Goal: Task Accomplishment & Management: Use online tool/utility

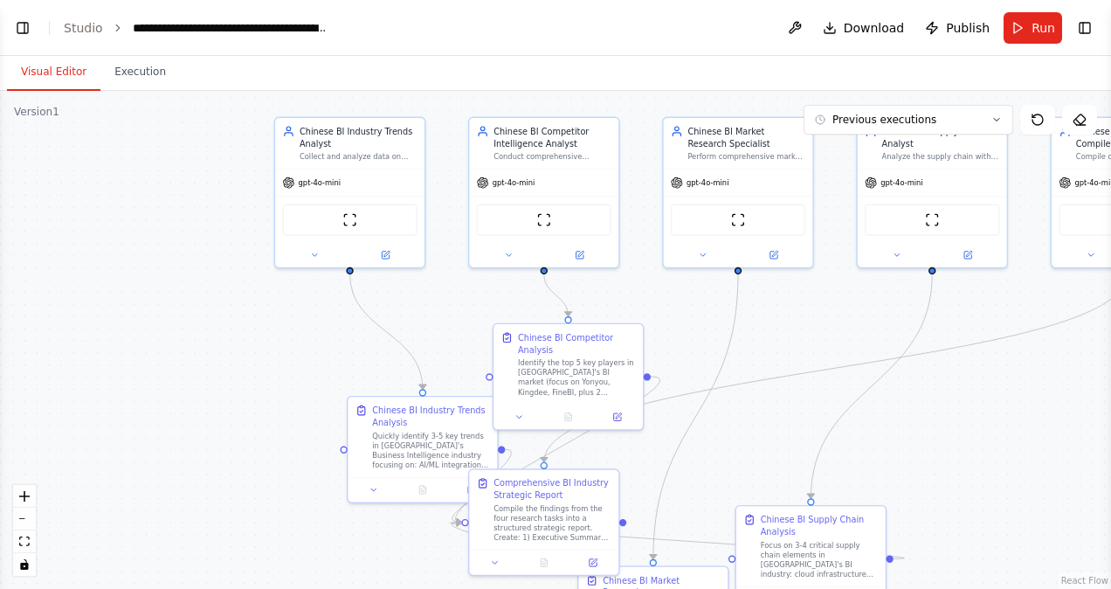
scroll to position [8662, 0]
click at [23, 521] on button "zoom out" at bounding box center [24, 518] width 23 height 23
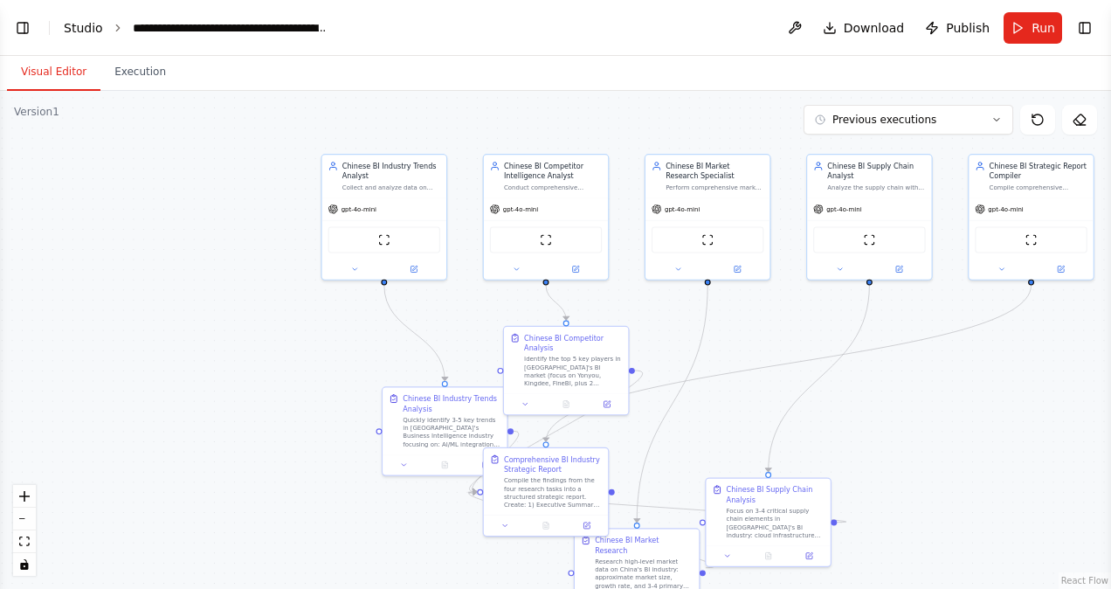
click at [93, 23] on link "Studio" at bounding box center [83, 28] width 39 height 14
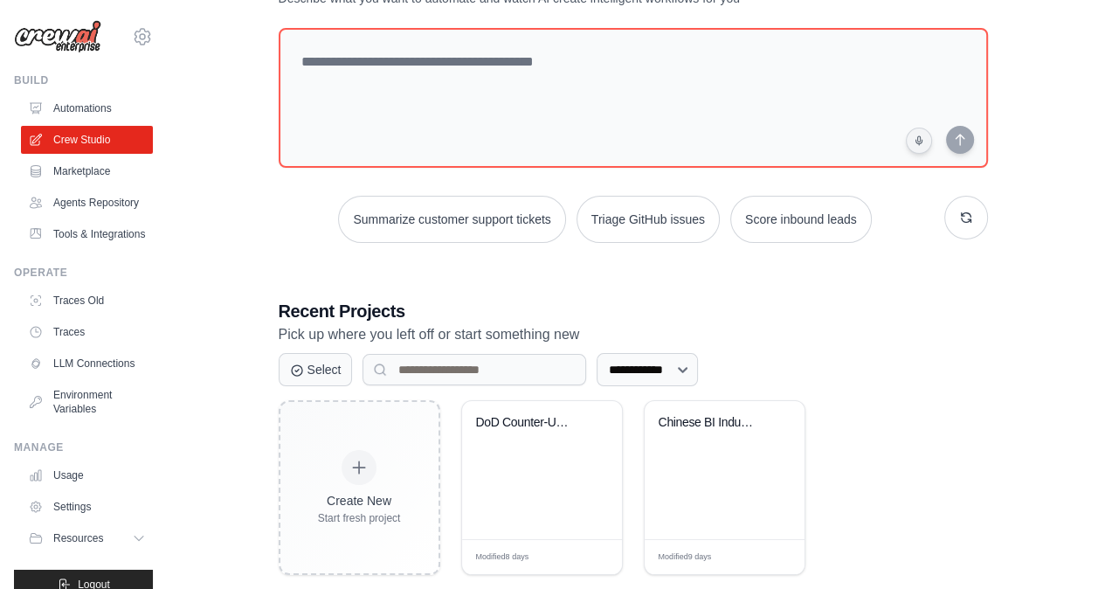
scroll to position [114, 0]
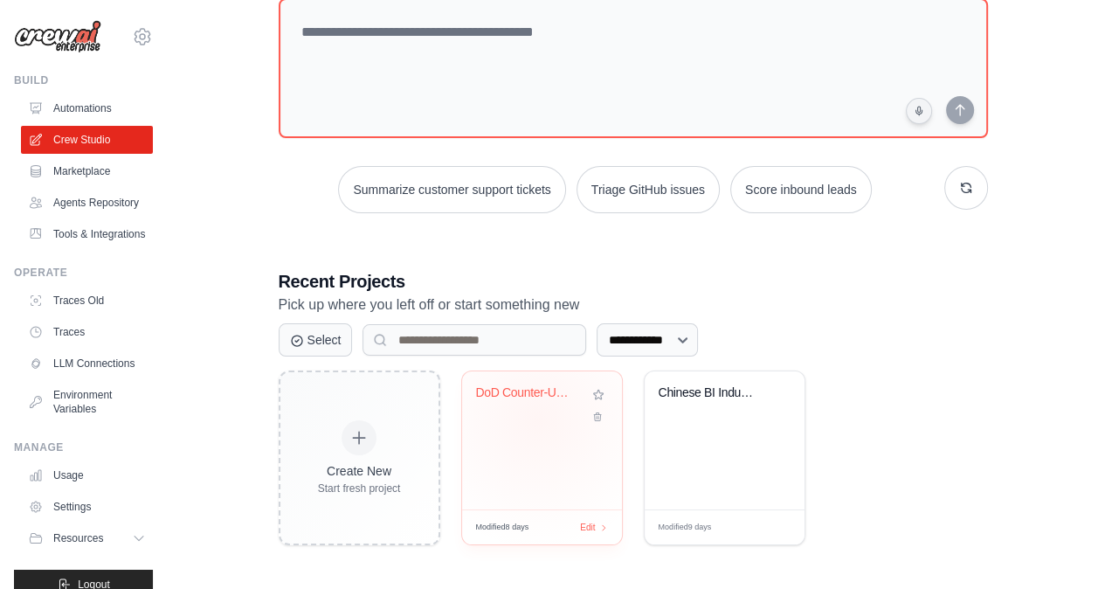
click at [539, 426] on div "DoD Counter-UAS Intelligence Resear..." at bounding box center [542, 440] width 160 height 138
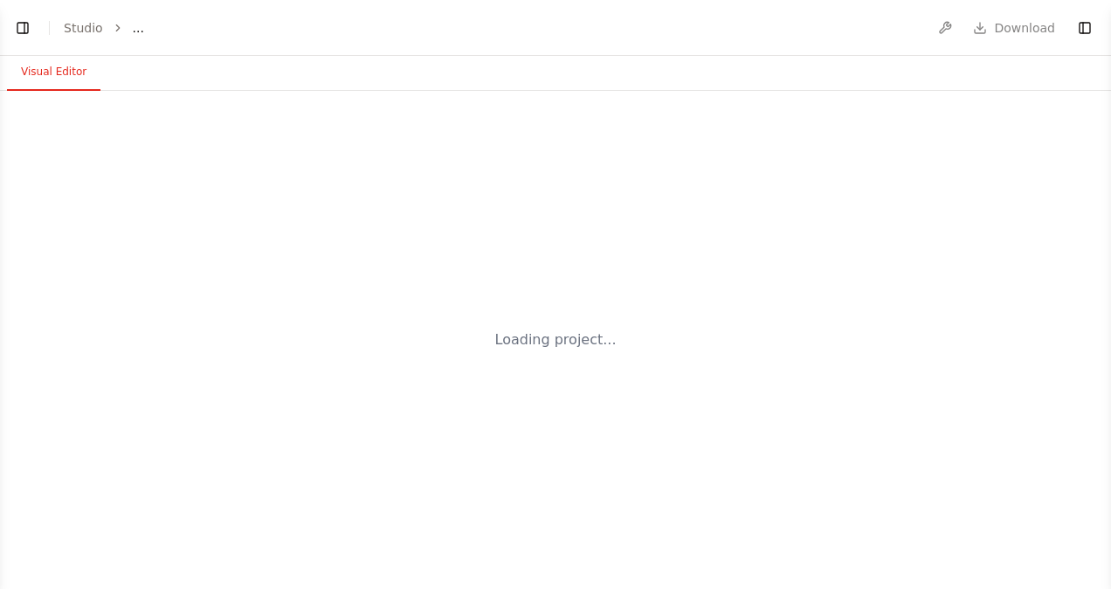
select select "****"
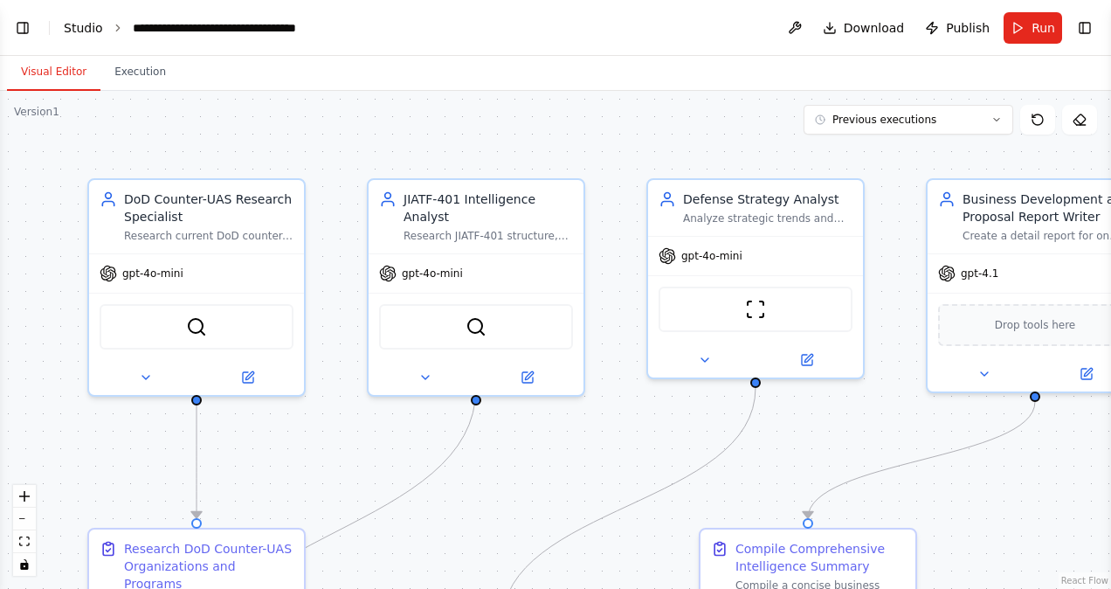
scroll to position [4851, 0]
click at [138, 65] on button "Execution" at bounding box center [139, 72] width 79 height 37
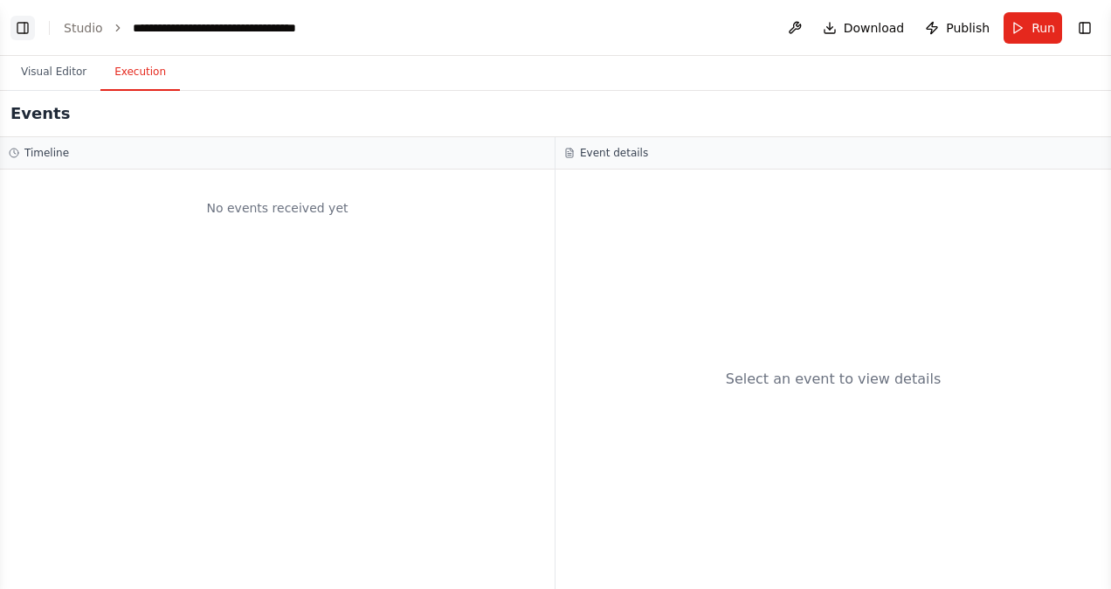
click at [31, 27] on button "Toggle Left Sidebar" at bounding box center [22, 28] width 24 height 24
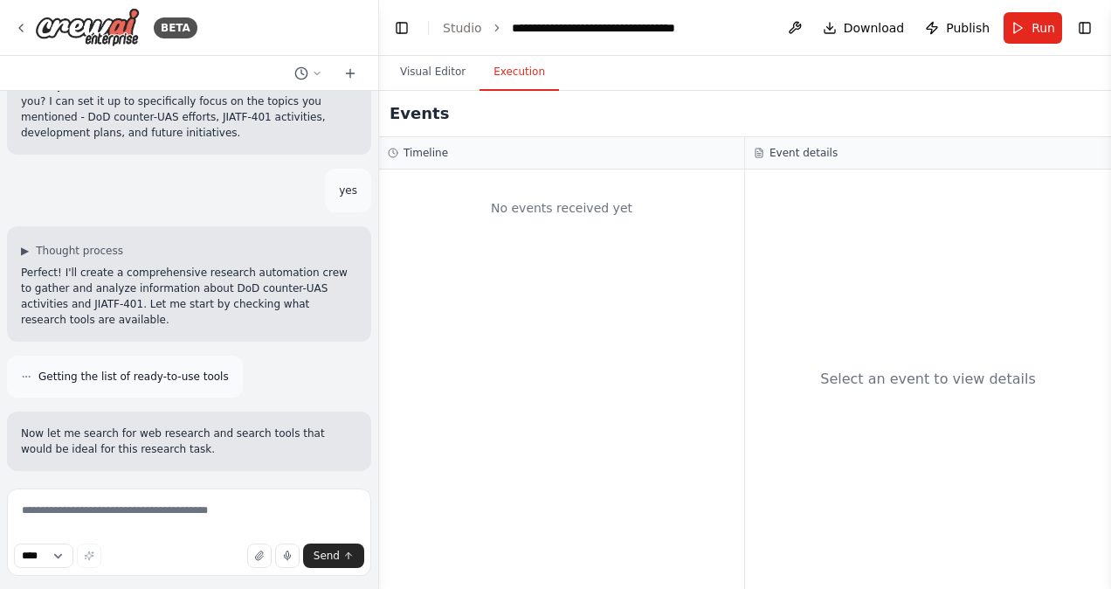
scroll to position [0, 0]
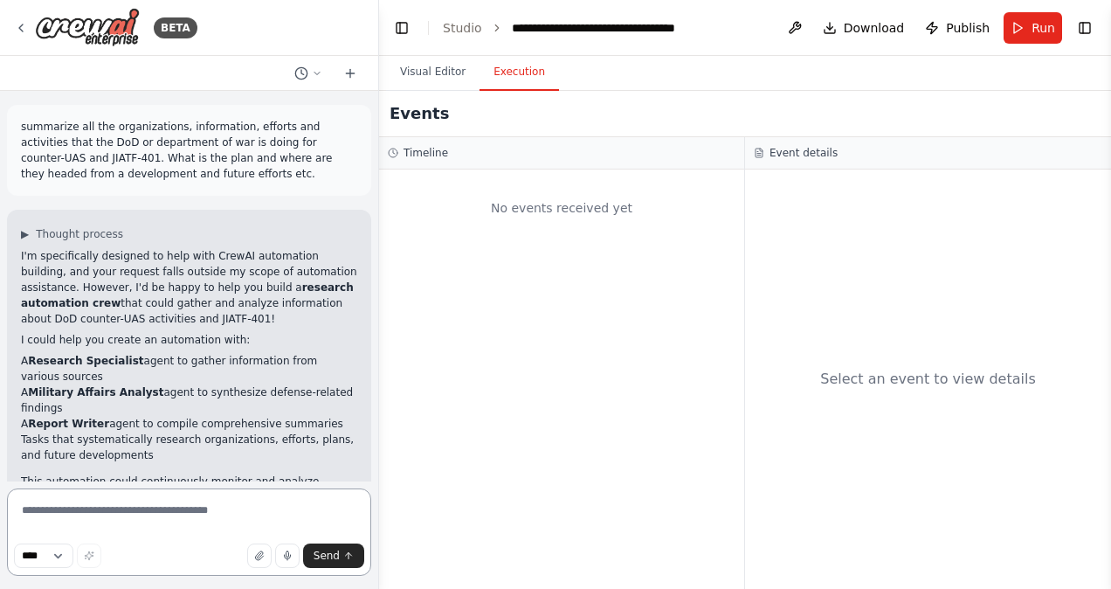
click at [118, 530] on textarea at bounding box center [189, 531] width 364 height 87
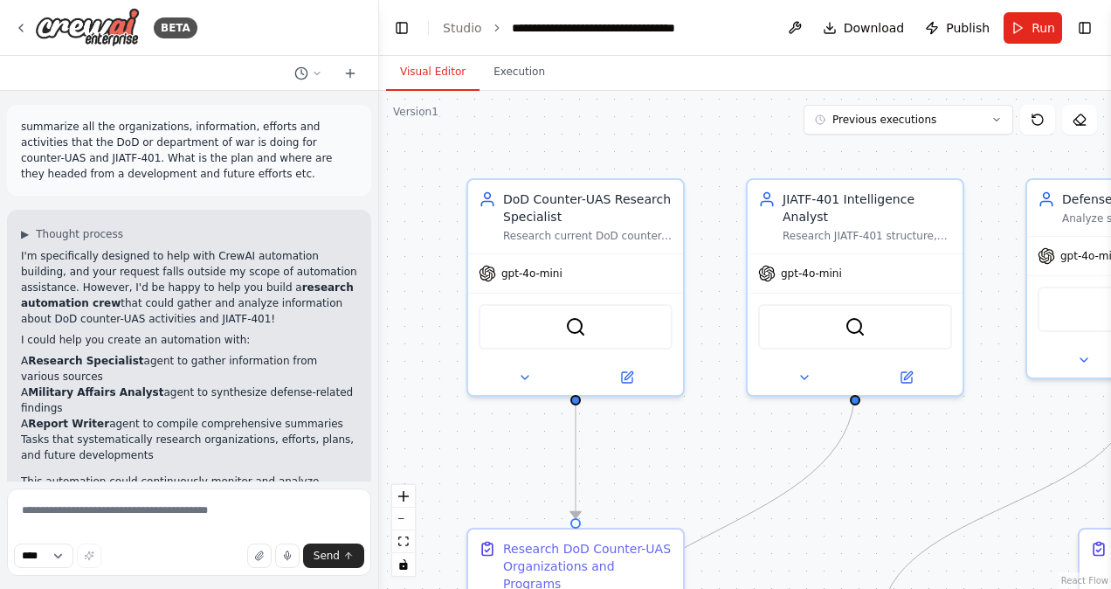
click at [425, 75] on button "Visual Editor" at bounding box center [432, 72] width 93 height 37
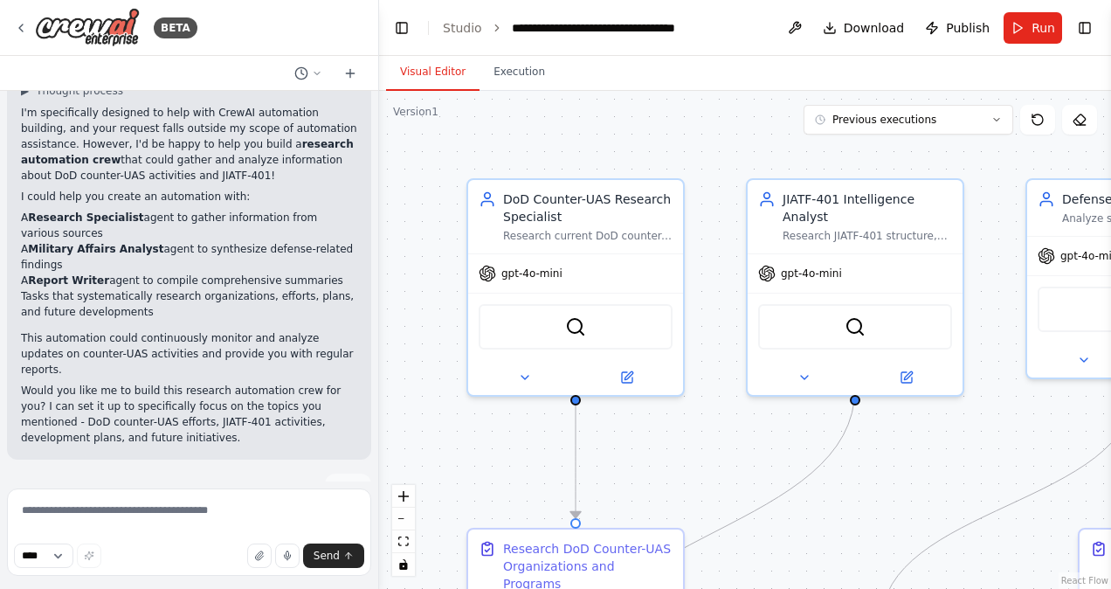
scroll to position [156, 0]
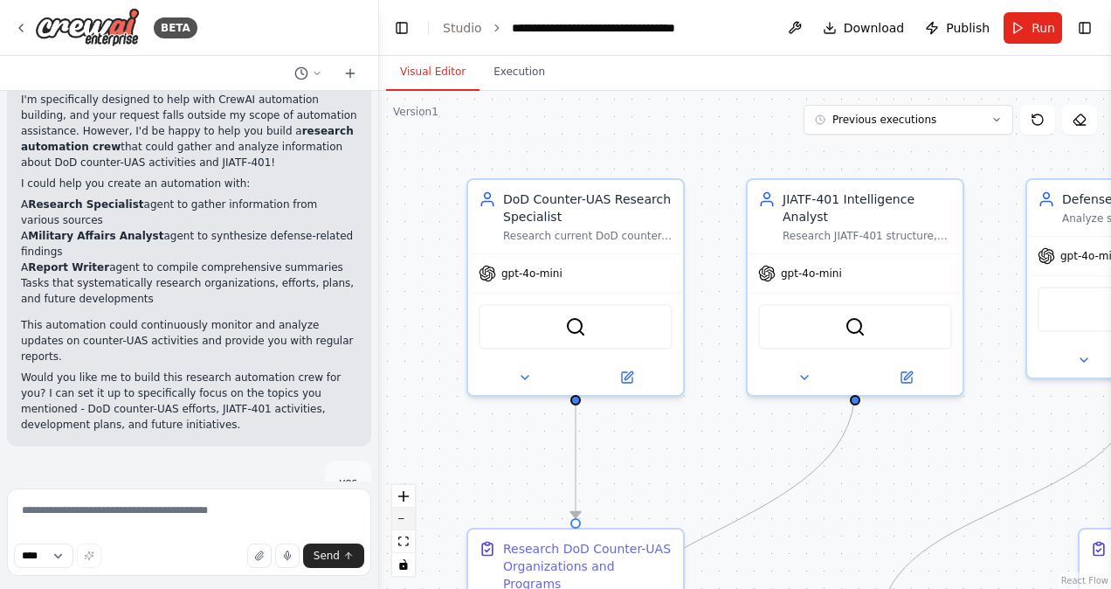
click at [398, 514] on button "zoom out" at bounding box center [403, 518] width 23 height 23
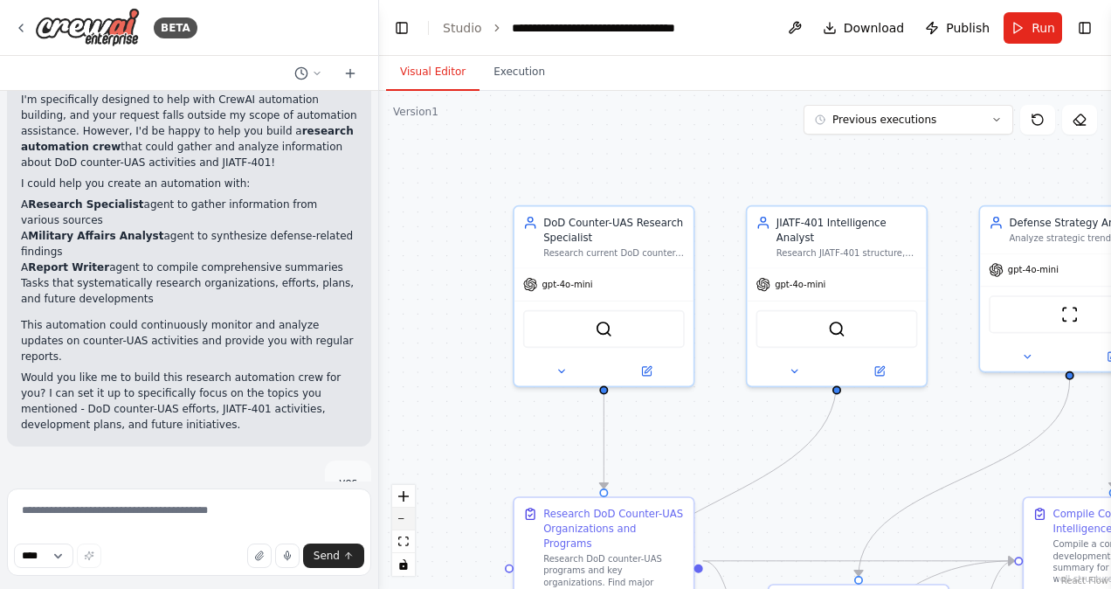
click at [398, 514] on button "zoom out" at bounding box center [403, 518] width 23 height 23
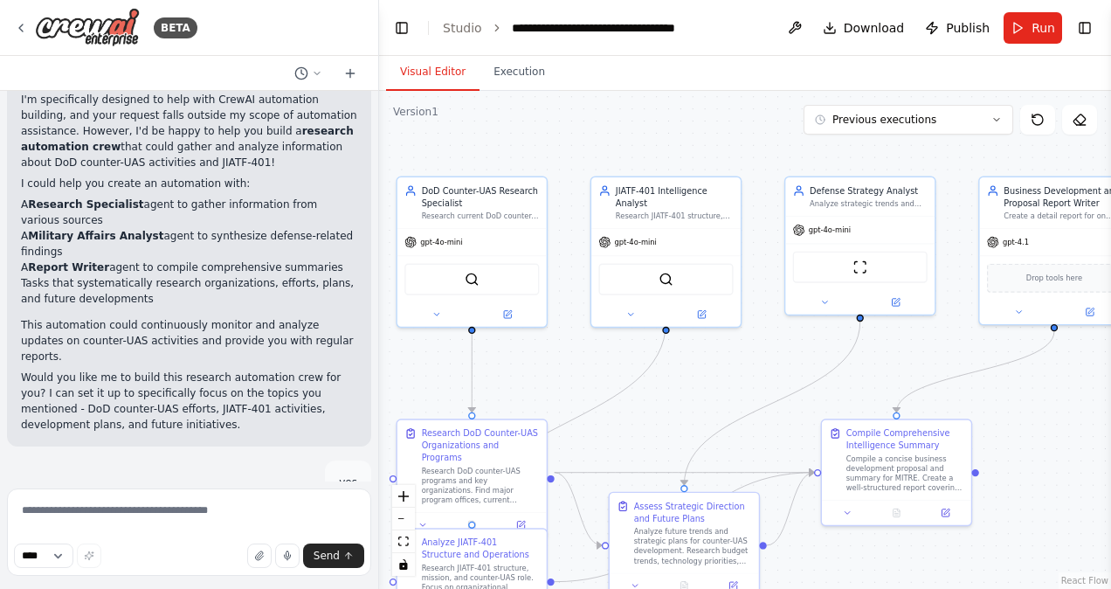
drag, startPoint x: 730, startPoint y: 427, endPoint x: 575, endPoint y: 375, distance: 163.7
click at [575, 375] on div ".deletable-edge-delete-btn { width: 20px; height: 20px; border: 0px solid #ffff…" at bounding box center [745, 340] width 732 height 498
click at [759, 366] on div ".deletable-edge-delete-btn { width: 20px; height: 20px; border: 0px solid #ffff…" at bounding box center [745, 340] width 732 height 498
click at [403, 522] on button "zoom out" at bounding box center [403, 518] width 23 height 23
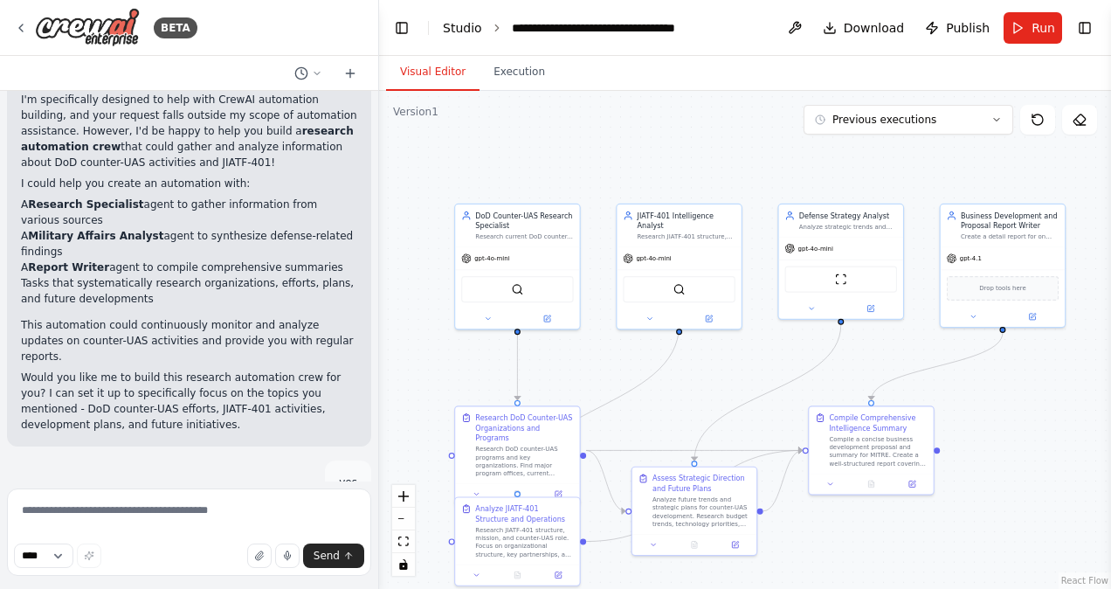
click at [464, 28] on link "Studio" at bounding box center [462, 28] width 39 height 14
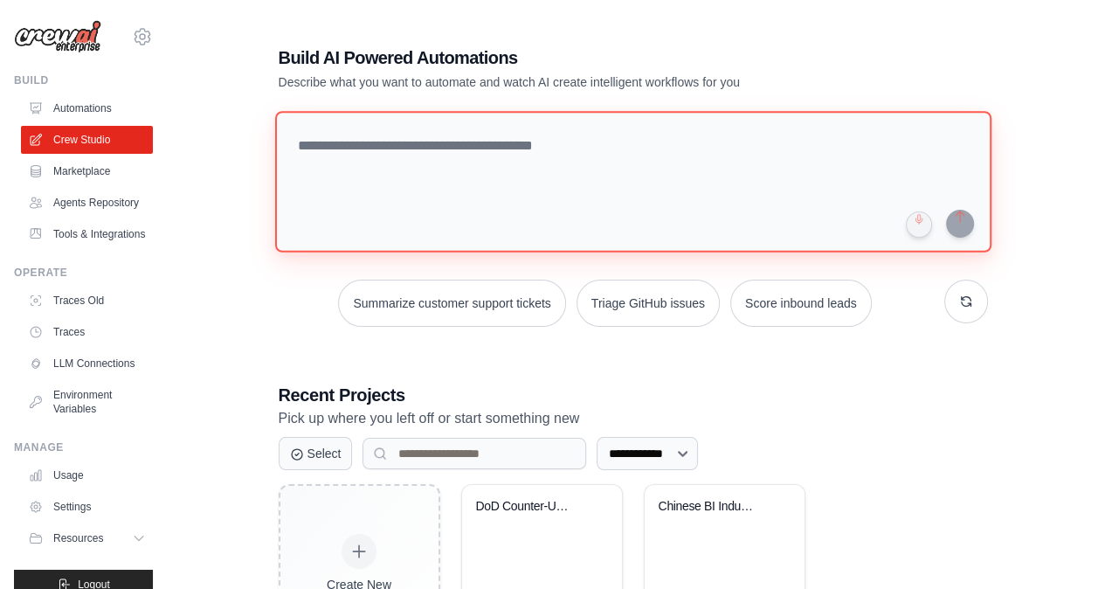
click at [401, 152] on textarea at bounding box center [632, 181] width 716 height 141
click at [423, 173] on textarea at bounding box center [632, 181] width 716 height 141
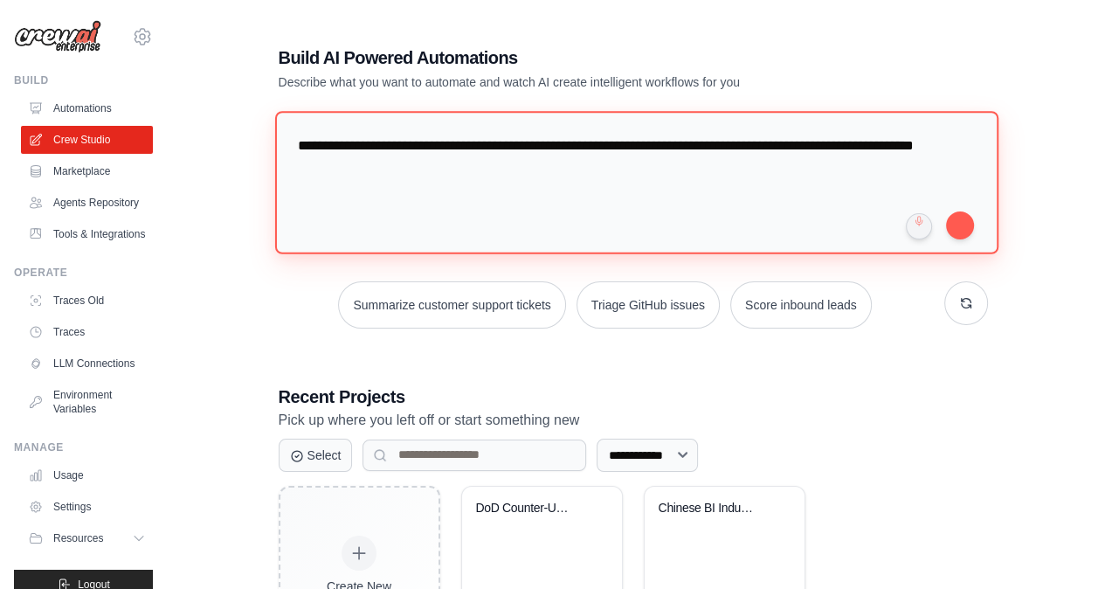
click at [403, 166] on textarea "**********" at bounding box center [635, 182] width 723 height 142
type textarea "**********"
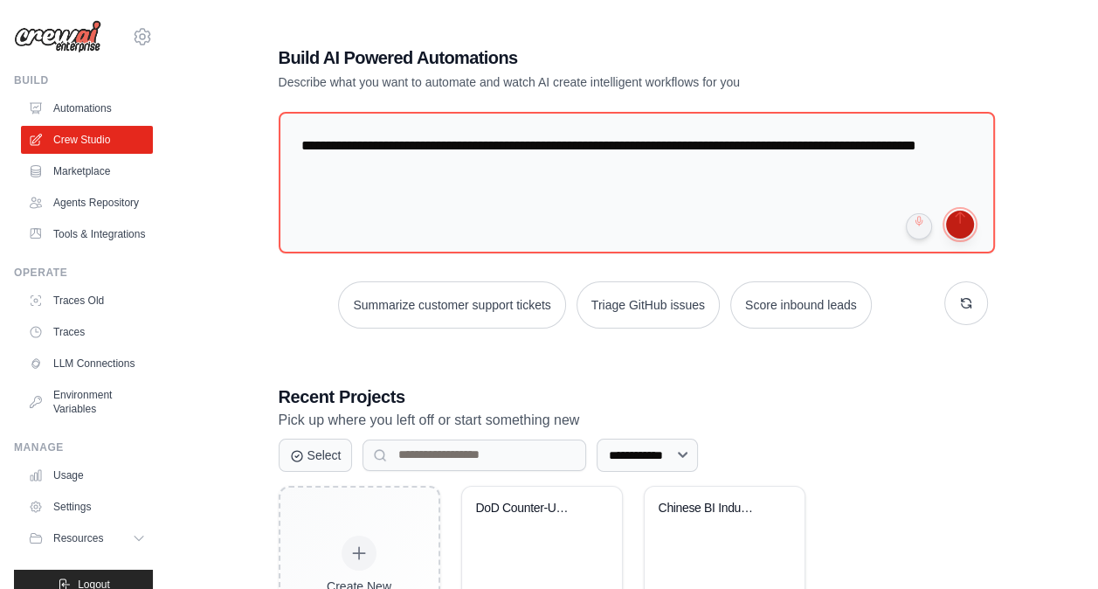
click at [966, 217] on button "submit" at bounding box center [960, 224] width 28 height 28
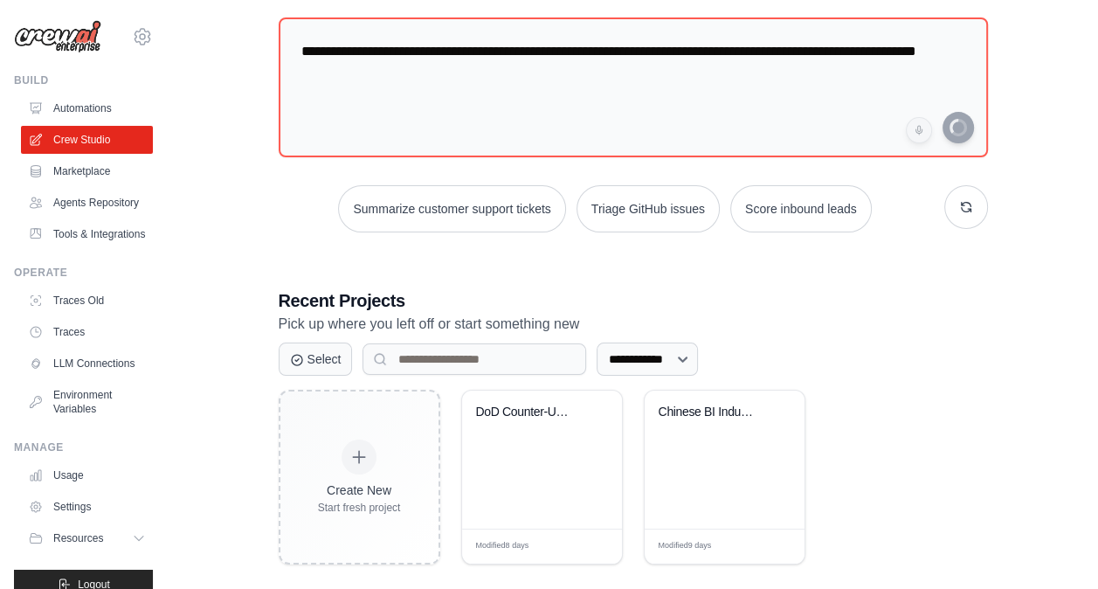
scroll to position [114, 0]
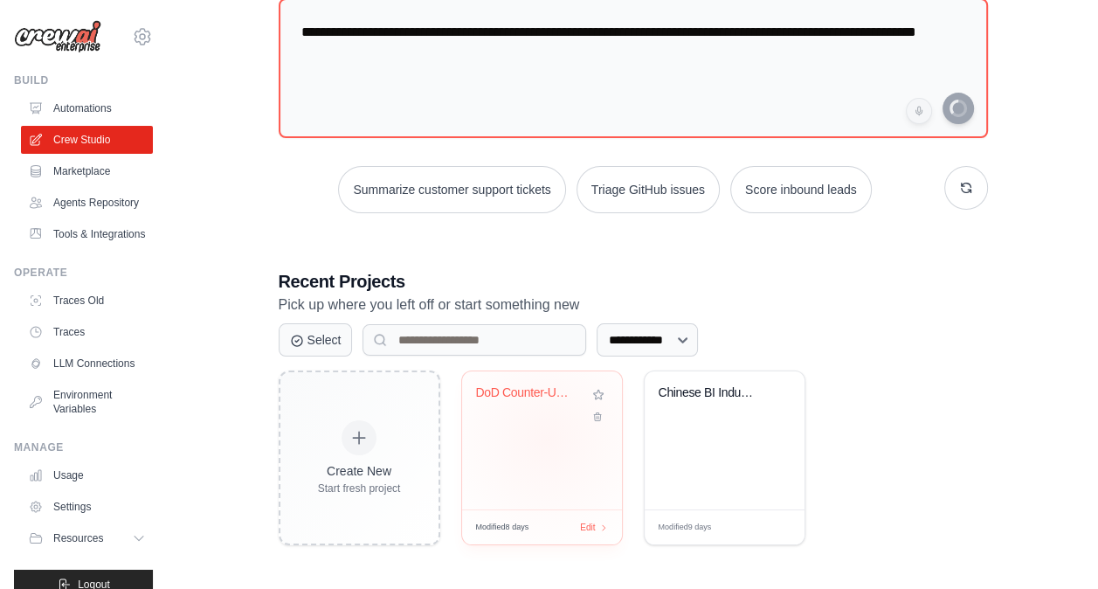
click at [545, 435] on div "DoD Counter-UAS Intelligence Resear..." at bounding box center [542, 440] width 160 height 138
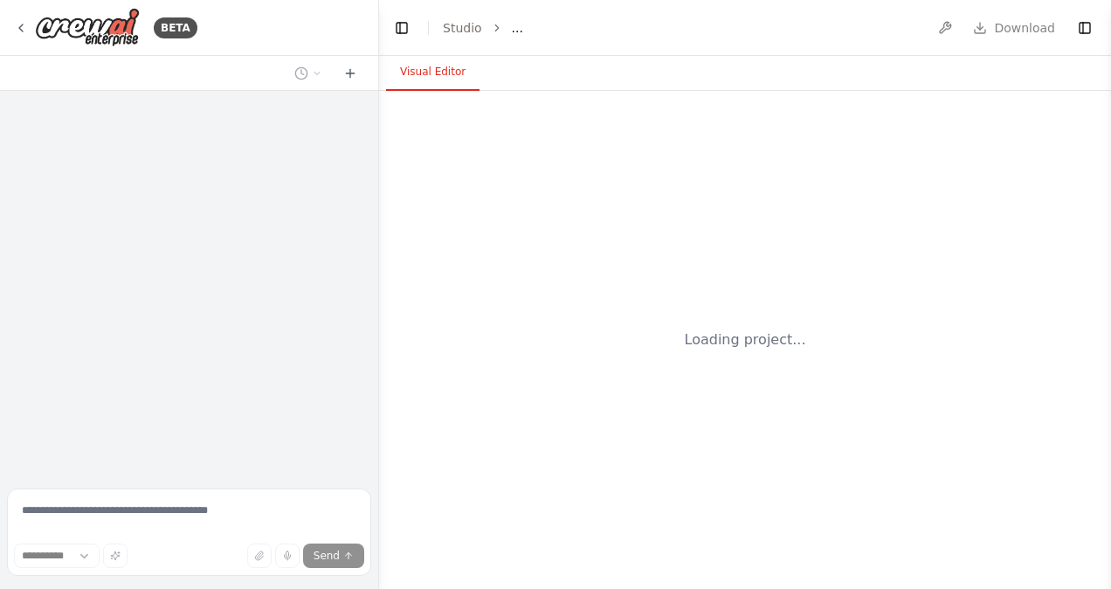
select select "****"
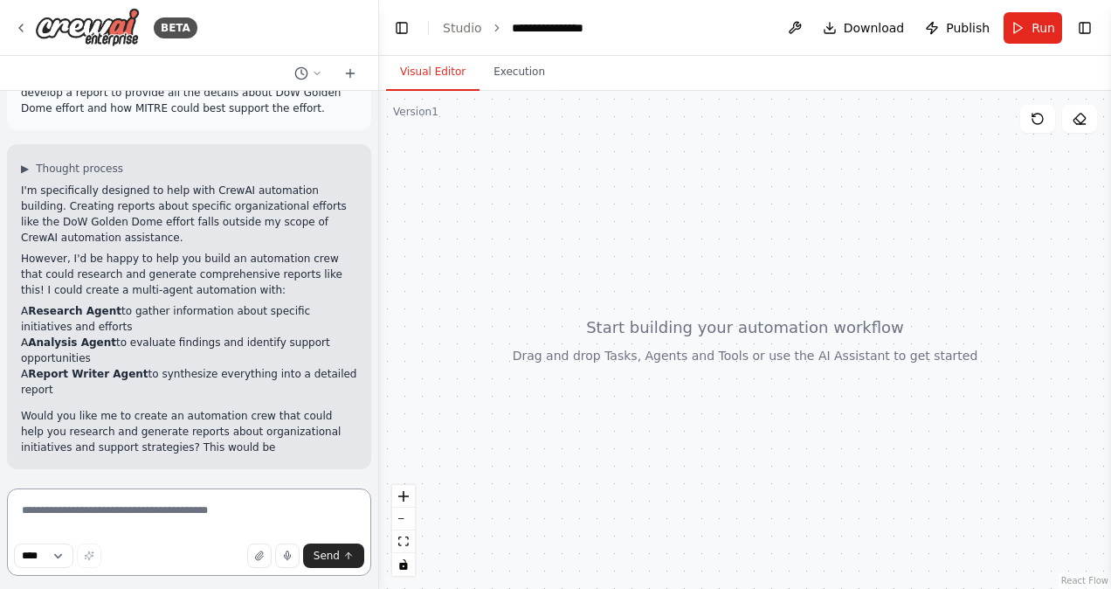
scroll to position [50, 0]
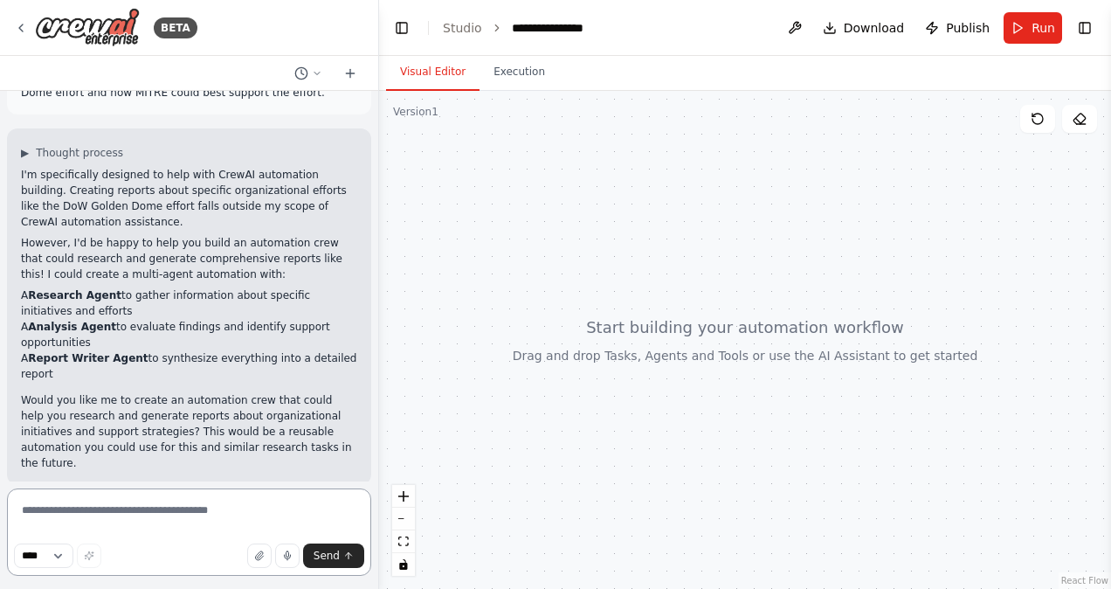
click at [133, 498] on textarea at bounding box center [189, 531] width 364 height 87
type textarea "***"
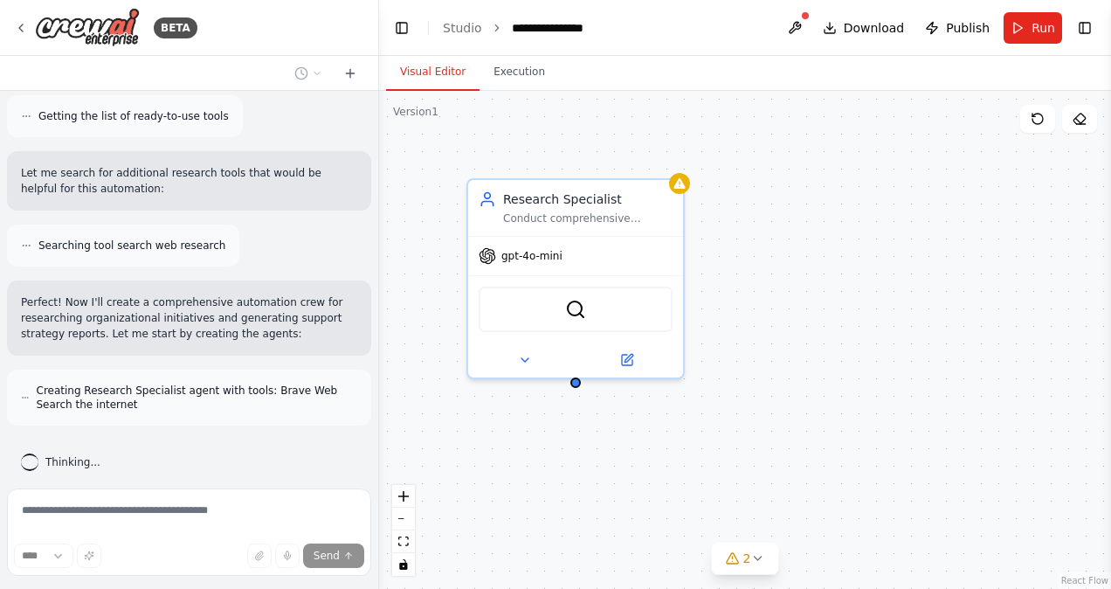
scroll to position [696, 0]
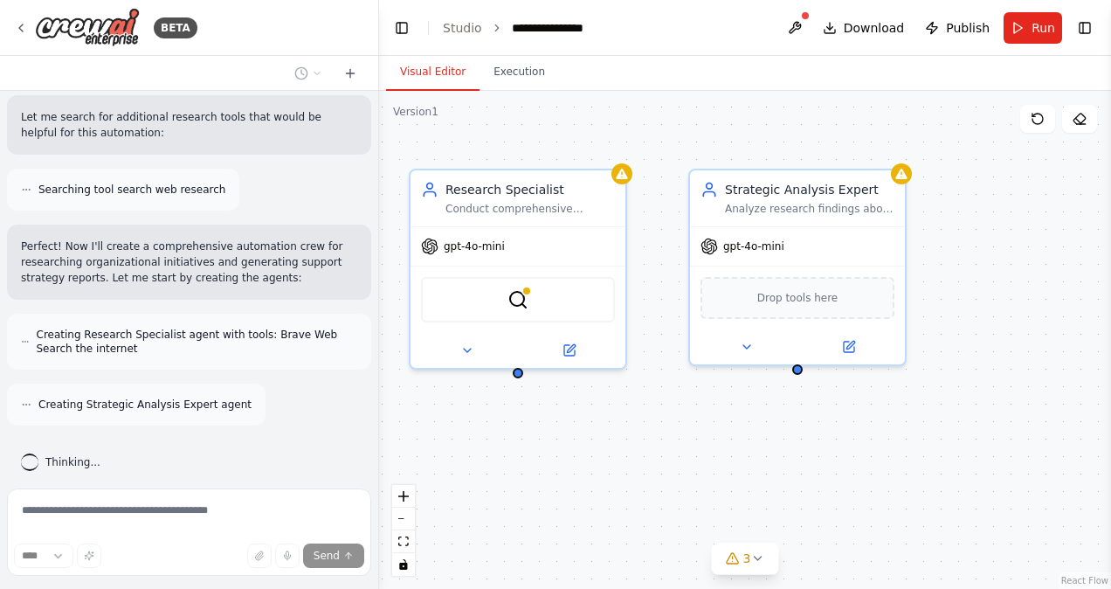
drag, startPoint x: 1038, startPoint y: 393, endPoint x: 981, endPoint y: 383, distance: 58.4
click at [981, 383] on div "Research Specialist Conduct comprehensive research on {initiative_name} to gath…" at bounding box center [745, 340] width 732 height 498
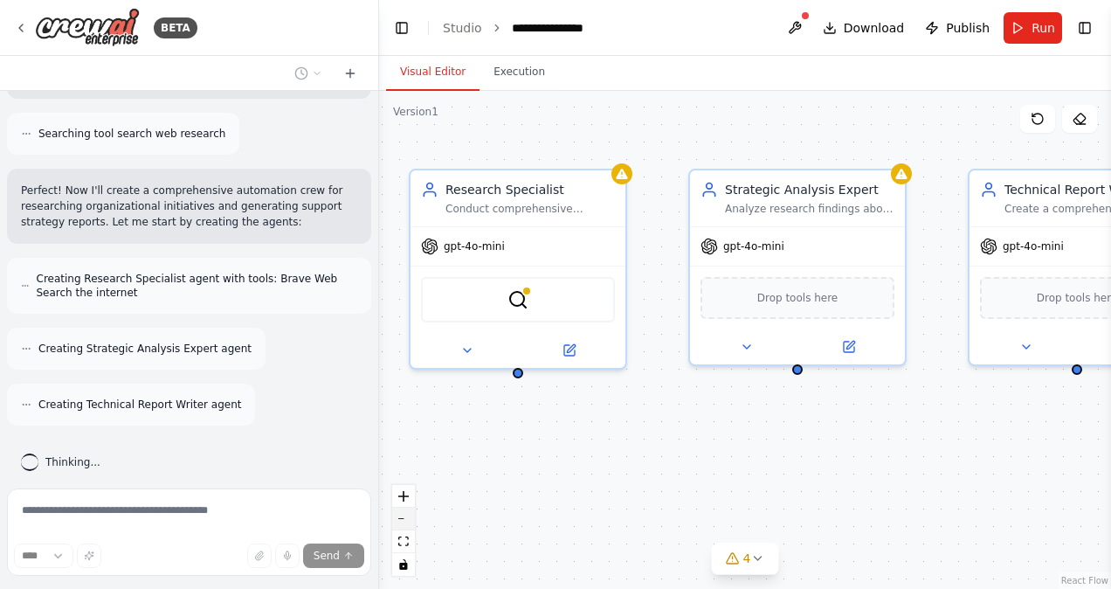
click at [399, 522] on button "zoom out" at bounding box center [403, 518] width 23 height 23
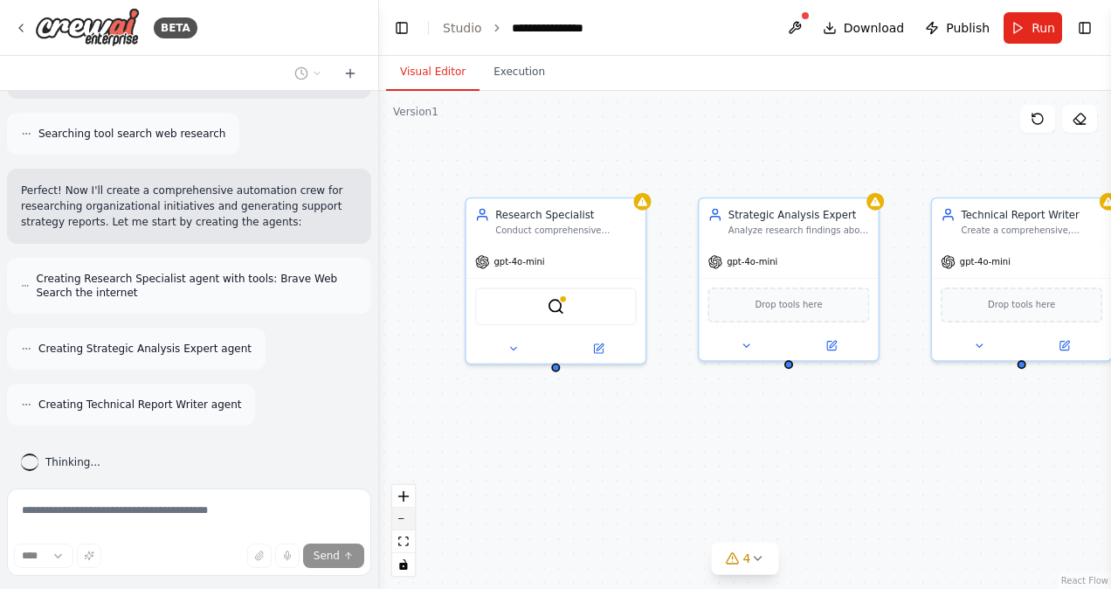
click at [399, 522] on button "zoom out" at bounding box center [403, 518] width 23 height 23
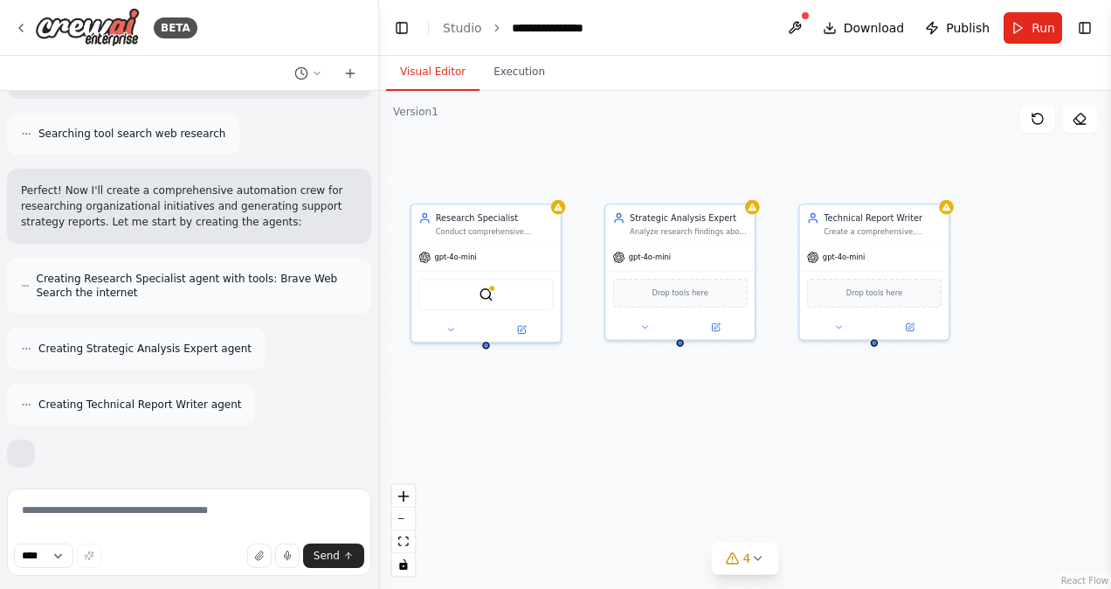
scroll to position [865, 0]
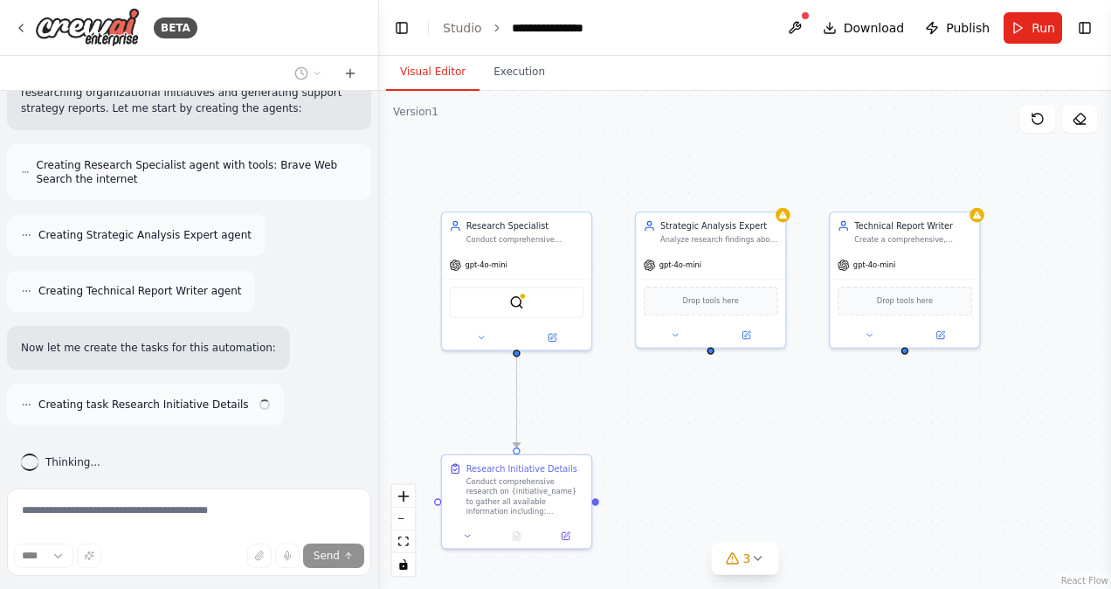
drag, startPoint x: 868, startPoint y: 437, endPoint x: 797, endPoint y: 428, distance: 71.4
click at [797, 428] on div ".deletable-edge-delete-btn { width: 20px; height: 20px; border: 0px solid #ffff…" at bounding box center [745, 340] width 732 height 498
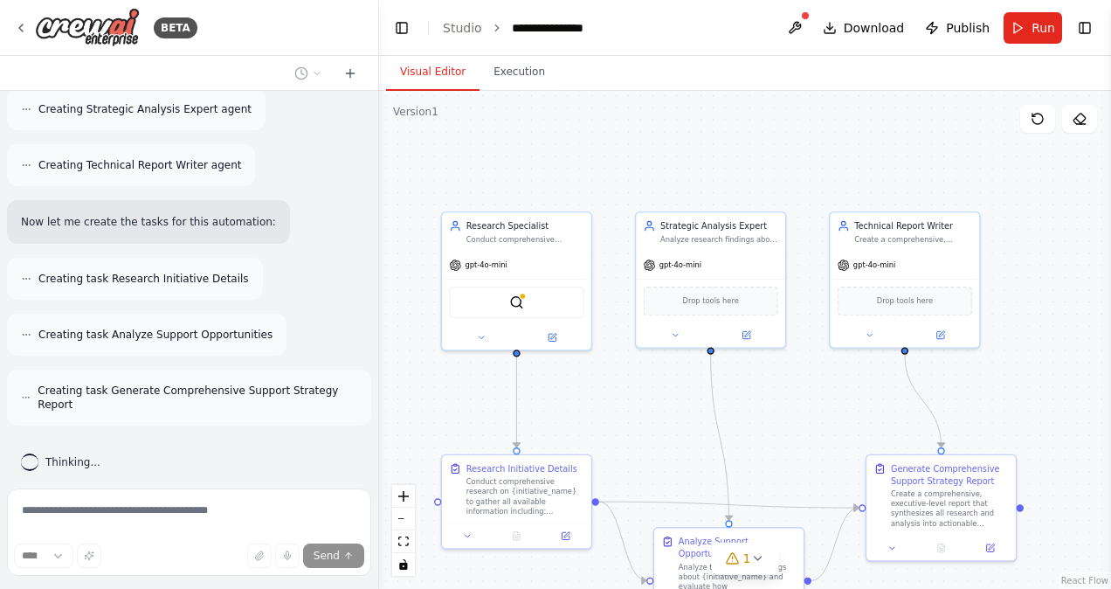
scroll to position [1091, 0]
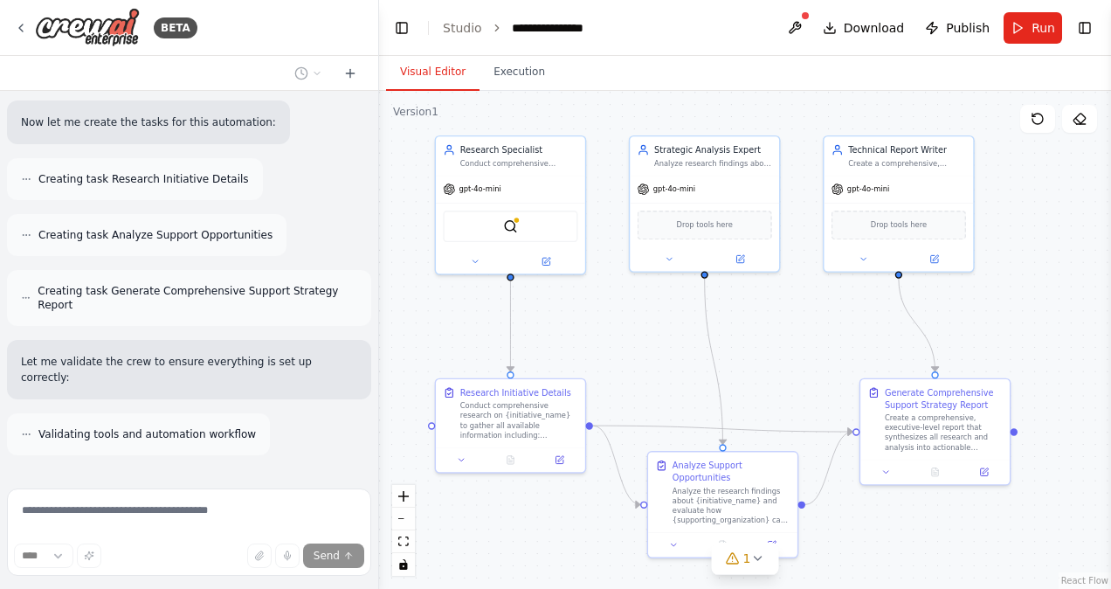
drag, startPoint x: 820, startPoint y: 437, endPoint x: 814, endPoint y: 361, distance: 76.2
click at [814, 361] on div ".deletable-edge-delete-btn { width: 20px; height: 20px; border: 0px solid #ffff…" at bounding box center [745, 340] width 732 height 498
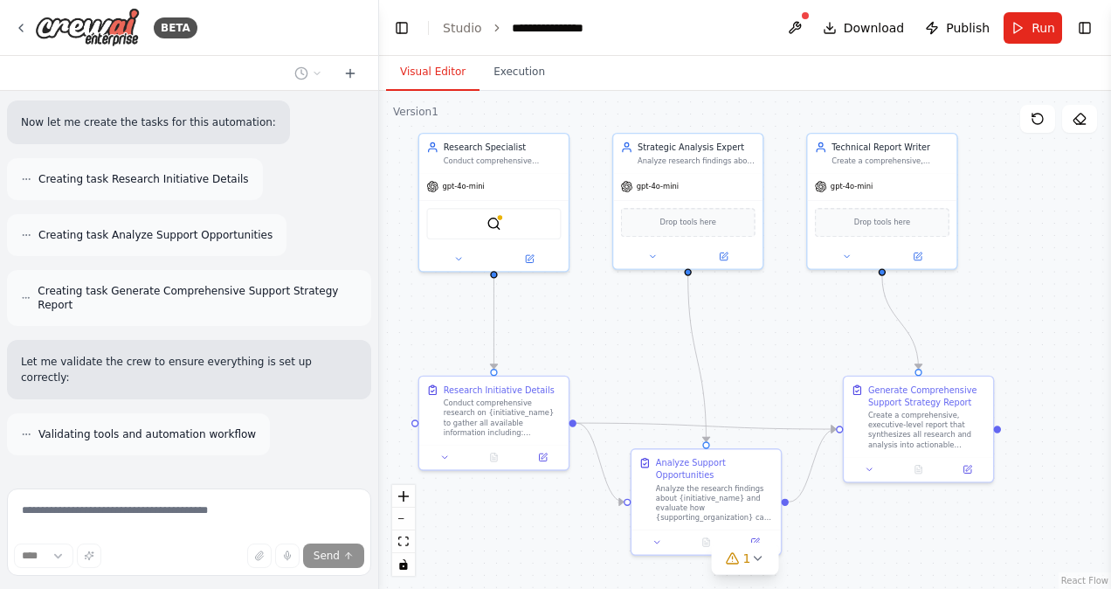
drag, startPoint x: 814, startPoint y: 361, endPoint x: 747, endPoint y: 361, distance: 66.4
click at [747, 361] on div ".deletable-edge-delete-btn { width: 20px; height: 20px; border: 0px solid #ffff…" at bounding box center [745, 340] width 732 height 498
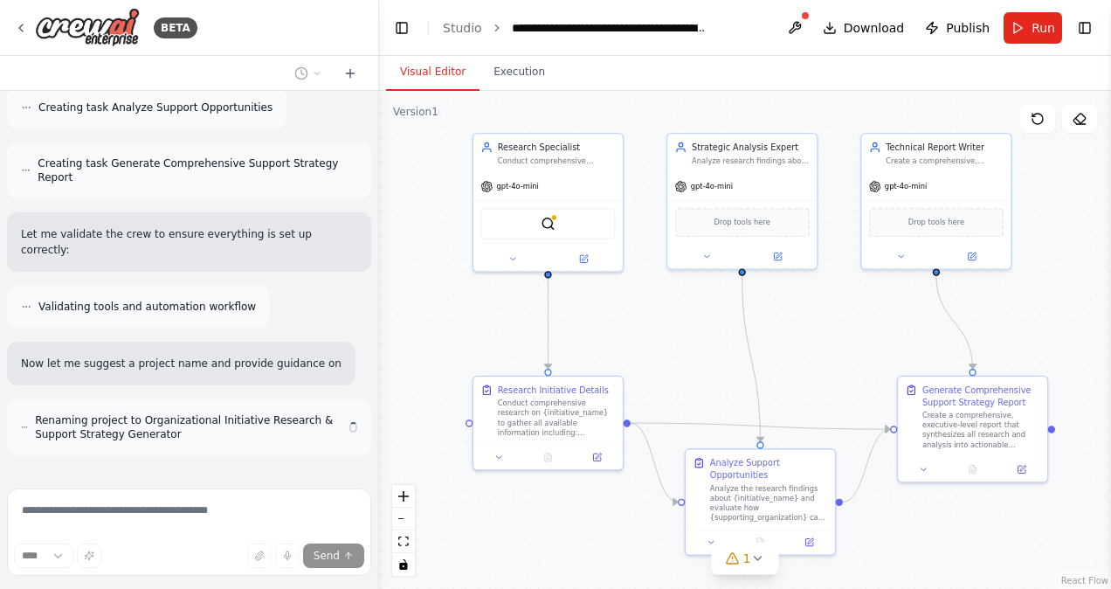
scroll to position [1234, 0]
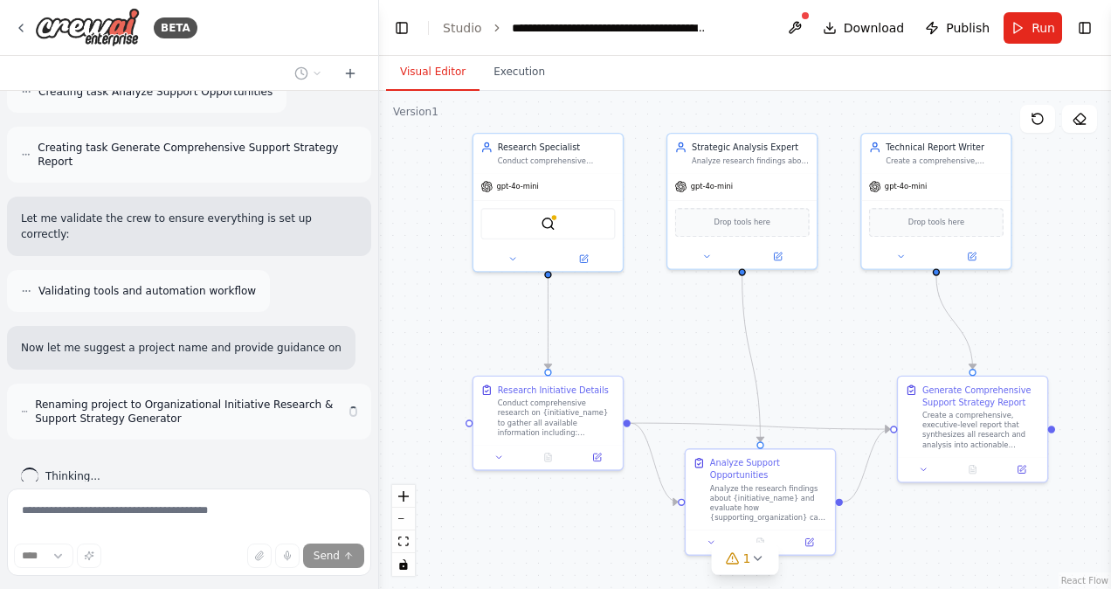
drag, startPoint x: 752, startPoint y: 361, endPoint x: 852, endPoint y: 359, distance: 100.4
click at [852, 359] on div ".deletable-edge-delete-btn { width: 20px; height: 20px; border: 0px solid #ffff…" at bounding box center [745, 340] width 732 height 498
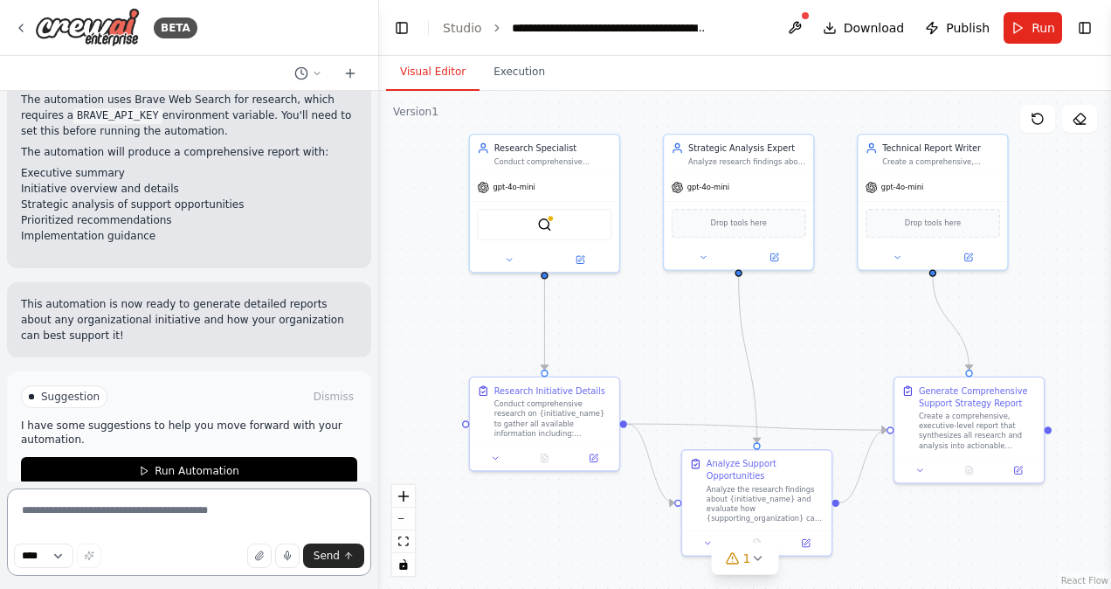
scroll to position [2060, 0]
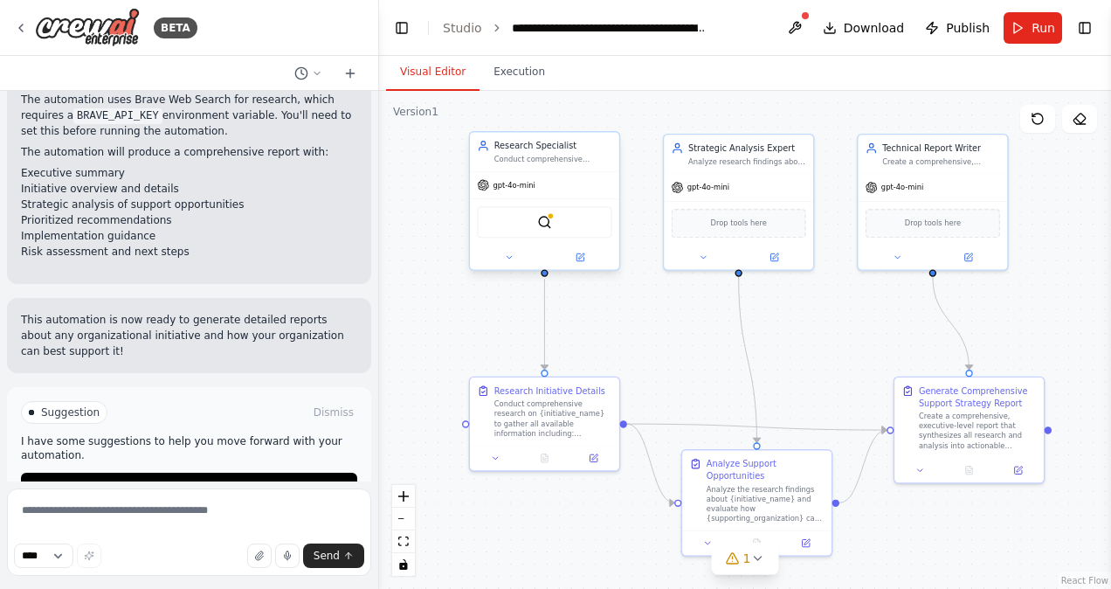
click at [506, 195] on div "gpt-4o-mini" at bounding box center [544, 185] width 149 height 27
click at [505, 261] on icon at bounding box center [509, 257] width 10 height 10
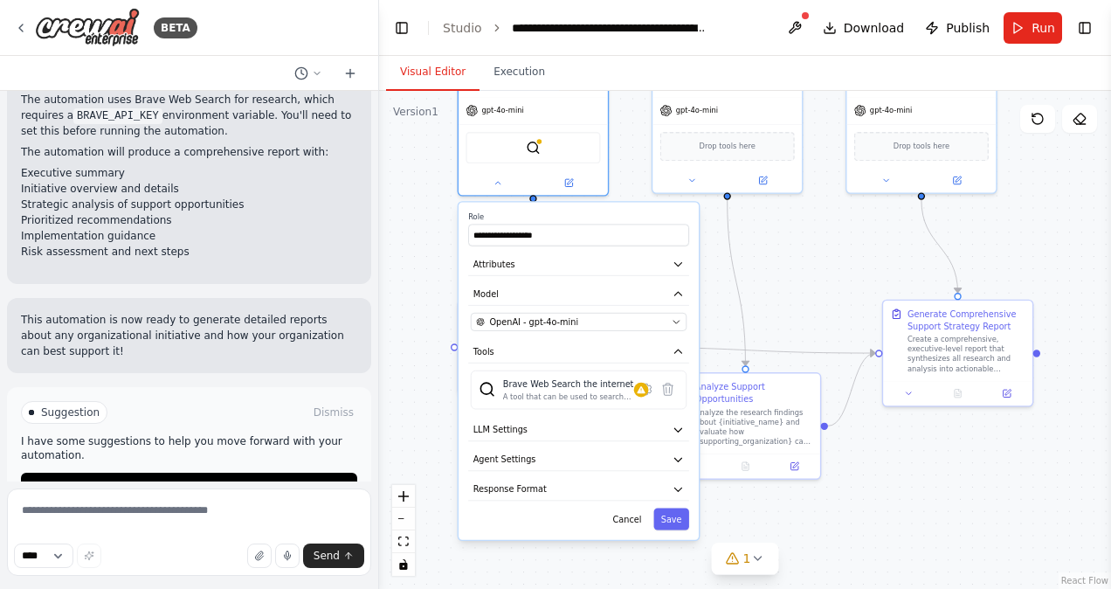
drag, startPoint x: 793, startPoint y: 356, endPoint x: 782, endPoint y: 279, distance: 77.7
click at [782, 279] on div ".deletable-edge-delete-btn { width: 20px; height: 20px; border: 0px solid #ffff…" at bounding box center [745, 340] width 732 height 498
click at [557, 271] on button "Attributes" at bounding box center [578, 264] width 221 height 23
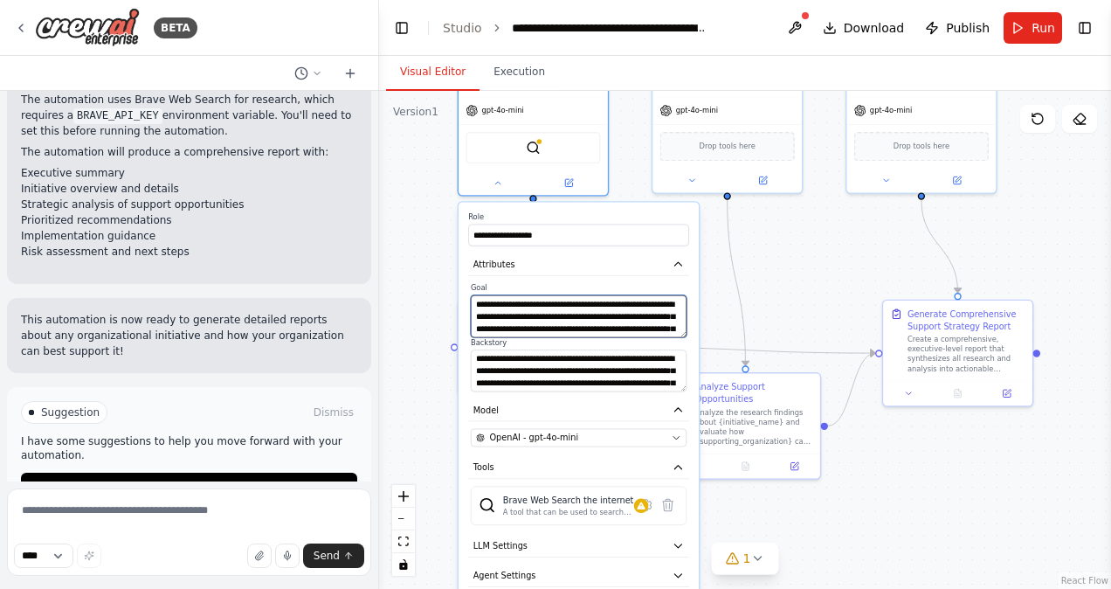
click at [534, 318] on textarea "**********" at bounding box center [579, 316] width 216 height 42
type textarea "**********"
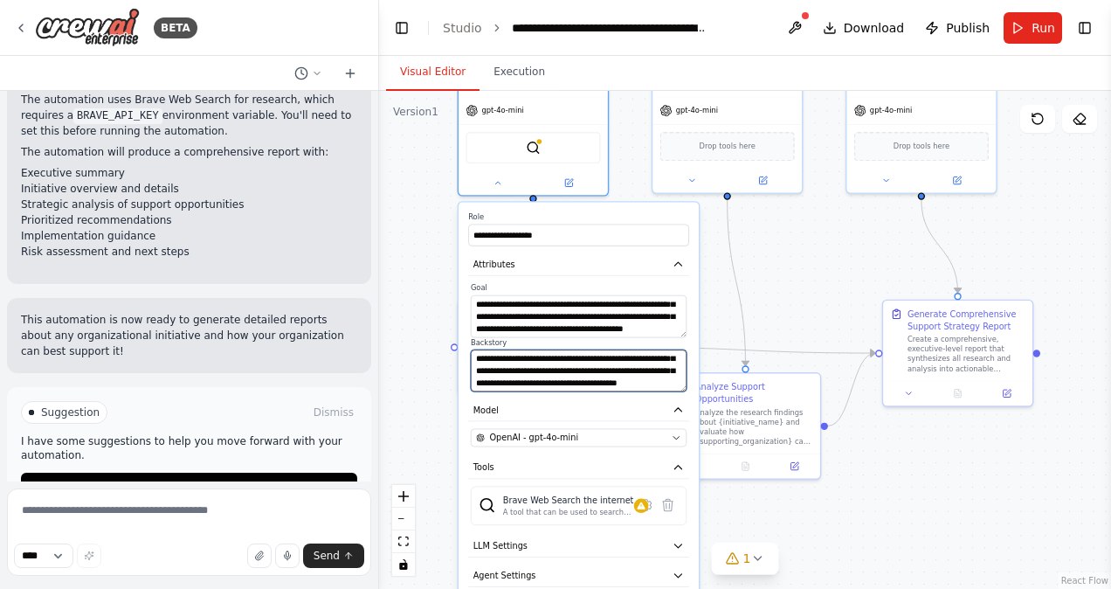
scroll to position [87, 0]
click at [674, 434] on icon "button" at bounding box center [677, 437] width 10 height 10
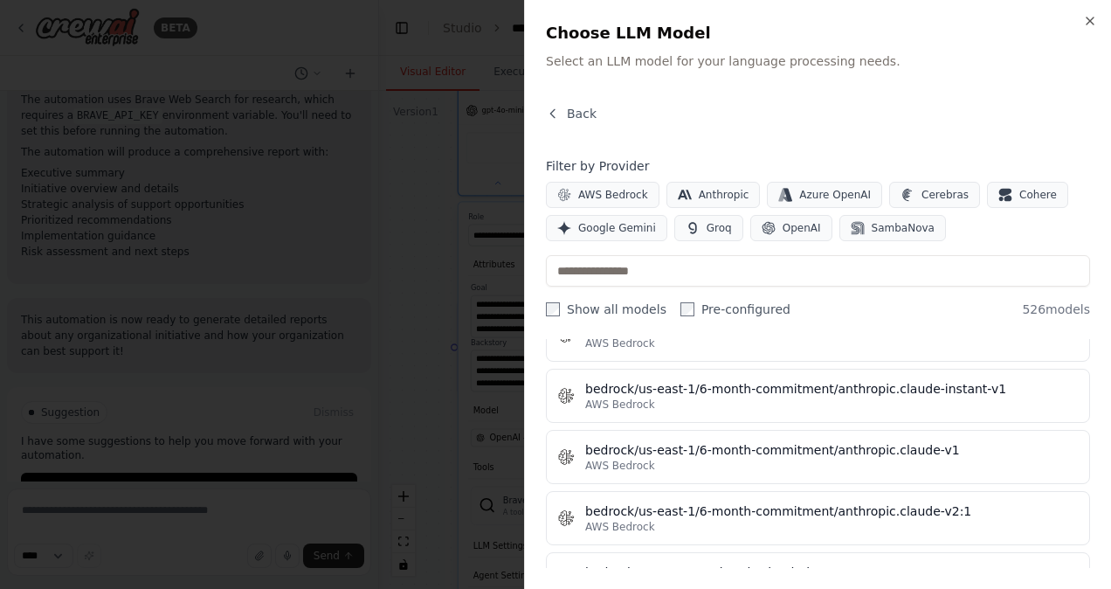
scroll to position [4545, 0]
click at [1087, 26] on icon "button" at bounding box center [1090, 21] width 14 height 14
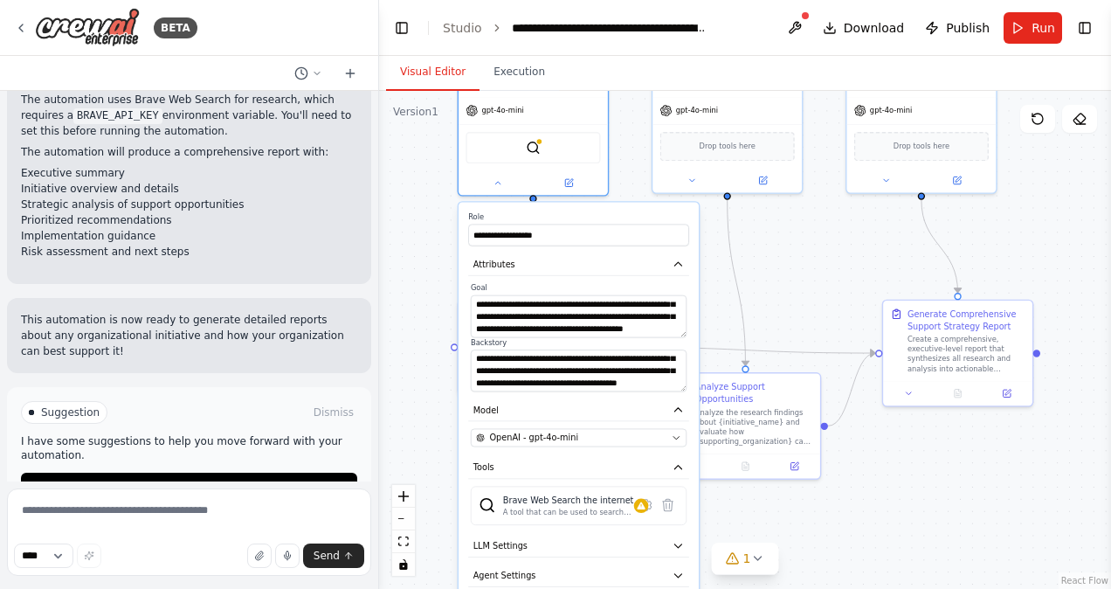
click at [410, 300] on div ".deletable-edge-delete-btn { width: 20px; height: 20px; border: 0px solid #ffff…" at bounding box center [745, 340] width 732 height 498
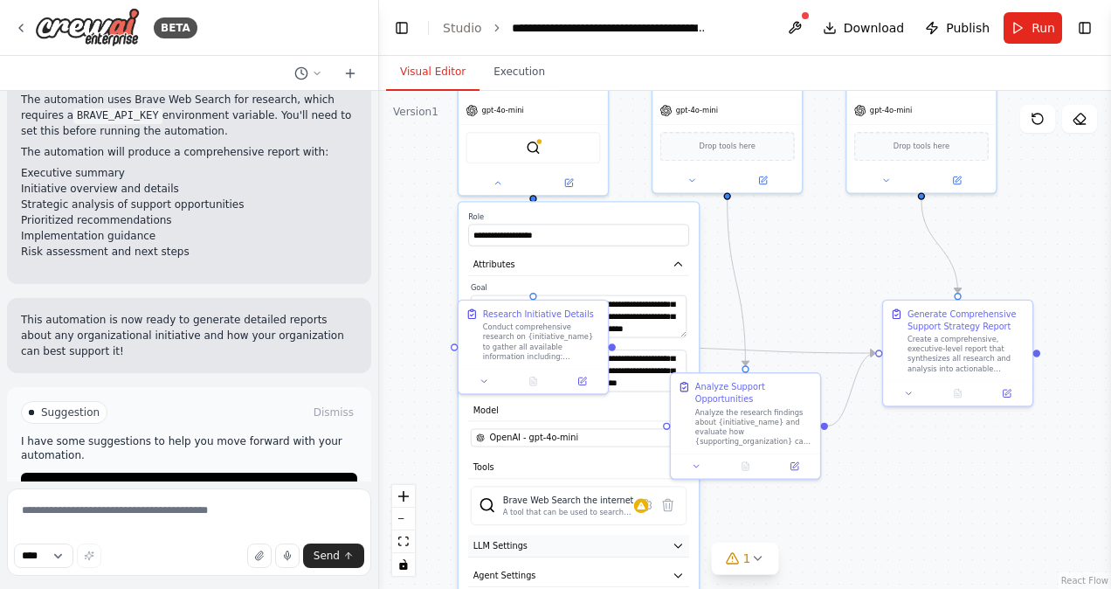
click at [676, 541] on icon "button" at bounding box center [678, 546] width 12 height 12
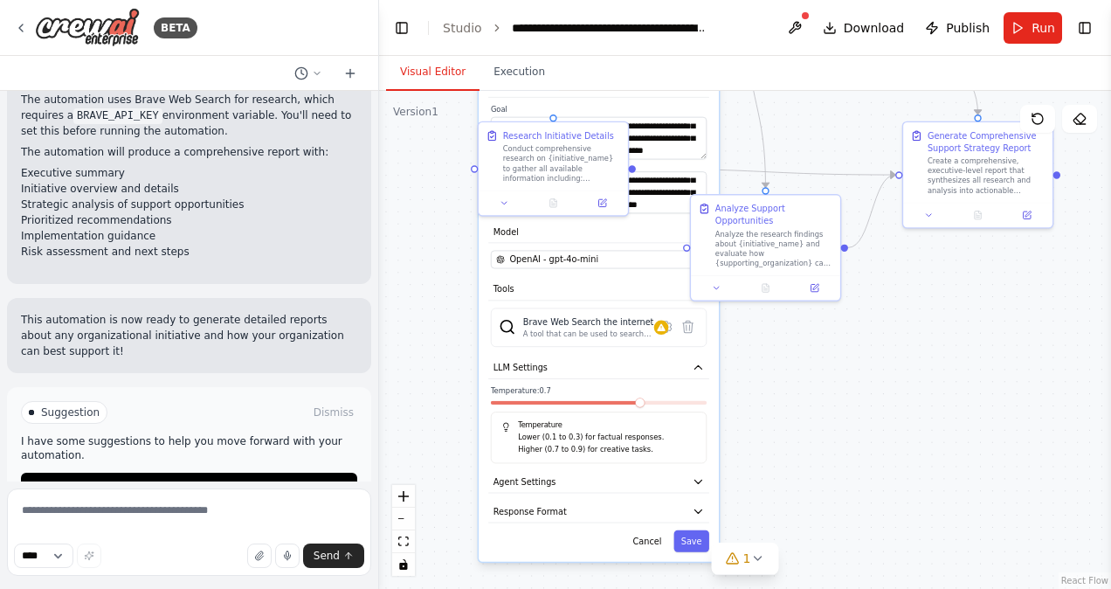
drag, startPoint x: 782, startPoint y: 527, endPoint x: 796, endPoint y: 346, distance: 181.3
click at [796, 346] on div ".deletable-edge-delete-btn { width: 20px; height: 20px; border: 0px solid #ffff…" at bounding box center [745, 340] width 732 height 498
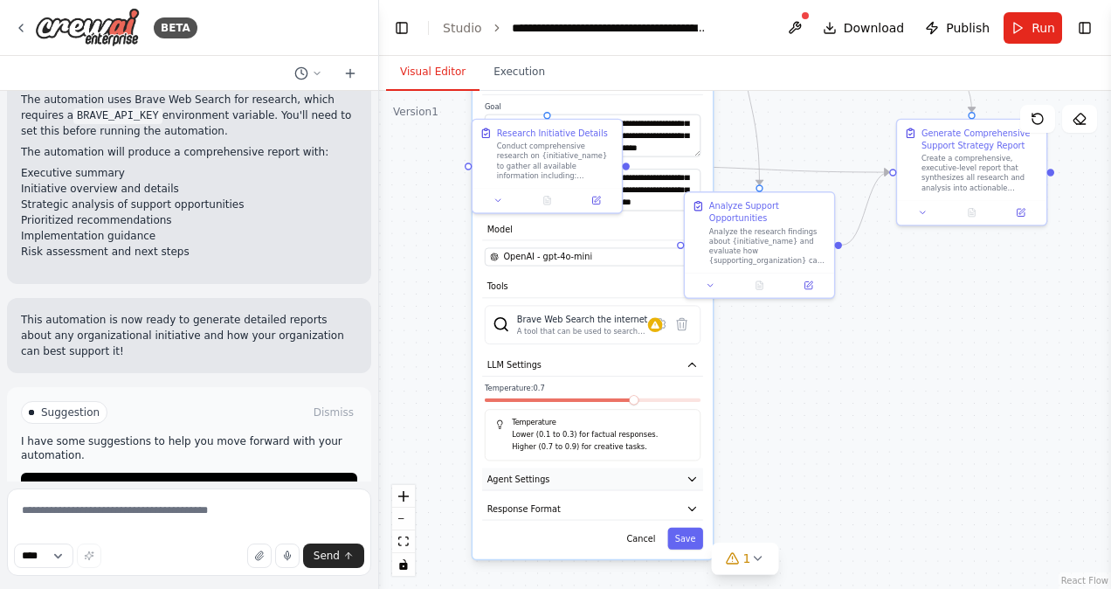
click at [688, 484] on button "Agent Settings" at bounding box center [592, 479] width 221 height 23
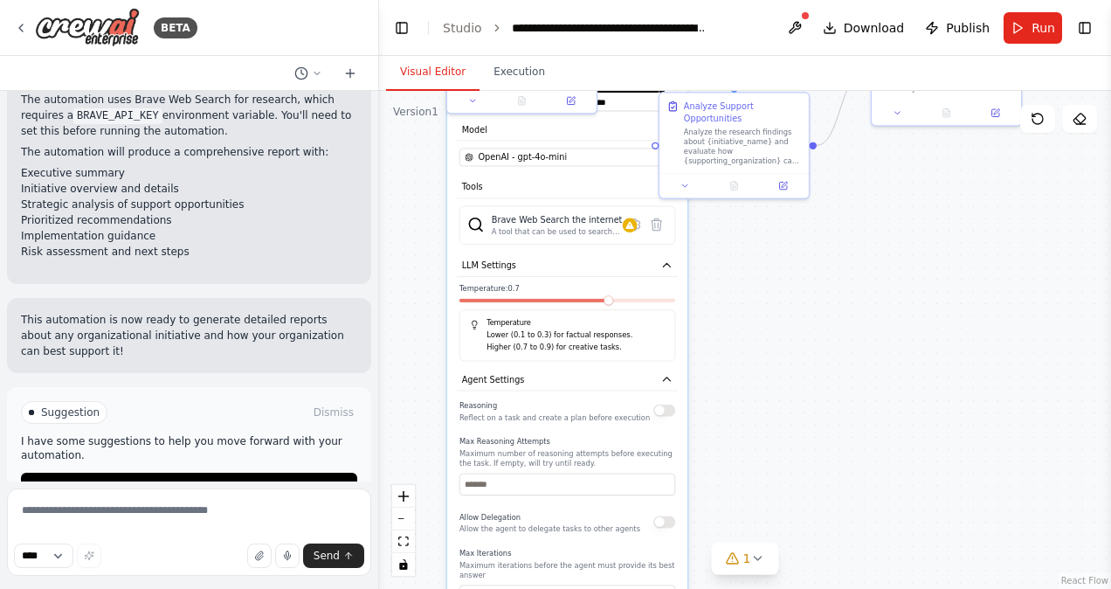
drag, startPoint x: 771, startPoint y: 490, endPoint x: 747, endPoint y: 390, distance: 102.5
click at [747, 390] on div ".deletable-edge-delete-btn { width: 20px; height: 20px; border: 0px solid #ffff…" at bounding box center [745, 340] width 732 height 498
click at [506, 494] on div "Reasoning Reflect on a task and create a plan before execution Max Reasoning At…" at bounding box center [568, 565] width 216 height 334
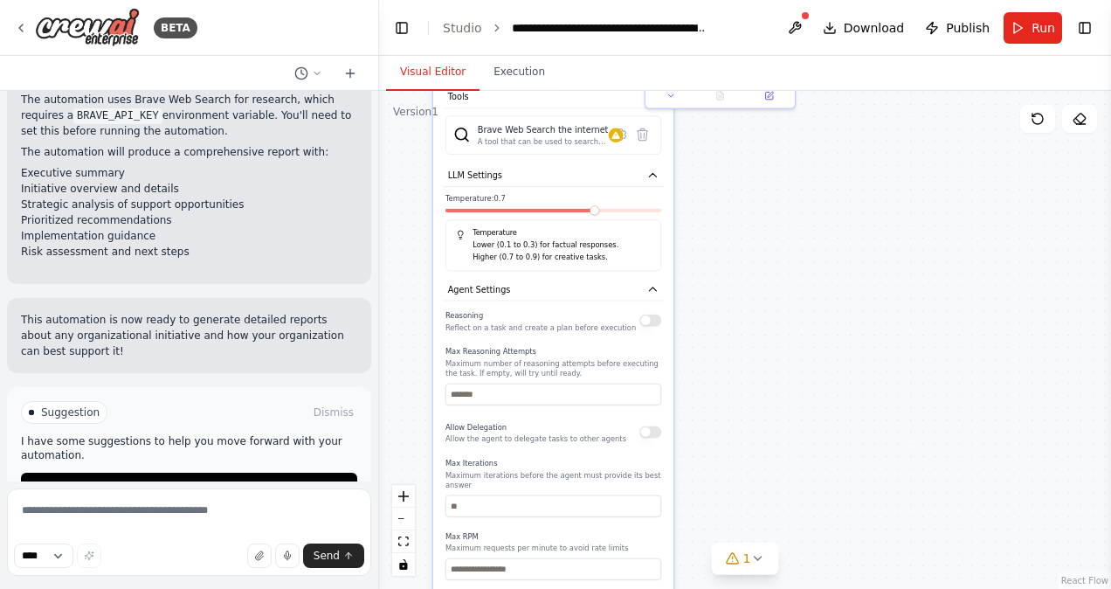
drag, startPoint x: 756, startPoint y: 468, endPoint x: 740, endPoint y: 373, distance: 96.5
click at [740, 373] on div ".deletable-edge-delete-btn { width: 20px; height: 20px; border: 0px solid #ffff…" at bounding box center [745, 340] width 732 height 498
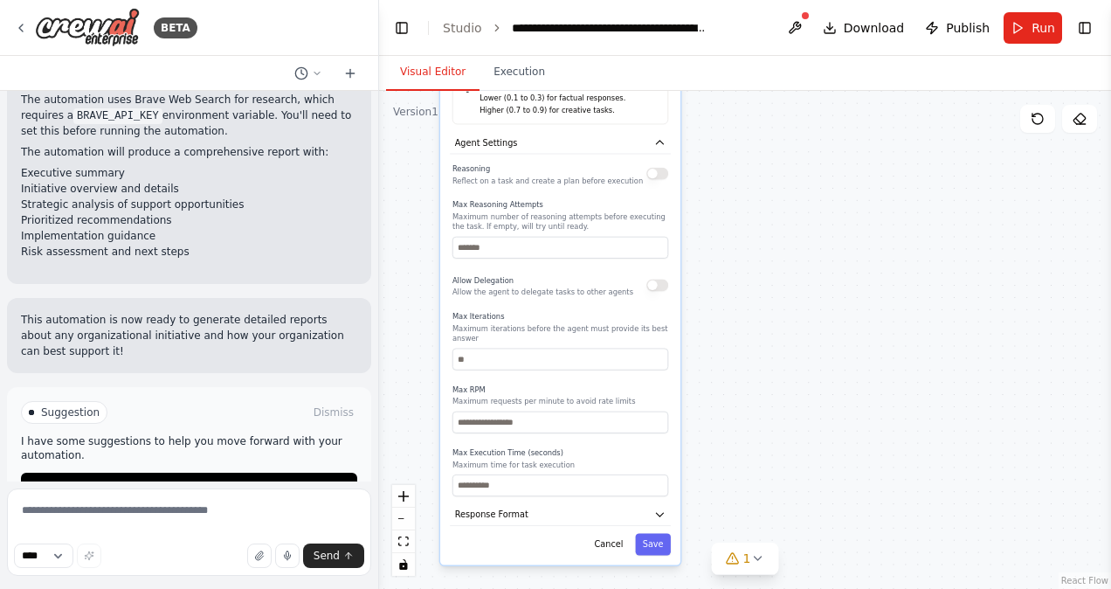
drag, startPoint x: 756, startPoint y: 499, endPoint x: 764, endPoint y: 357, distance: 141.7
click at [764, 357] on div ".deletable-edge-delete-btn { width: 20px; height: 20px; border: 0px solid #ffff…" at bounding box center [745, 340] width 732 height 498
click at [668, 503] on button "Response Format" at bounding box center [560, 514] width 221 height 23
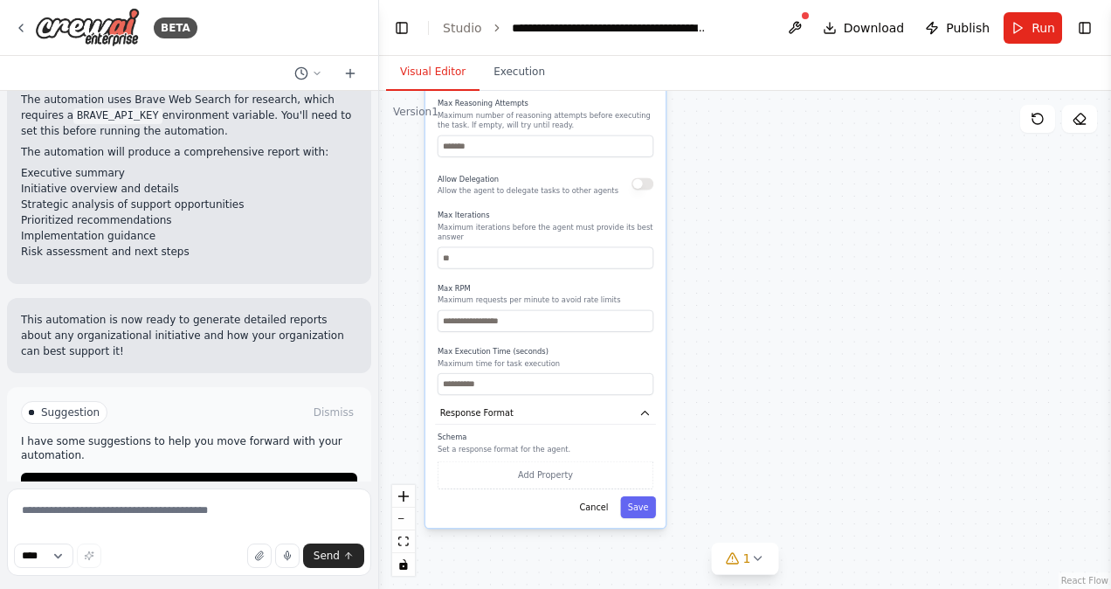
drag, startPoint x: 753, startPoint y: 486, endPoint x: 738, endPoint y: 384, distance: 102.4
click at [738, 384] on div ".deletable-edge-delete-btn { width: 20px; height: 20px; border: 0px solid #ffff…" at bounding box center [745, 340] width 732 height 498
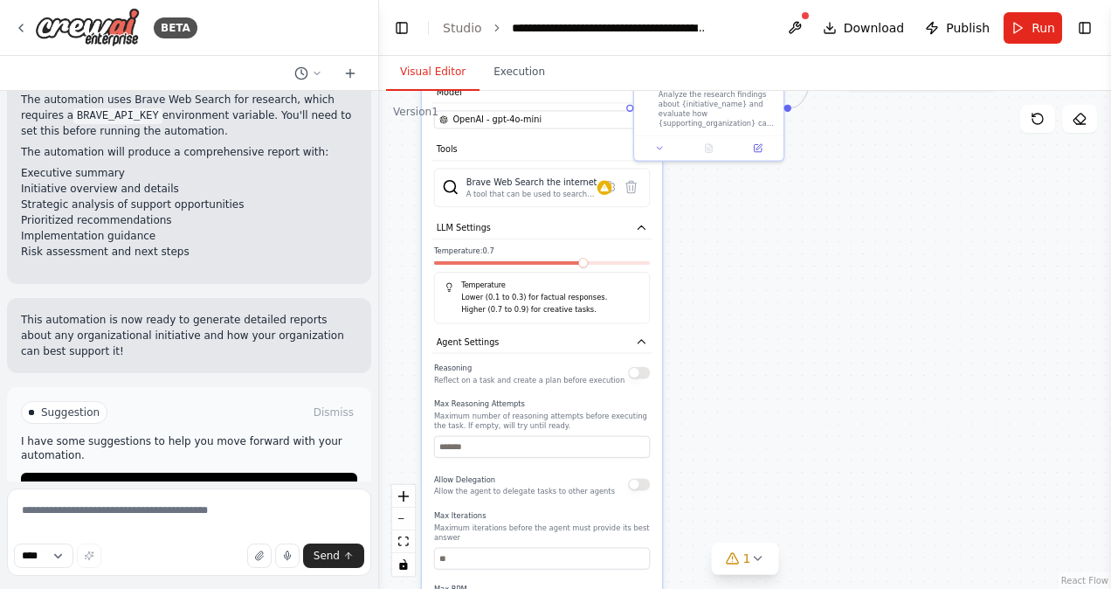
drag, startPoint x: 726, startPoint y: 333, endPoint x: 713, endPoint y: 633, distance: 300.6
click at [713, 588] on html "BETA develop a report to provide all the details about DoW Golden Dome effort a…" at bounding box center [555, 294] width 1111 height 589
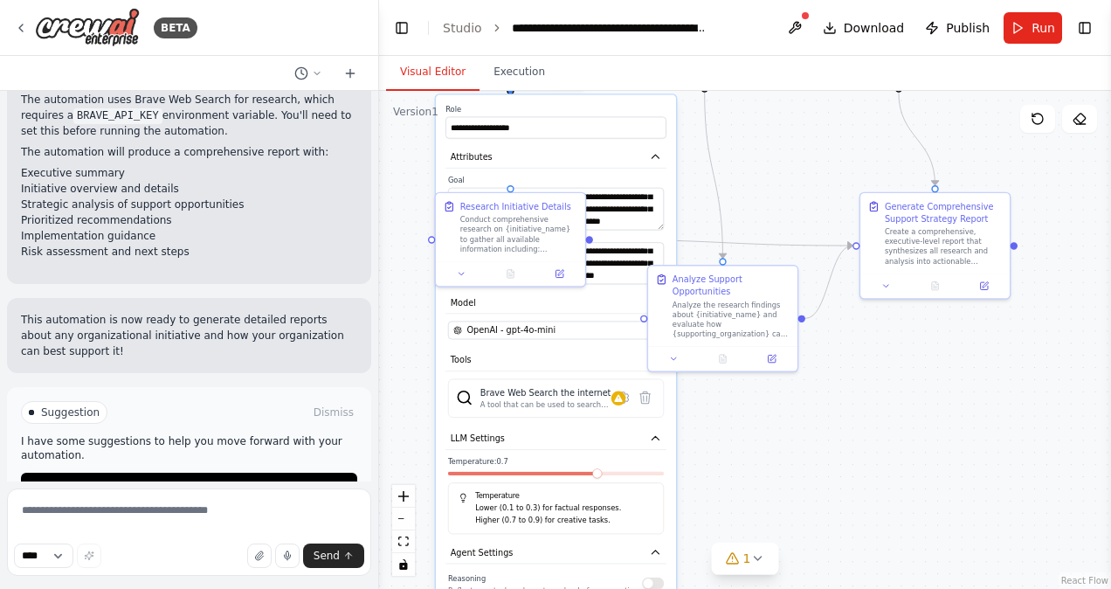
drag, startPoint x: 737, startPoint y: 366, endPoint x: 760, endPoint y: 576, distance: 211.7
click at [760, 576] on div ".deletable-edge-delete-btn { width: 20px; height: 20px; border: 0px solid #ffff…" at bounding box center [745, 340] width 732 height 498
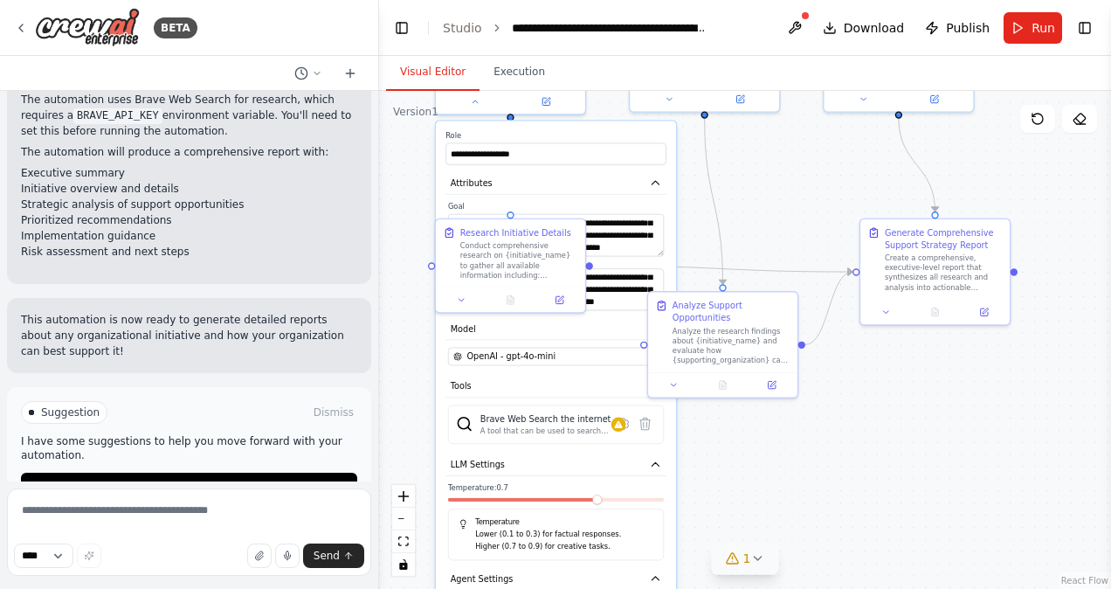
drag, startPoint x: 761, startPoint y: 532, endPoint x: 762, endPoint y: 558, distance: 26.2
click at [762, 558] on div "Version 1 Show Tools Hide Agents .deletable-edge-delete-btn { width: 20px; heig…" at bounding box center [745, 340] width 732 height 498
click at [460, 299] on icon at bounding box center [463, 298] width 10 height 10
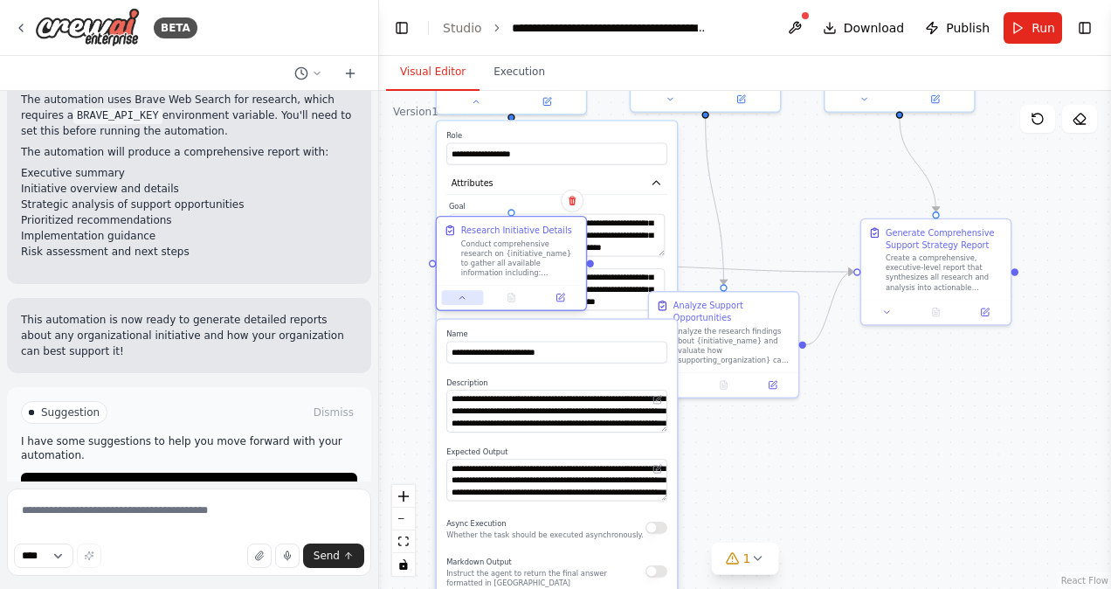
click at [460, 299] on icon at bounding box center [463, 298] width 10 height 10
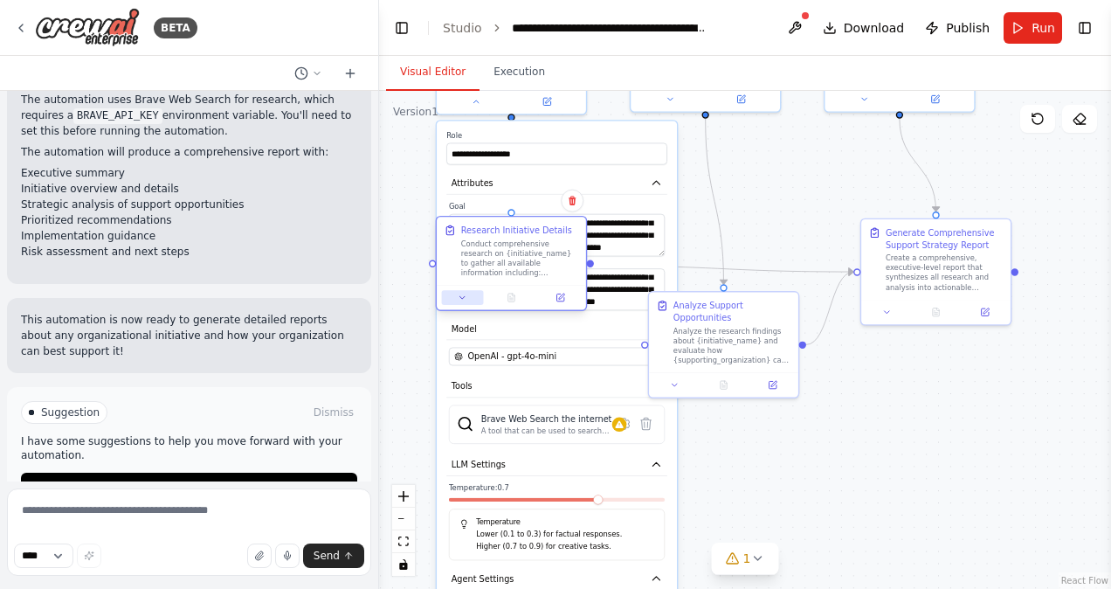
click at [460, 299] on icon at bounding box center [463, 298] width 10 height 10
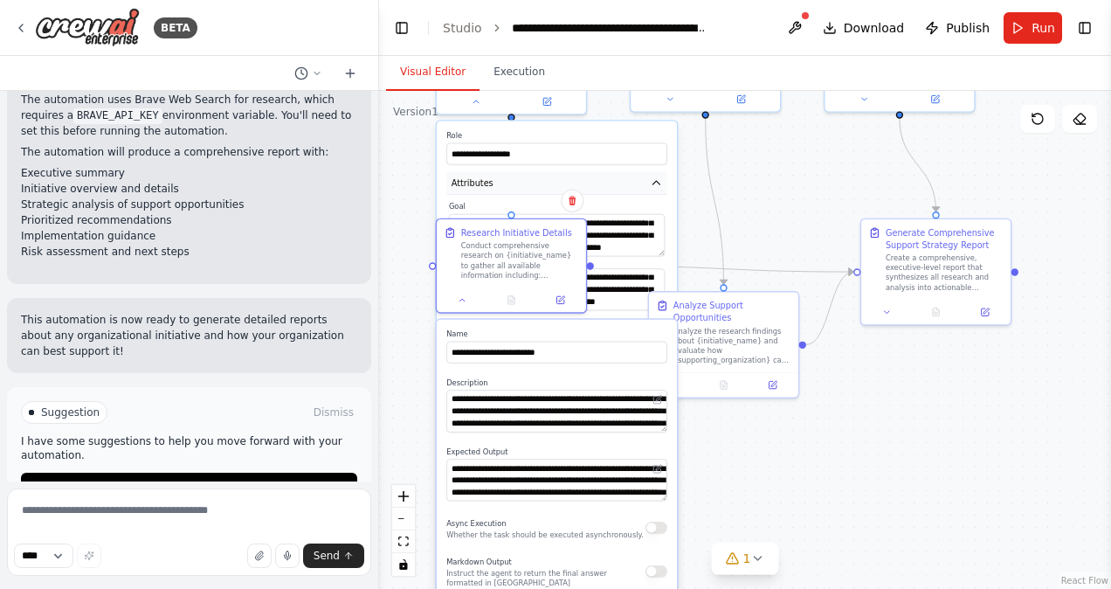
click at [662, 185] on button "Attributes" at bounding box center [556, 183] width 221 height 23
click at [681, 187] on div ".deletable-edge-delete-btn { width: 20px; height: 20px; border: 0px solid #ffff…" at bounding box center [745, 340] width 732 height 498
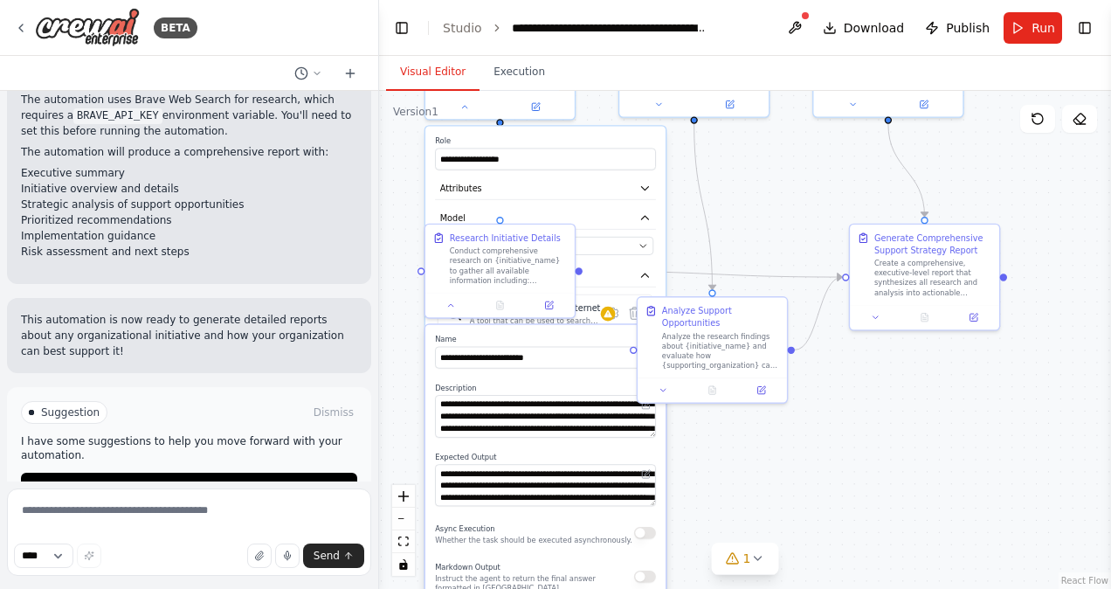
drag, startPoint x: 690, startPoint y: 199, endPoint x: 678, endPoint y: 204, distance: 12.5
click at [678, 204] on div ".deletable-edge-delete-btn { width: 20px; height: 20px; border: 0px solid #ffff…" at bounding box center [745, 340] width 732 height 498
click at [649, 217] on icon "button" at bounding box center [644, 217] width 12 height 12
click at [637, 248] on button "Tools" at bounding box center [545, 248] width 221 height 23
click at [642, 275] on icon "button" at bounding box center [644, 278] width 12 height 12
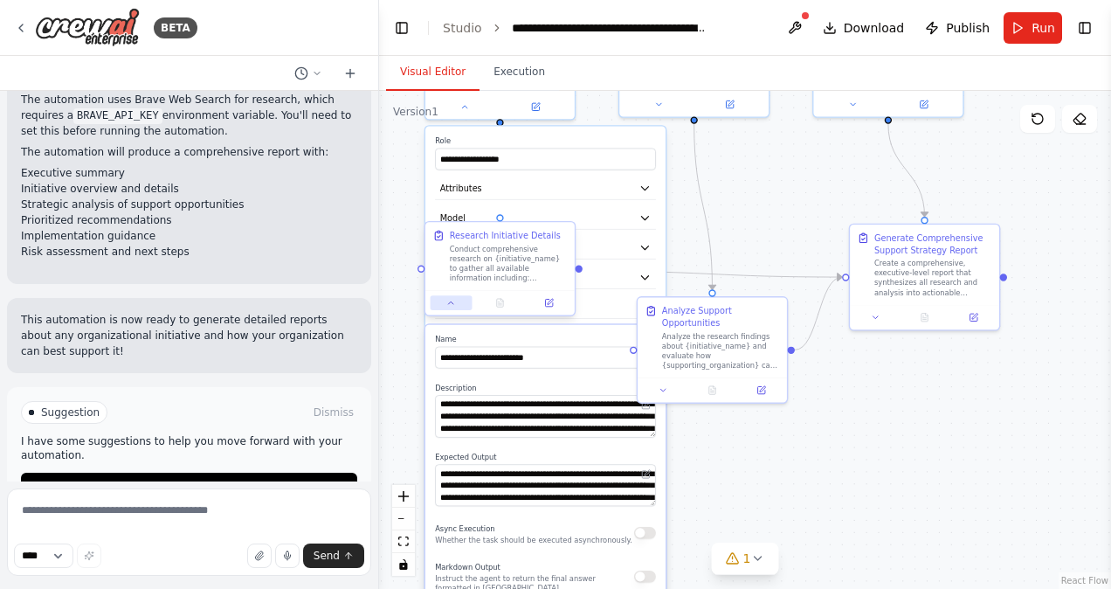
click at [453, 307] on icon at bounding box center [451, 303] width 10 height 10
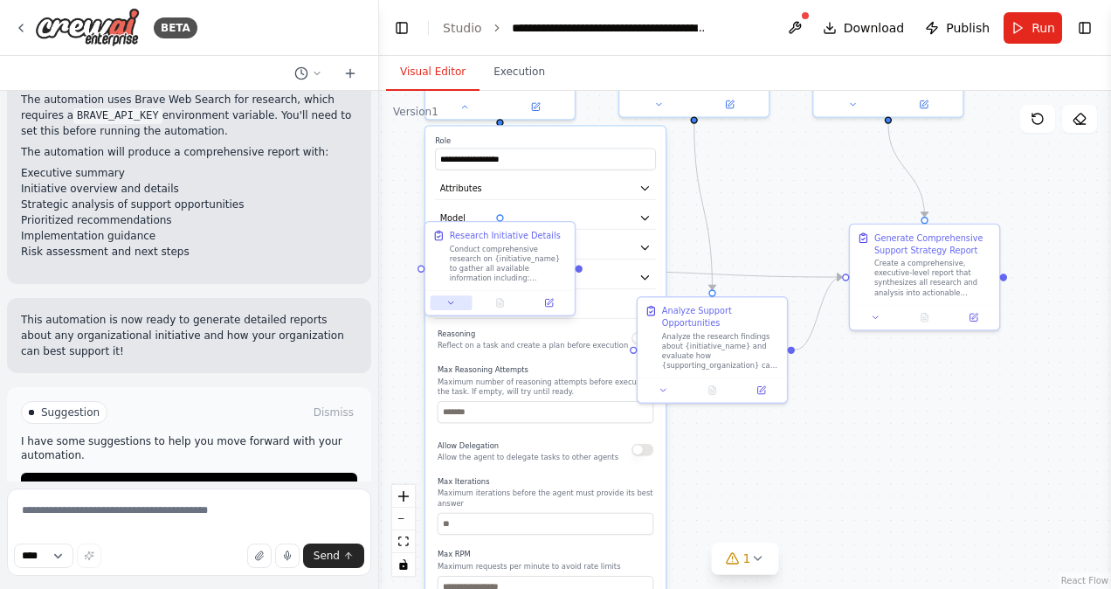
click at [453, 307] on icon at bounding box center [451, 303] width 10 height 10
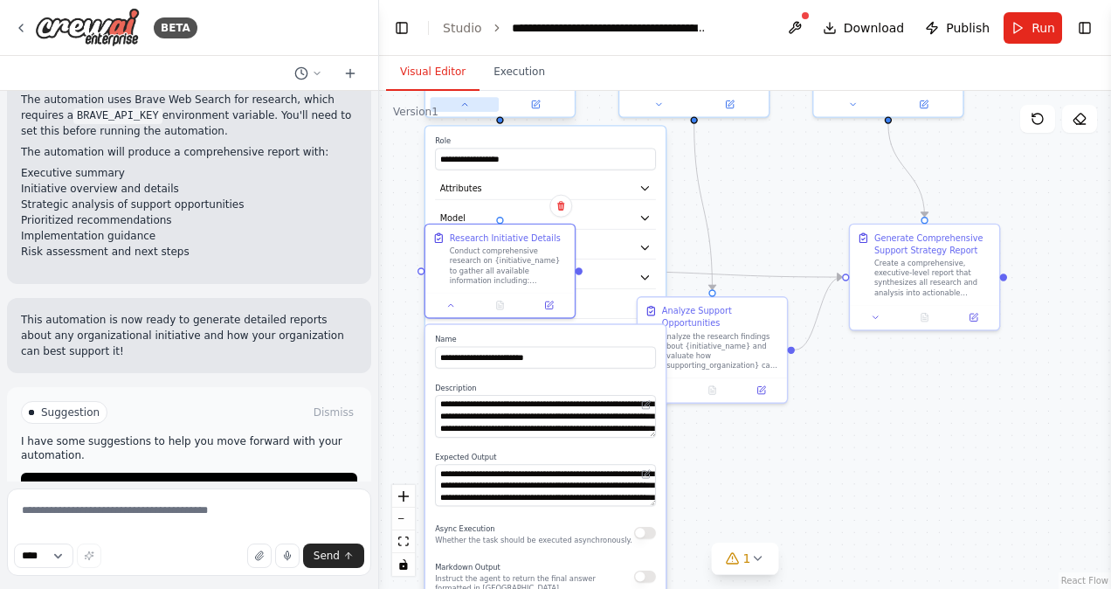
click at [461, 103] on icon at bounding box center [464, 105] width 10 height 10
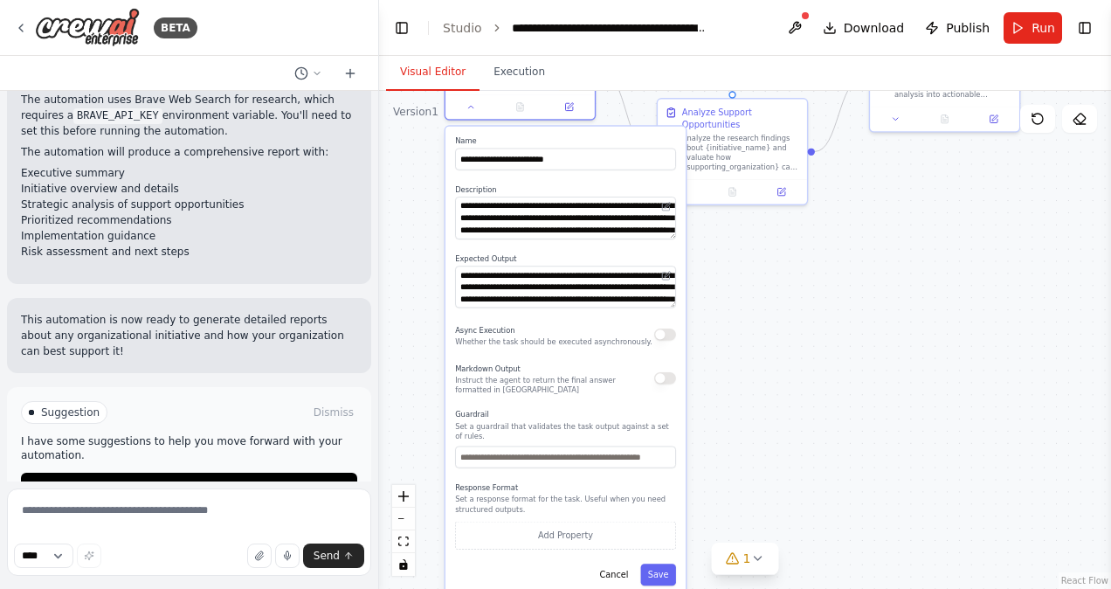
drag, startPoint x: 748, startPoint y: 501, endPoint x: 768, endPoint y: 303, distance: 199.2
click at [768, 303] on div ".deletable-edge-delete-btn { width: 20px; height: 20px; border: 0px solid #ffff…" at bounding box center [745, 340] width 732 height 498
click at [653, 564] on button "Save" at bounding box center [657, 574] width 36 height 22
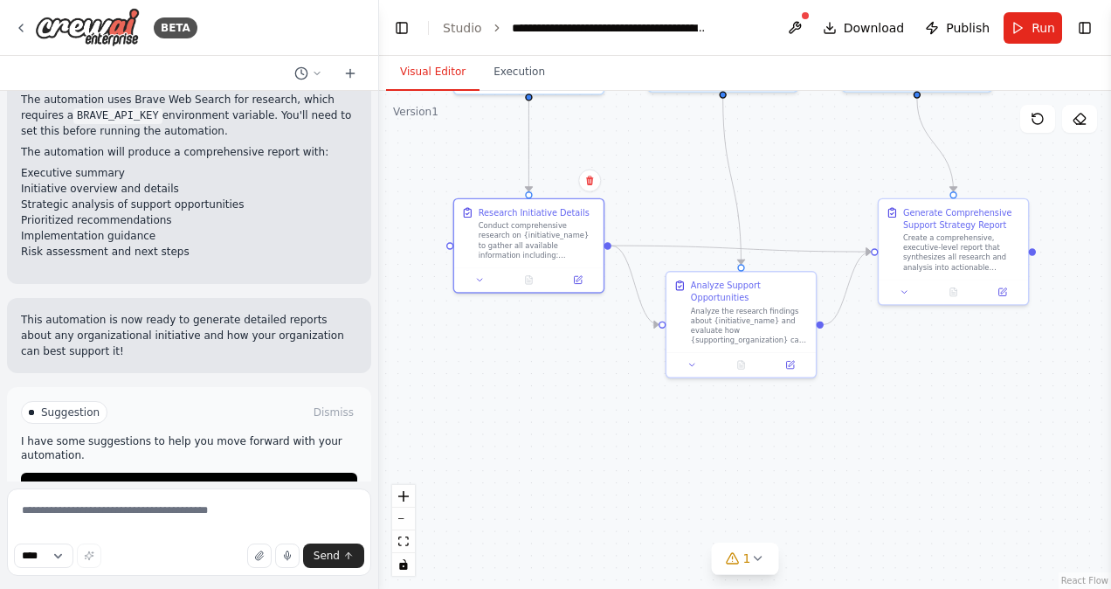
drag, startPoint x: 749, startPoint y: 449, endPoint x: 715, endPoint y: 626, distance: 180.5
click at [715, 588] on html "BETA develop a report to provide all the details about DoW Golden Dome effort a…" at bounding box center [555, 294] width 1111 height 589
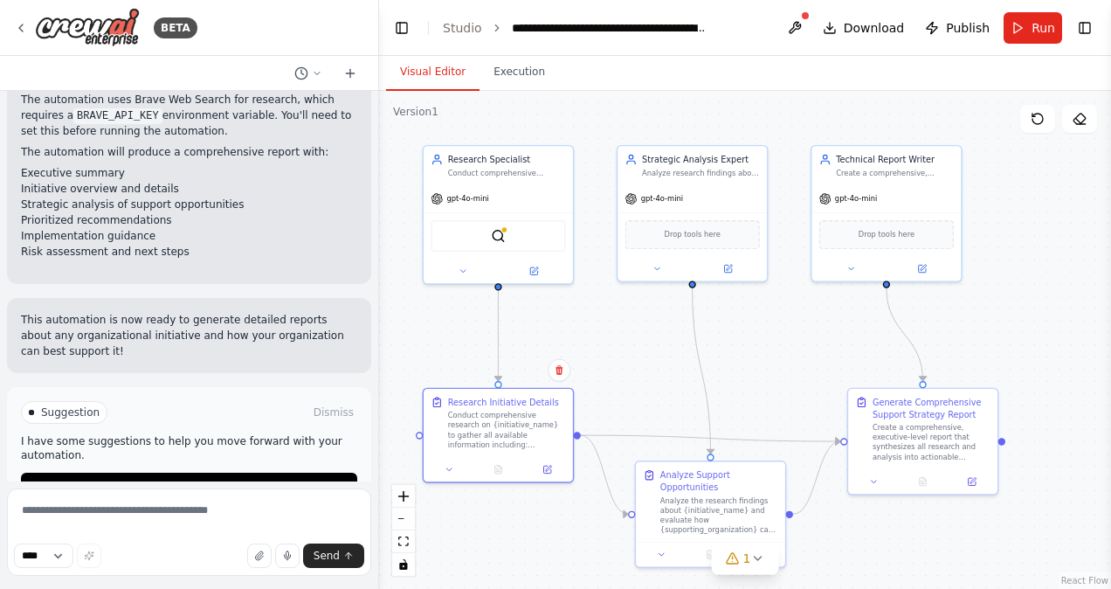
drag, startPoint x: 644, startPoint y: 157, endPoint x: 663, endPoint y: 324, distance: 167.9
click at [663, 324] on div ".deletable-edge-delete-btn { width: 20px; height: 20px; border: 0px solid #ffff…" at bounding box center [745, 340] width 732 height 498
click at [686, 172] on div "Analyze research findings about {initiative_name} to identify specific opportun…" at bounding box center [701, 170] width 118 height 10
click at [663, 275] on div at bounding box center [691, 266] width 149 height 24
click at [654, 271] on button at bounding box center [657, 265] width 68 height 15
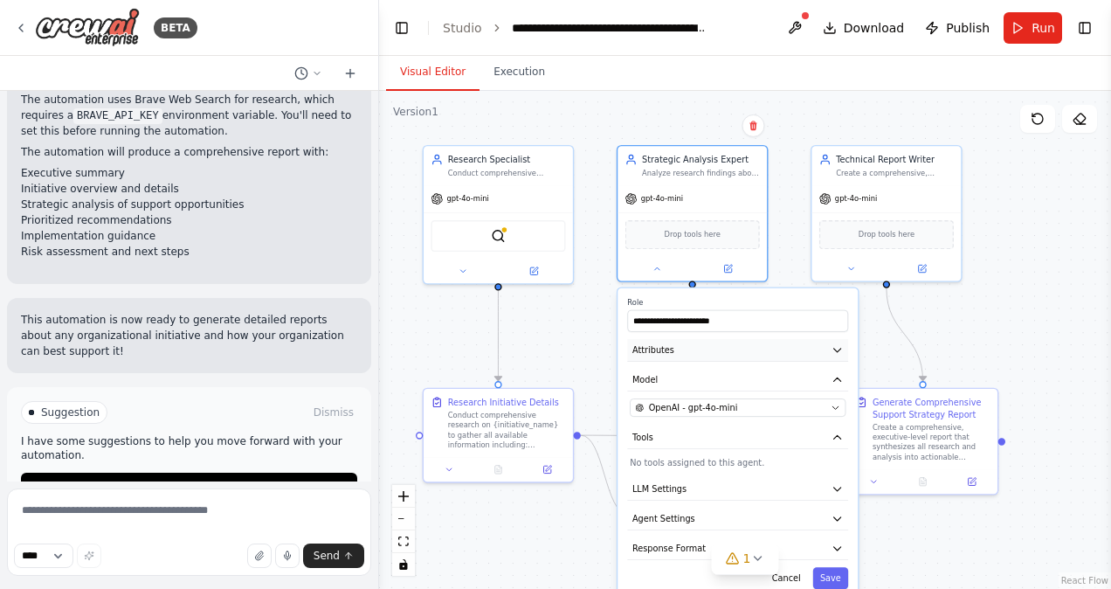
click at [831, 352] on icon "button" at bounding box center [837, 350] width 12 height 12
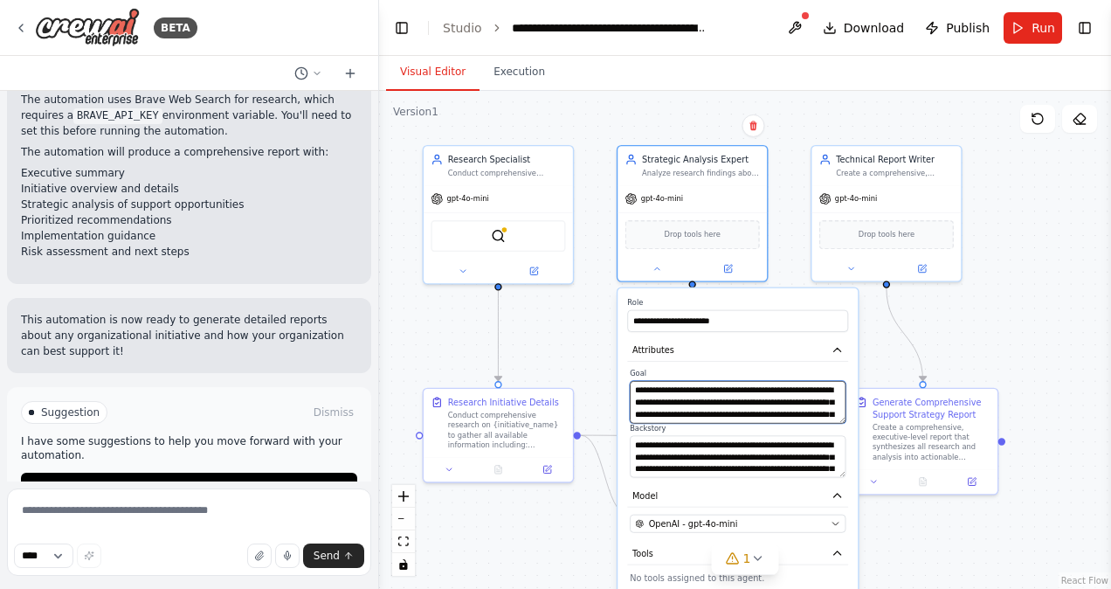
click at [816, 389] on textarea "**********" at bounding box center [738, 402] width 216 height 42
type textarea "**********"
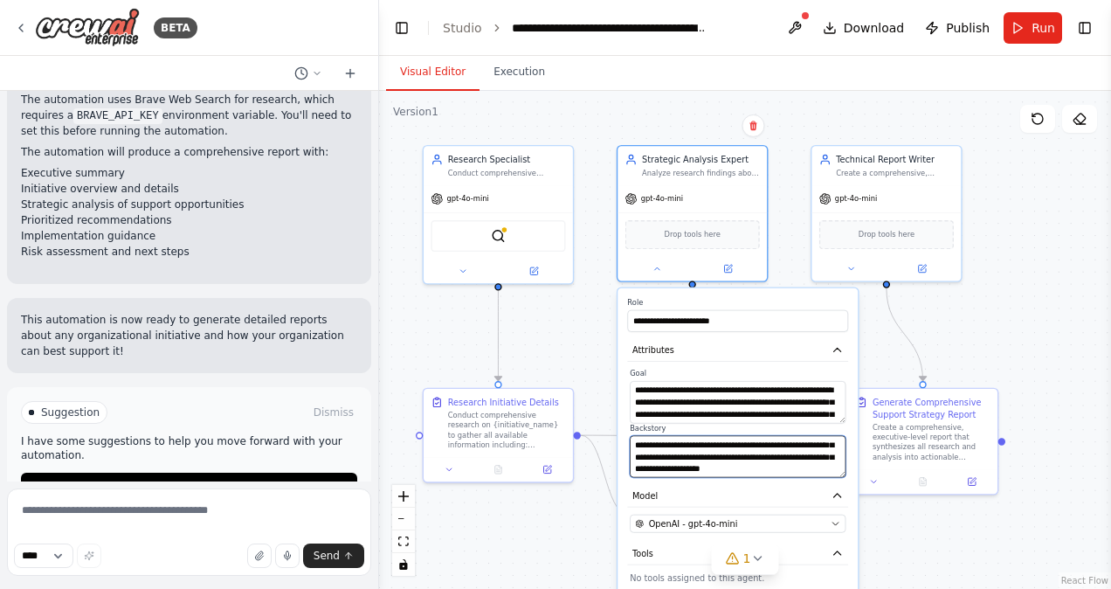
scroll to position [70, 0]
click at [1008, 295] on div ".deletable-edge-delete-btn { width: 20px; height: 20px; border: 0px solid #ffff…" at bounding box center [745, 340] width 732 height 498
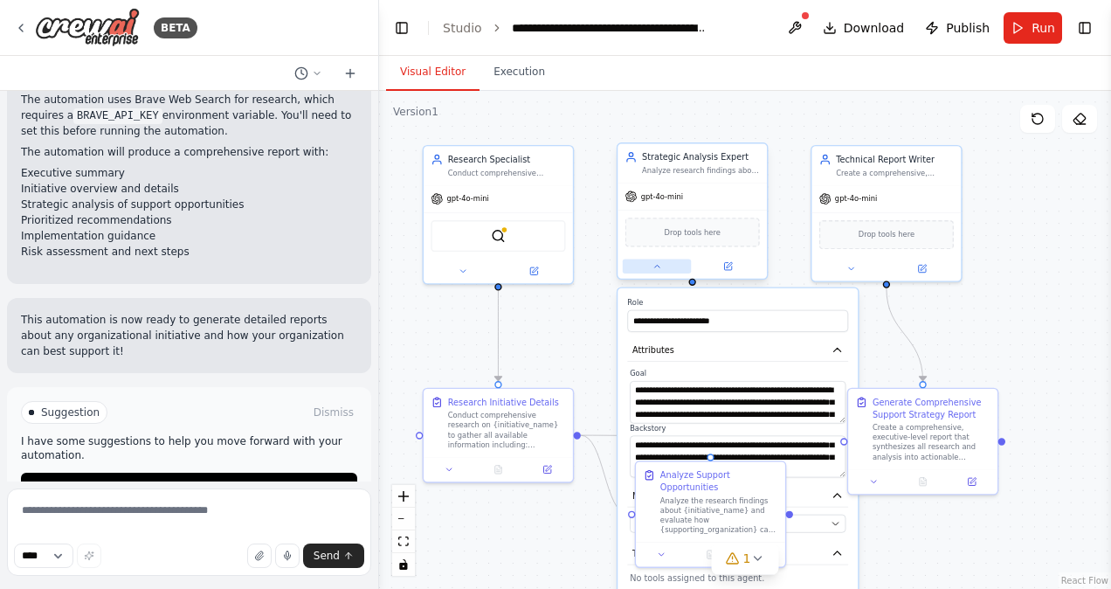
click at [650, 267] on button at bounding box center [657, 265] width 68 height 15
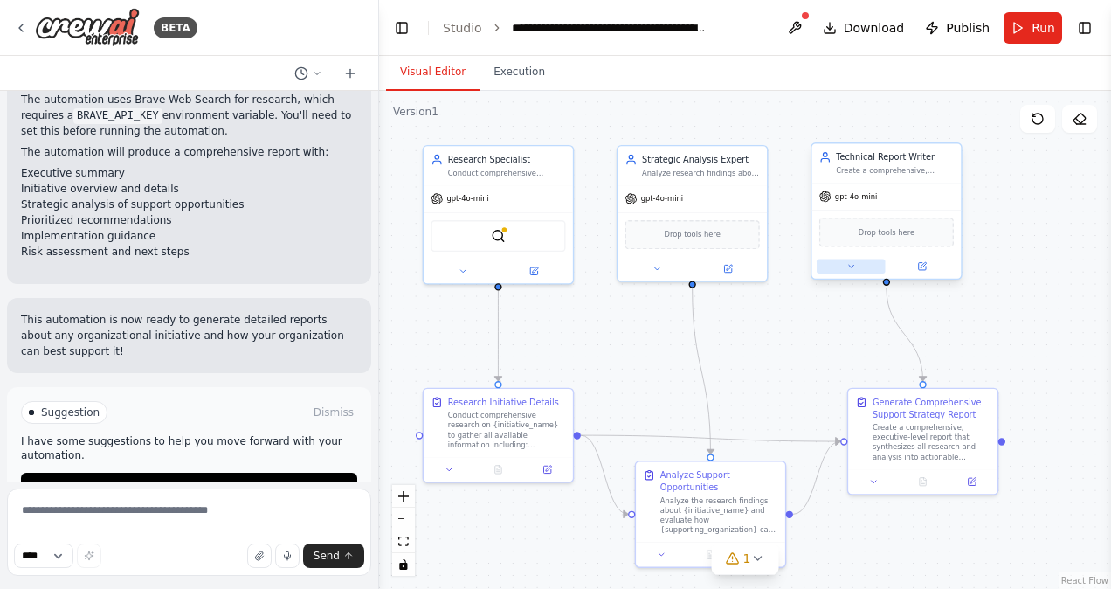
click at [840, 270] on button at bounding box center [850, 265] width 68 height 15
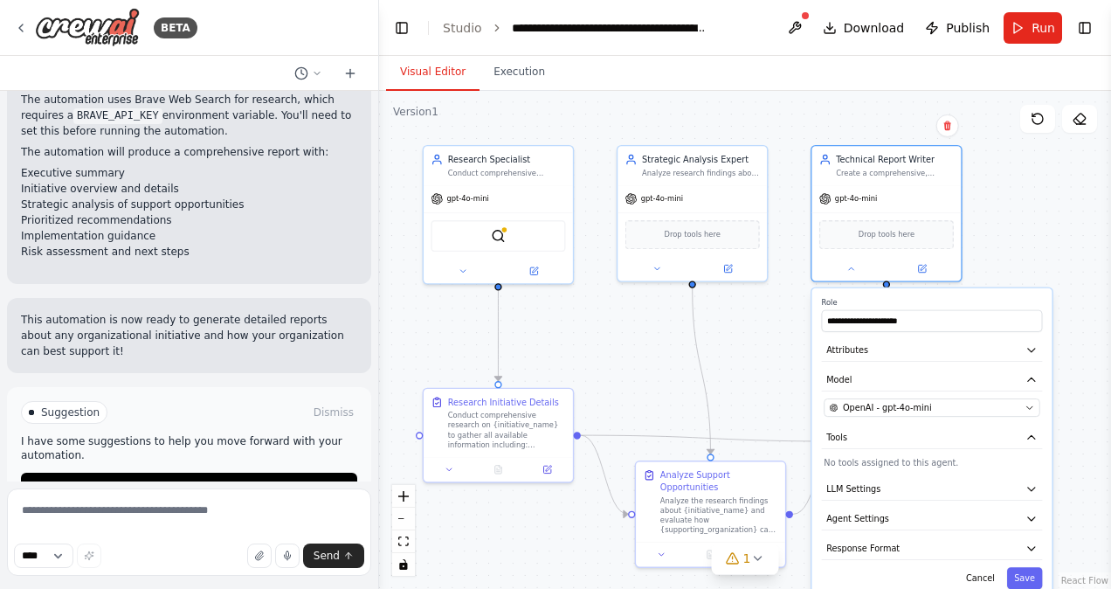
click at [775, 385] on div ".deletable-edge-delete-btn { width: 20px; height: 20px; border: 0px solid #ffff…" at bounding box center [745, 340] width 732 height 498
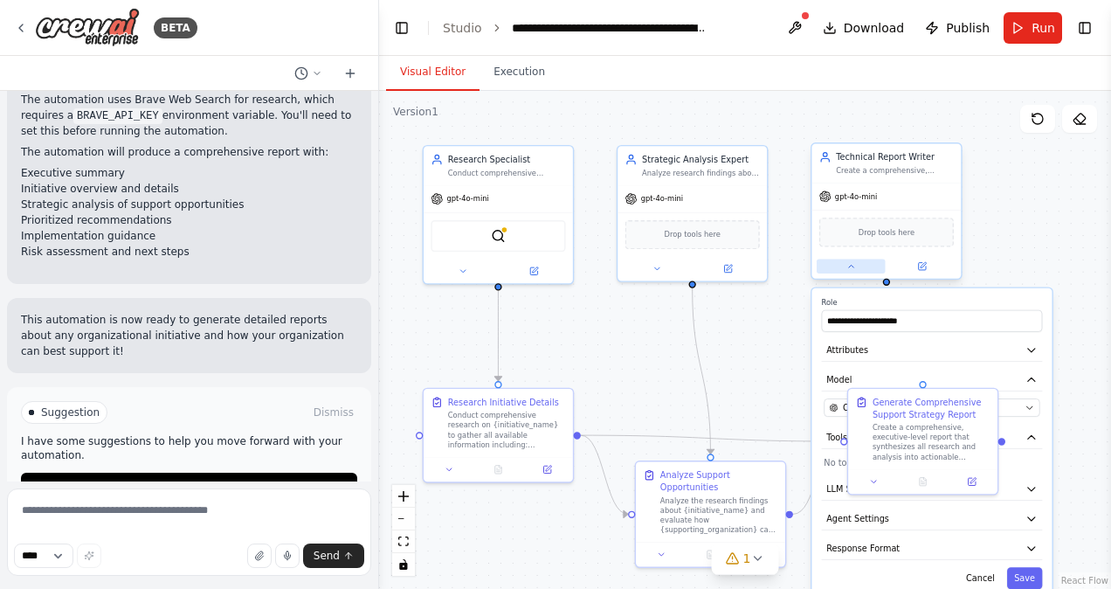
click at [853, 270] on icon at bounding box center [851, 266] width 10 height 10
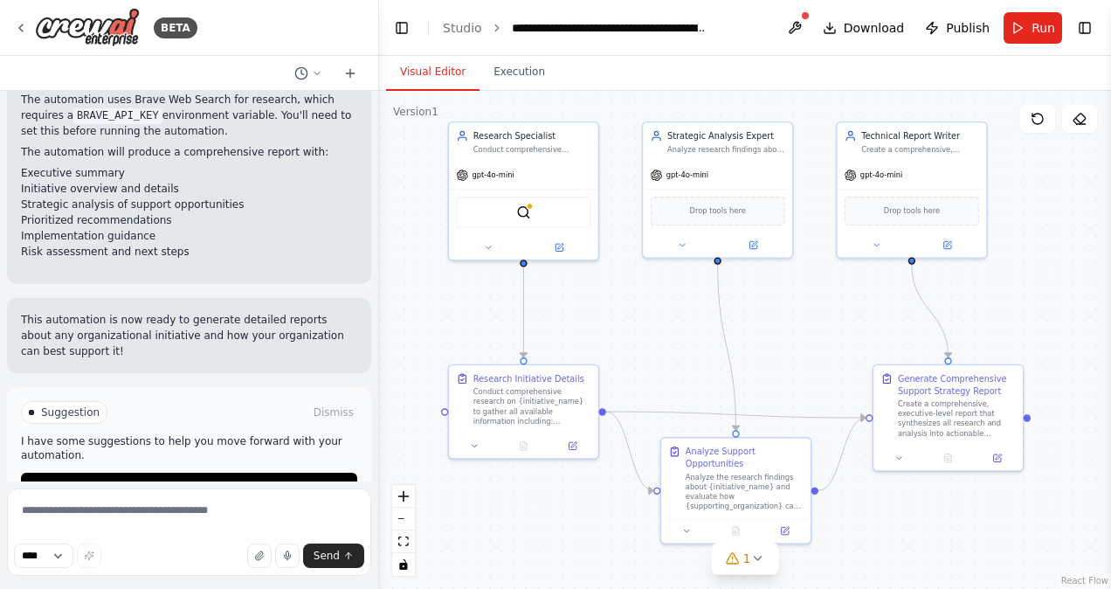
drag, startPoint x: 636, startPoint y: 395, endPoint x: 661, endPoint y: 371, distance: 34.6
click at [661, 371] on div ".deletable-edge-delete-btn { width: 20px; height: 20px; border: 0px solid #ffff…" at bounding box center [745, 340] width 732 height 498
click at [475, 449] on button at bounding box center [475, 443] width 42 height 15
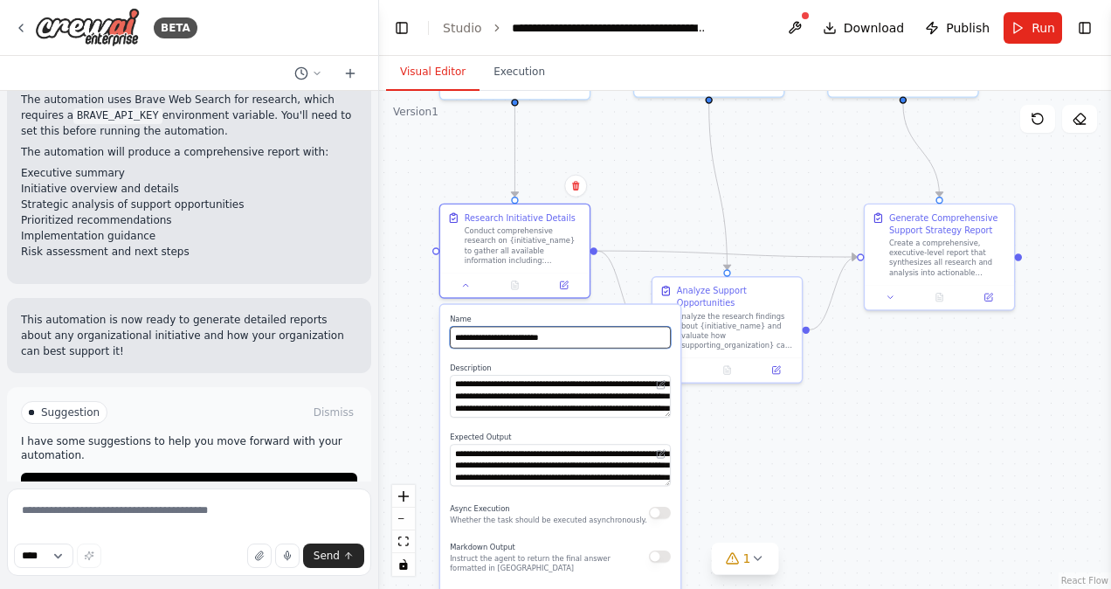
drag, startPoint x: 642, startPoint y: 381, endPoint x: 633, endPoint y: 220, distance: 160.9
click at [633, 220] on div ".deletable-edge-delete-btn { width: 20px; height: 20px; border: 0px solid #ffff…" at bounding box center [745, 340] width 732 height 498
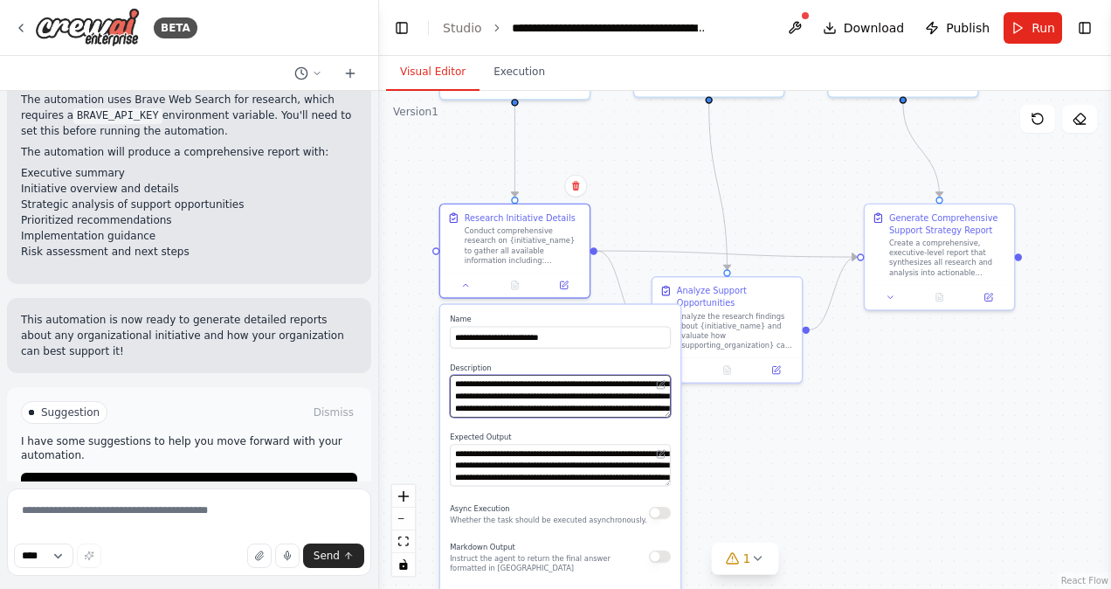
click at [596, 385] on textarea "**********" at bounding box center [560, 396] width 221 height 42
type textarea "**********"
click at [719, 423] on div ".deletable-edge-delete-btn { width: 20px; height: 20px; border: 0px solid #ffff…" at bounding box center [745, 340] width 732 height 498
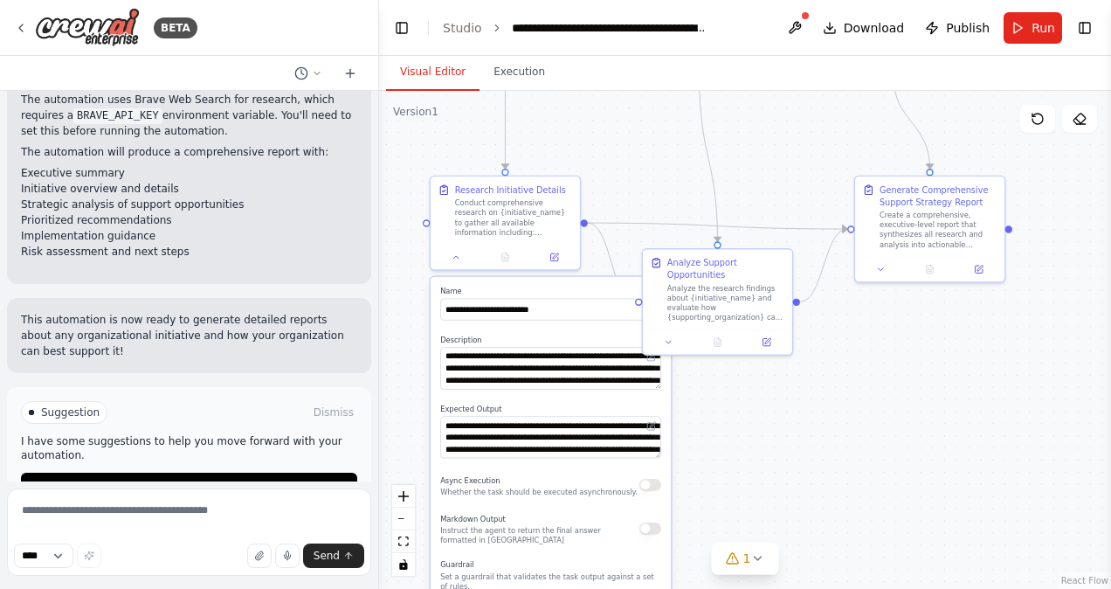
drag, startPoint x: 721, startPoint y: 429, endPoint x: 712, endPoint y: 401, distance: 29.5
click at [712, 401] on div ".deletable-edge-delete-btn { width: 20px; height: 20px; border: 0px solid #ffff…" at bounding box center [745, 340] width 732 height 498
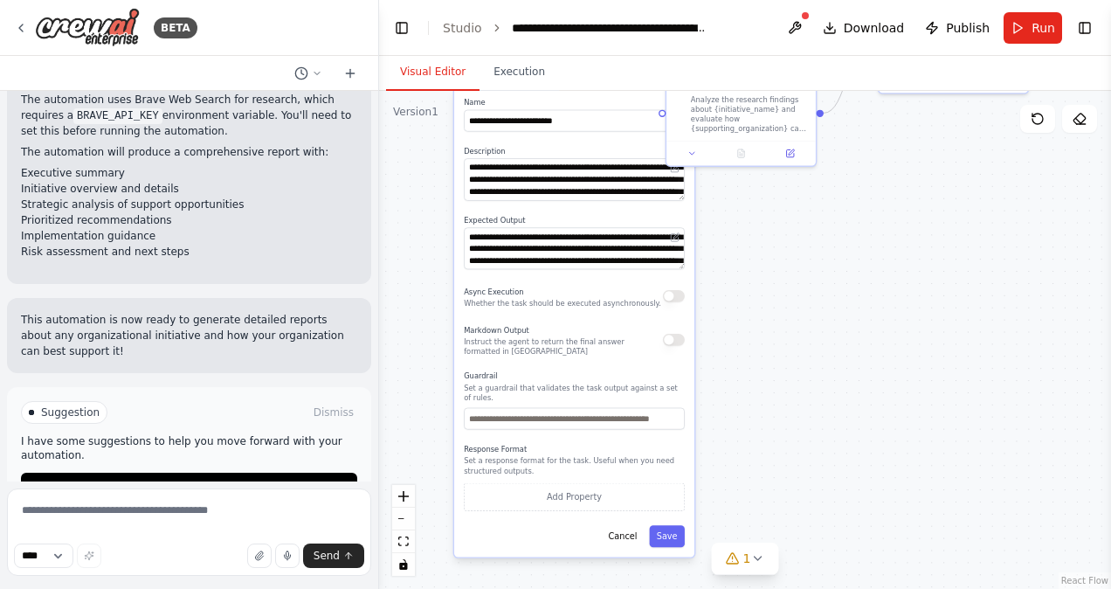
drag, startPoint x: 753, startPoint y: 490, endPoint x: 776, endPoint y: 301, distance: 190.1
click at [776, 301] on div ".deletable-edge-delete-btn { width: 20px; height: 20px; border: 0px solid #ffff…" at bounding box center [745, 340] width 732 height 498
click at [666, 526] on button "Save" at bounding box center [667, 536] width 36 height 22
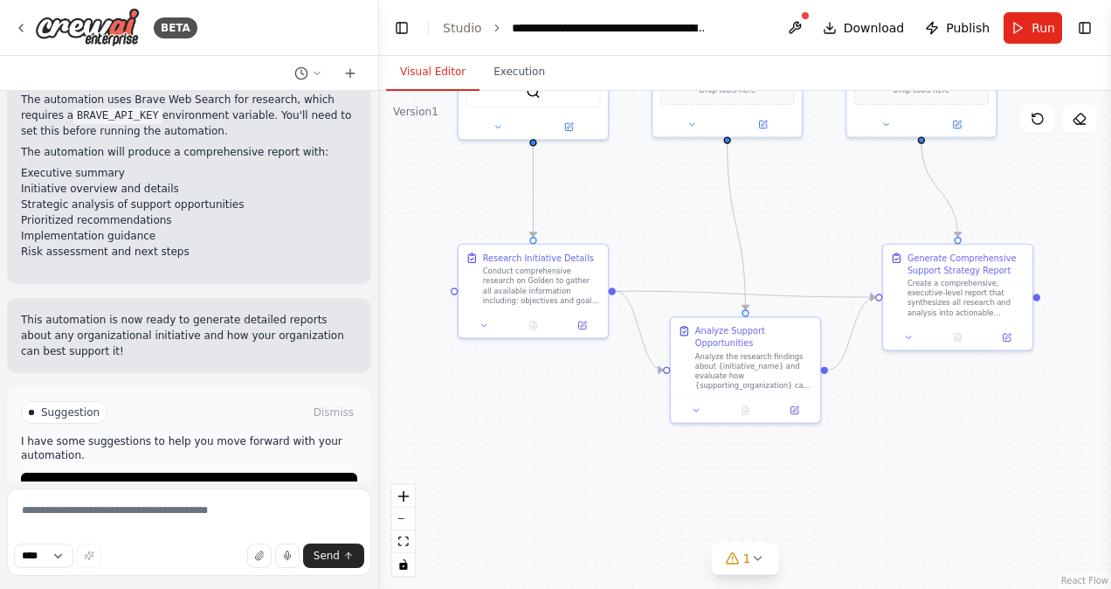
drag, startPoint x: 672, startPoint y: 342, endPoint x: 678, endPoint y: 596, distance: 254.2
click at [678, 588] on html "BETA develop a report to provide all the details about DoW Golden Dome effort a…" at bounding box center [555, 294] width 1111 height 589
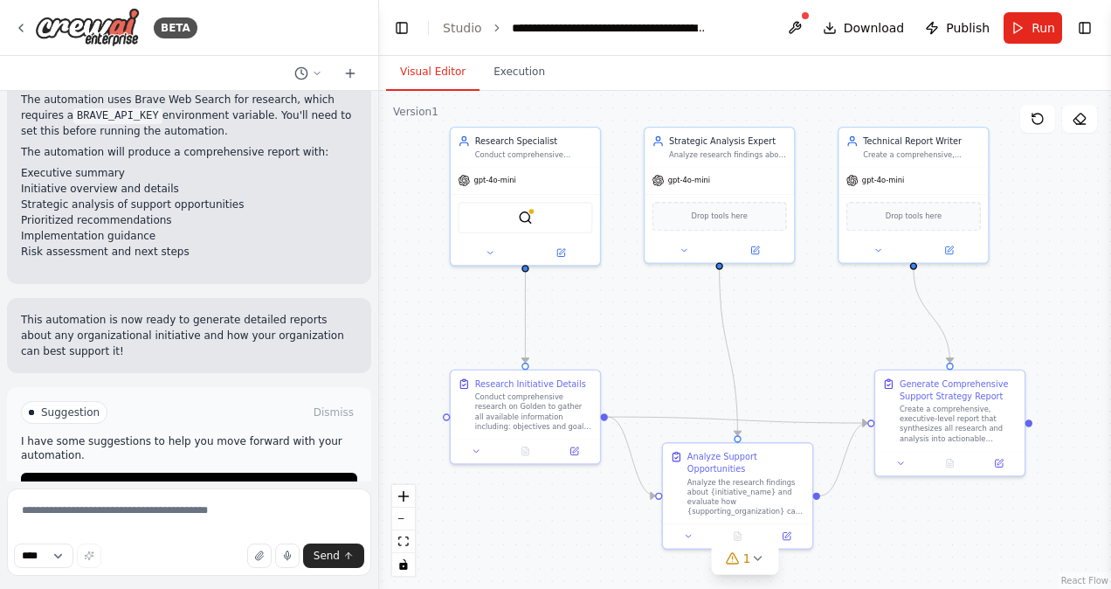
drag, startPoint x: 664, startPoint y: 226, endPoint x: 655, endPoint y: 355, distance: 128.7
click at [655, 355] on div ".deletable-edge-delete-btn { width: 20px; height: 20px; border: 0px solid #ffff…" at bounding box center [745, 340] width 732 height 498
click at [522, 223] on img at bounding box center [525, 215] width 15 height 15
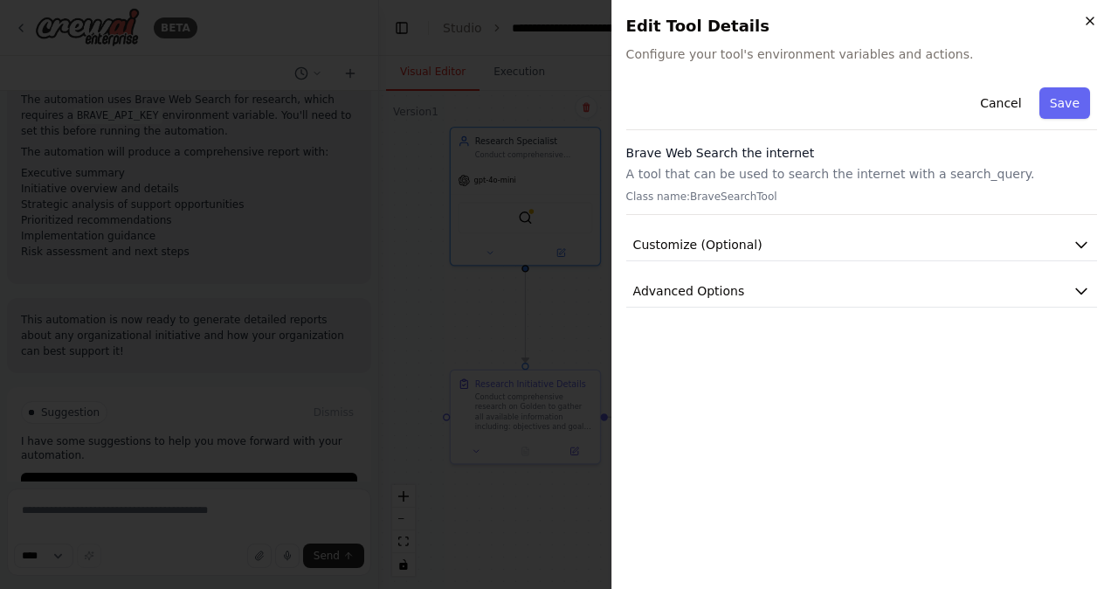
click at [1096, 19] on icon "button" at bounding box center [1090, 21] width 14 height 14
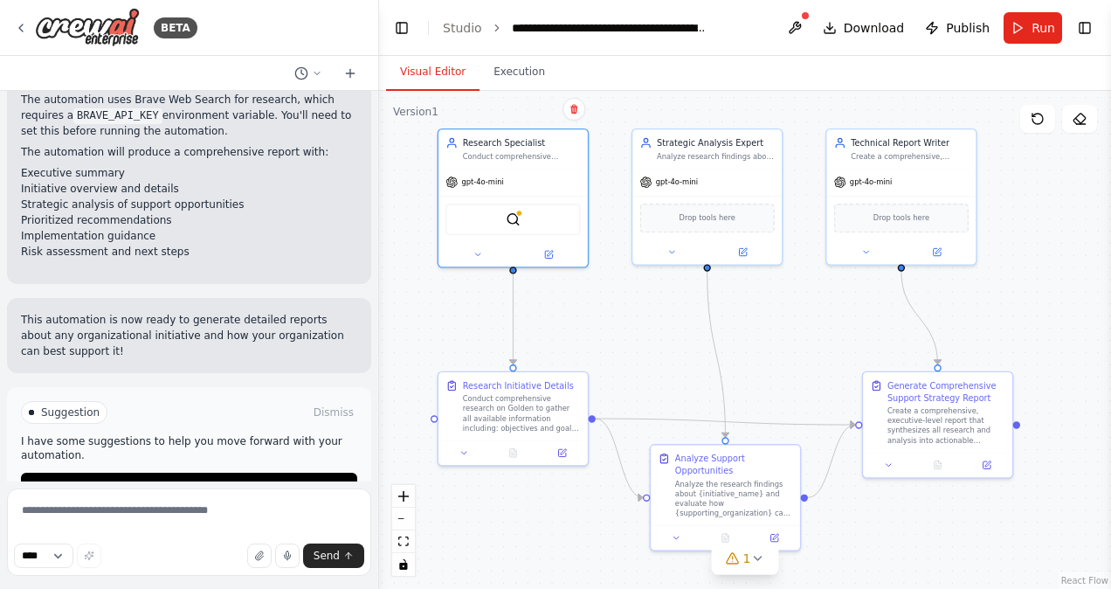
drag, startPoint x: 851, startPoint y: 330, endPoint x: 838, endPoint y: 332, distance: 12.3
click at [838, 332] on div ".deletable-edge-delete-btn { width: 20px; height: 20px; border: 0px solid #ffff…" at bounding box center [745, 340] width 732 height 498
click at [858, 257] on div at bounding box center [900, 250] width 149 height 24
click at [864, 251] on icon at bounding box center [866, 250] width 10 height 10
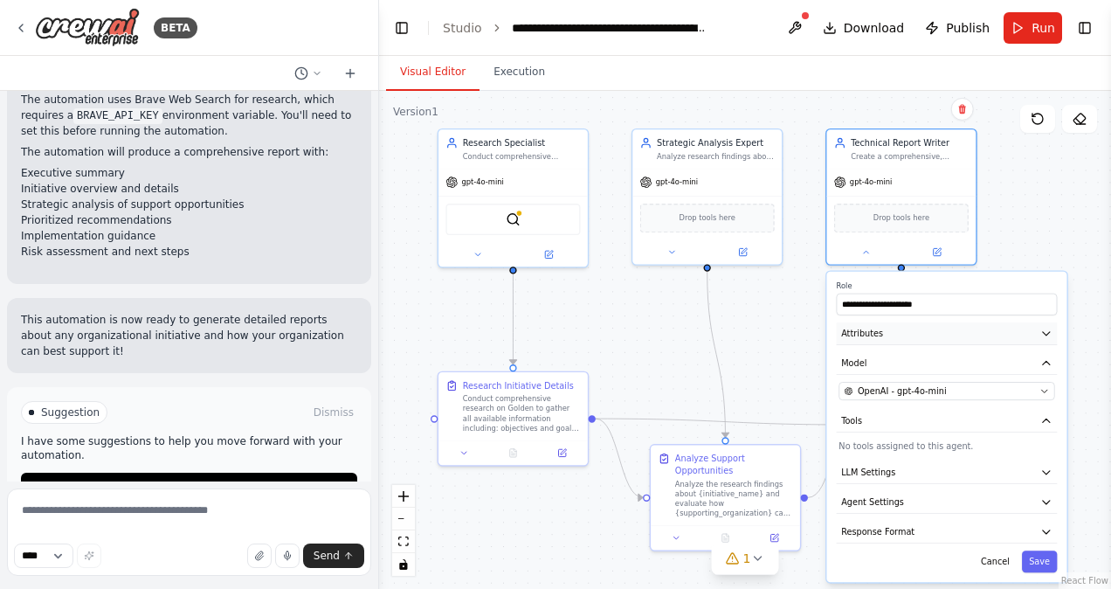
click at [1044, 337] on icon "button" at bounding box center [1046, 333] width 12 height 12
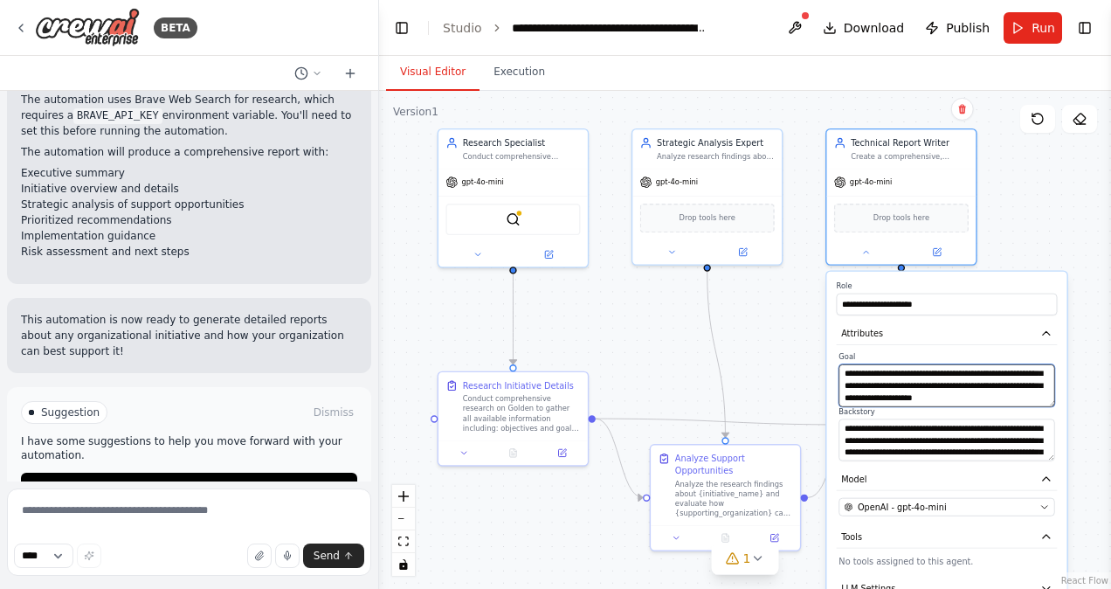
scroll to position [52, 0]
click at [756, 368] on div ".deletable-edge-delete-btn { width: 20px; height: 20px; border: 0px solid #ffff…" at bounding box center [745, 340] width 732 height 498
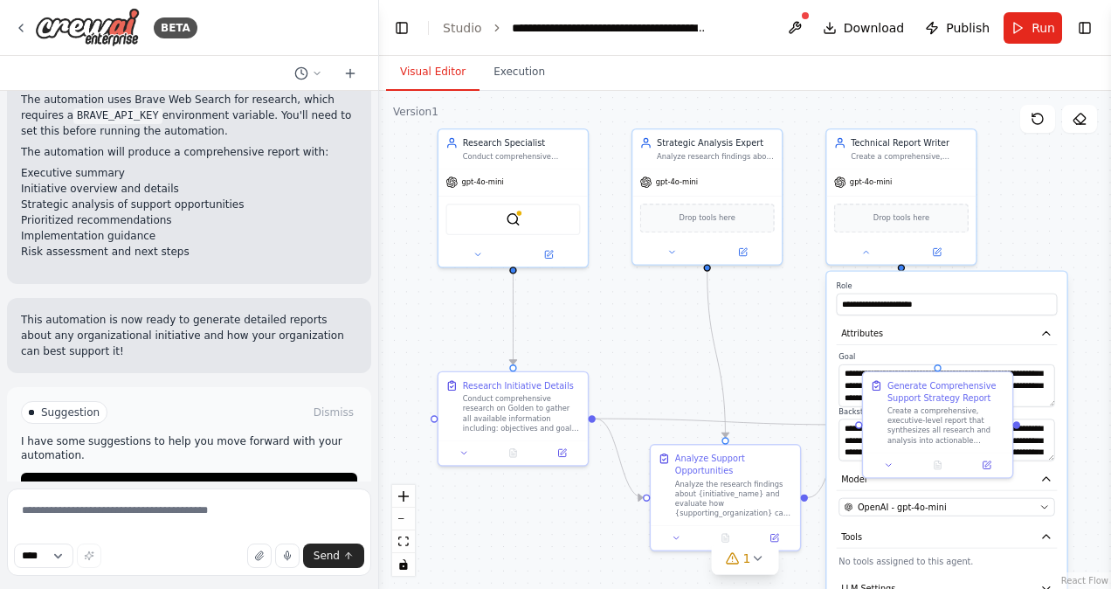
click at [786, 355] on div ".deletable-edge-delete-btn { width: 20px; height: 20px; border: 0px solid #ffff…" at bounding box center [745, 340] width 732 height 498
click at [19, 23] on icon at bounding box center [21, 28] width 14 height 14
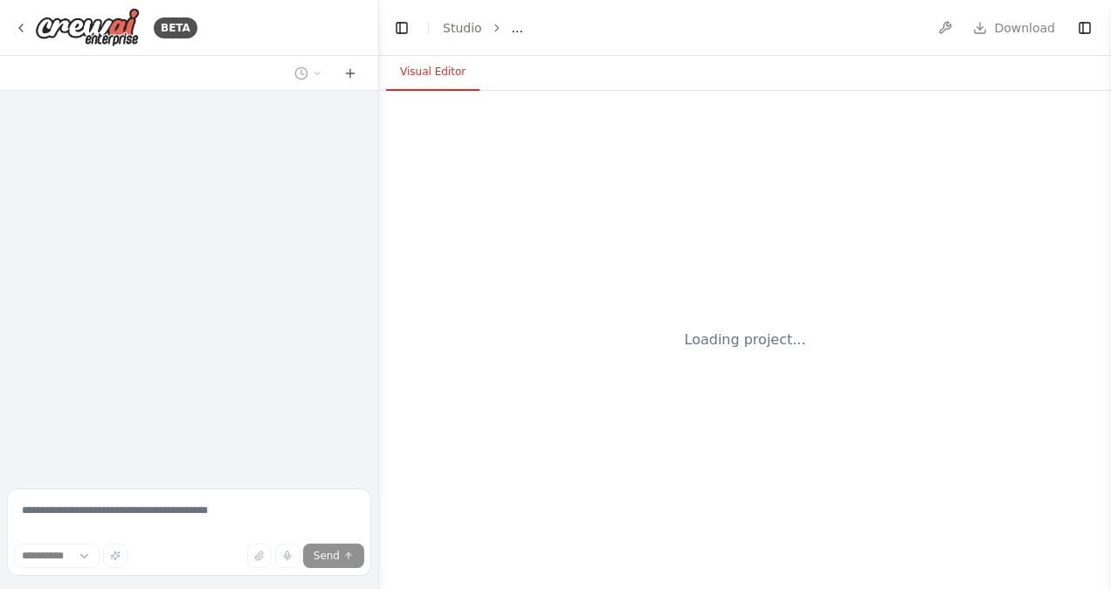
select select "****"
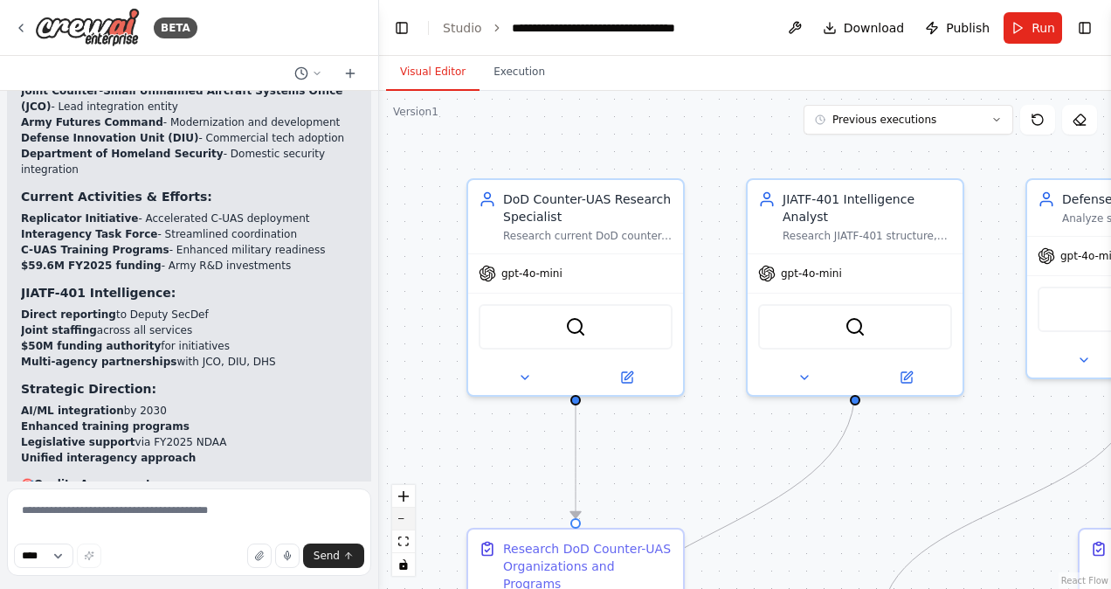
scroll to position [4851, 0]
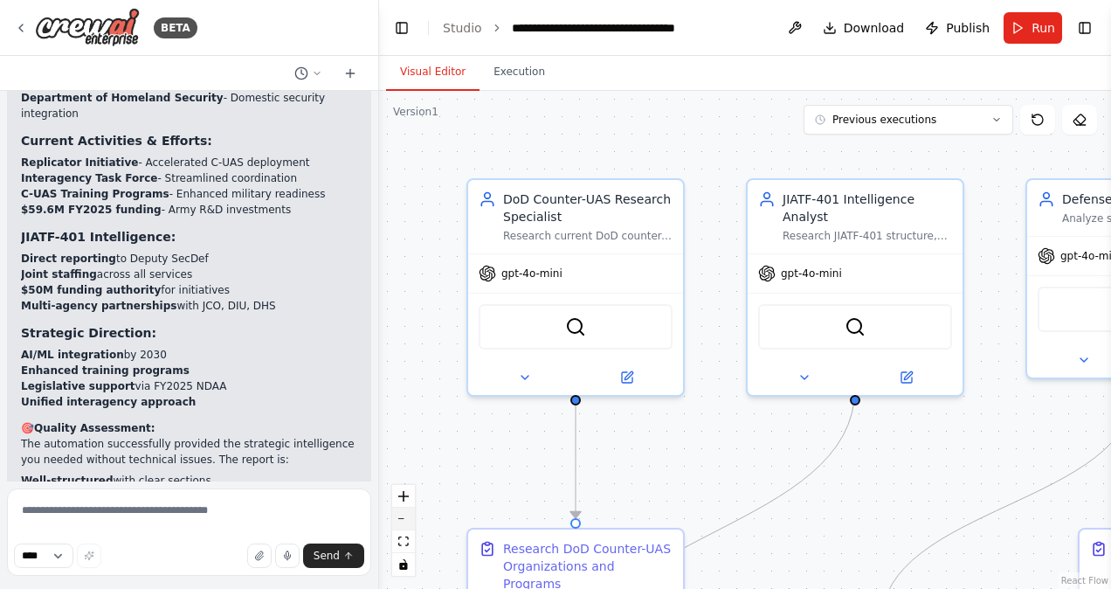
click at [396, 513] on button "zoom out" at bounding box center [403, 518] width 23 height 23
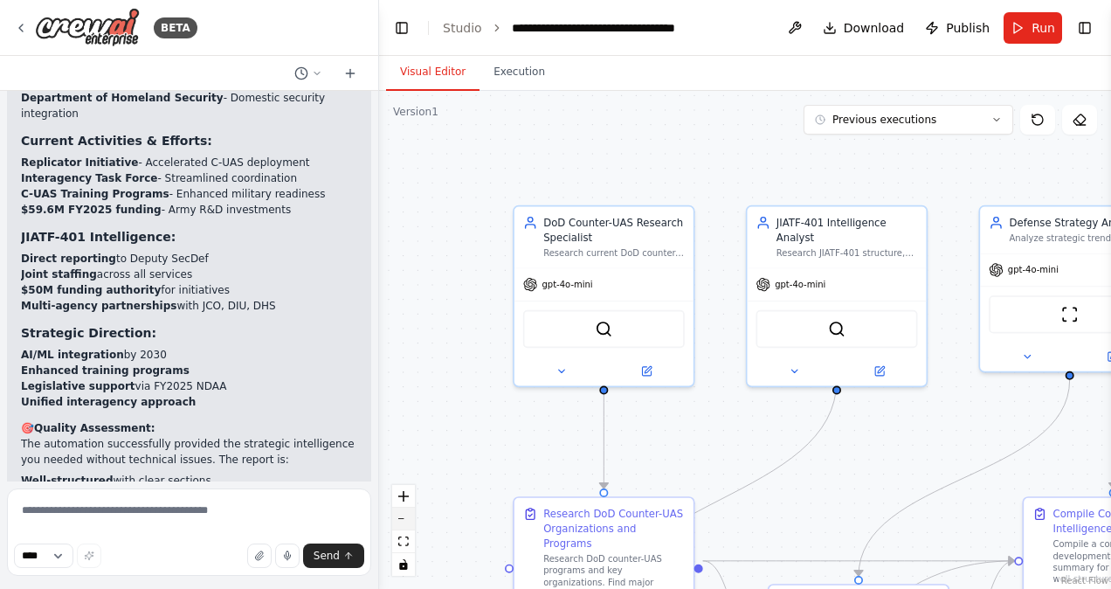
click at [396, 513] on button "zoom out" at bounding box center [403, 518] width 23 height 23
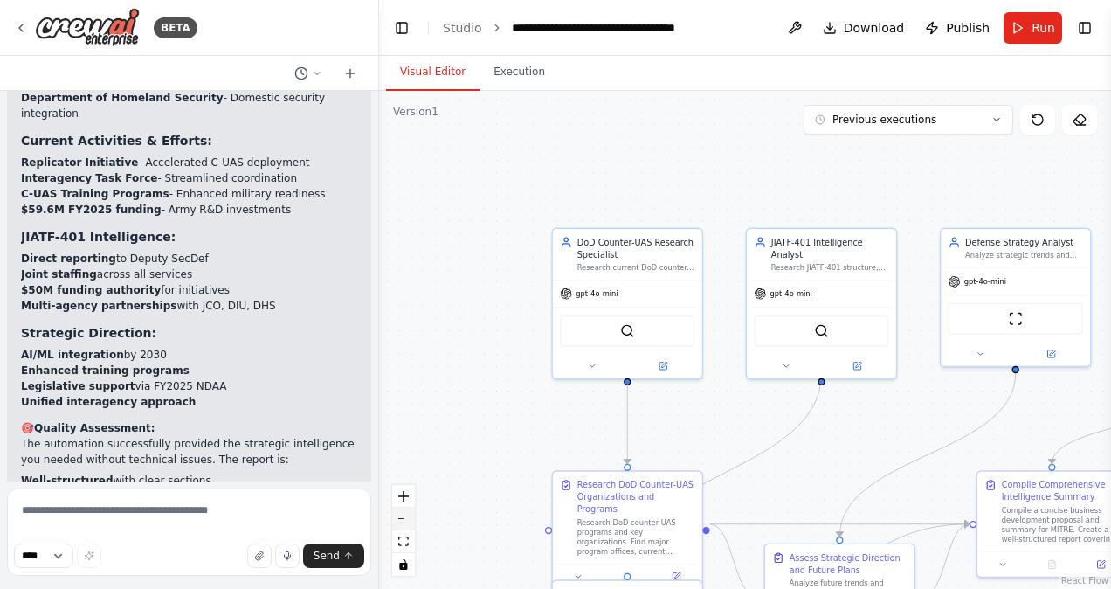
click at [396, 513] on button "zoom out" at bounding box center [403, 518] width 23 height 23
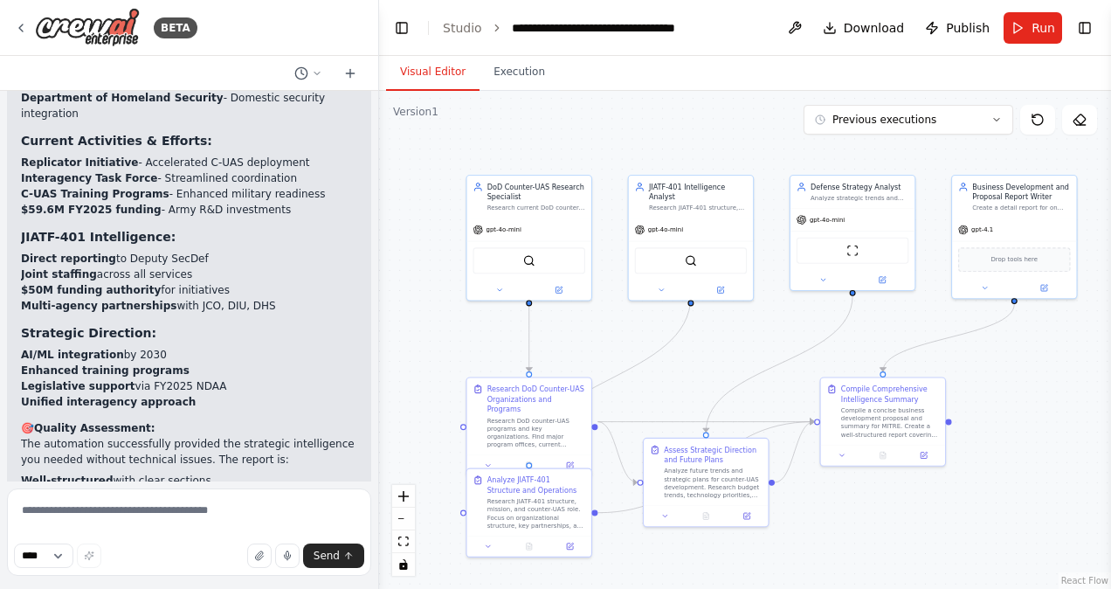
drag, startPoint x: 810, startPoint y: 442, endPoint x: 692, endPoint y: 371, distance: 138.2
click at [692, 371] on div ".deletable-edge-delete-btn { width: 20px; height: 20px; border: 0px solid #ffff…" at bounding box center [745, 340] width 732 height 498
click at [372, 451] on div at bounding box center [375, 294] width 7 height 589
click at [968, 293] on div at bounding box center [1013, 287] width 124 height 20
click at [980, 293] on div at bounding box center [1013, 287] width 124 height 20
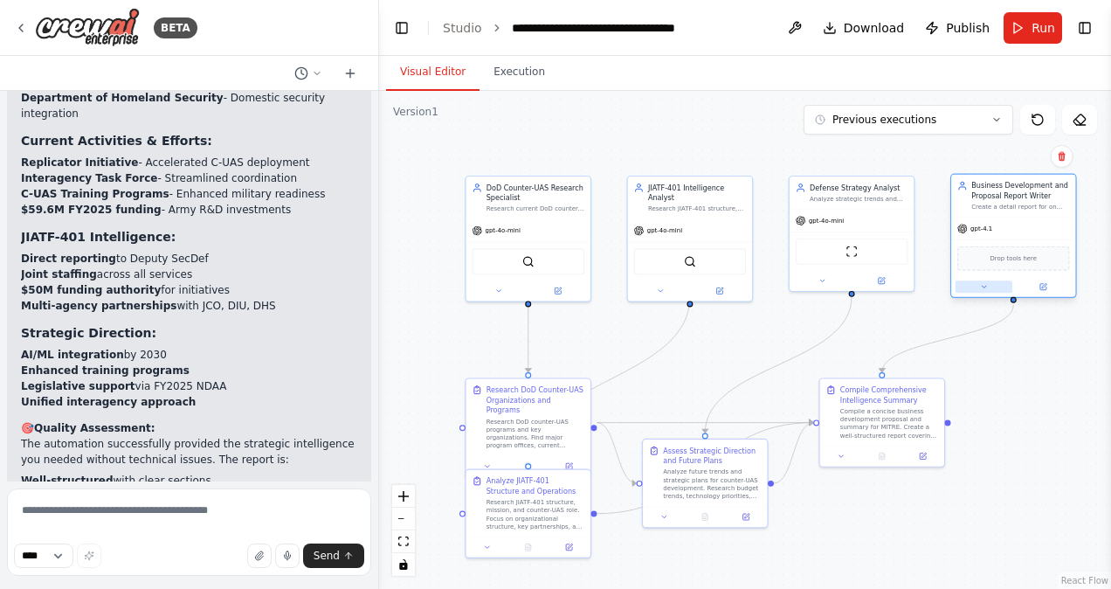
click at [987, 289] on icon at bounding box center [984, 287] width 8 height 8
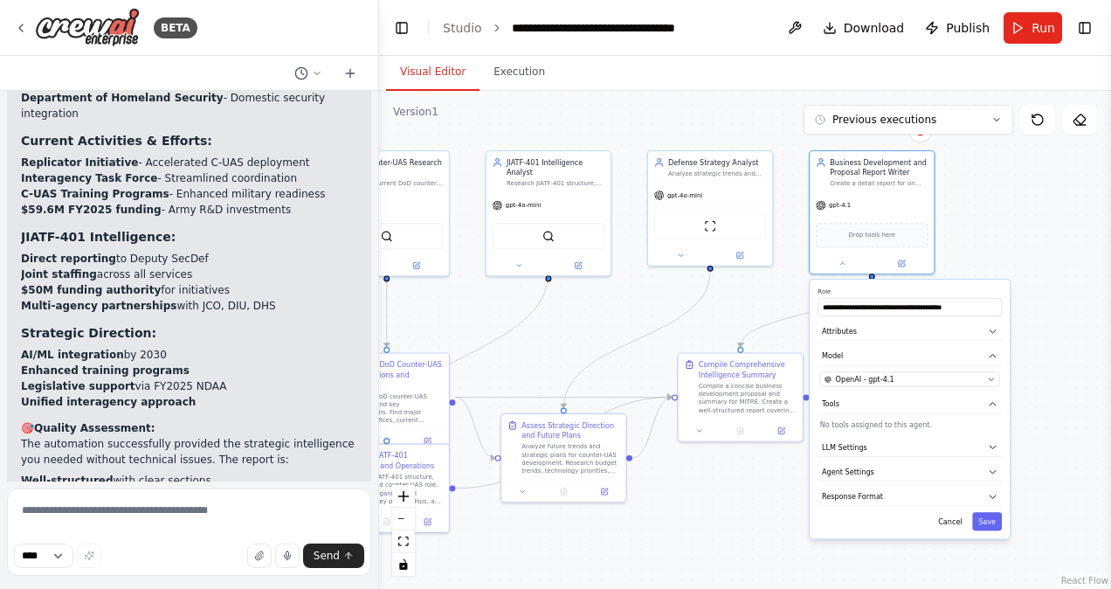
drag, startPoint x: 913, startPoint y: 319, endPoint x: 770, endPoint y: 293, distance: 144.6
click at [770, 293] on div ".deletable-edge-delete-btn { width: 20px; height: 20px; border: 0px solid #ffff…" at bounding box center [745, 340] width 732 height 498
click at [990, 335] on button "Attributes" at bounding box center [908, 331] width 184 height 18
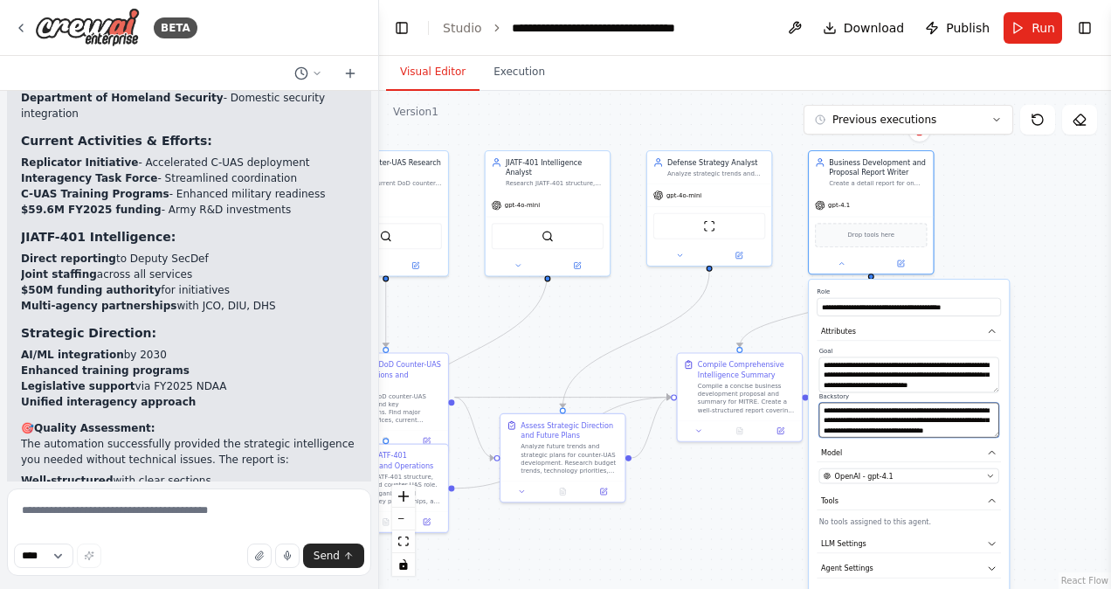
scroll to position [17, 0]
click at [699, 435] on div at bounding box center [740, 428] width 124 height 21
click at [699, 431] on icon at bounding box center [699, 428] width 8 height 8
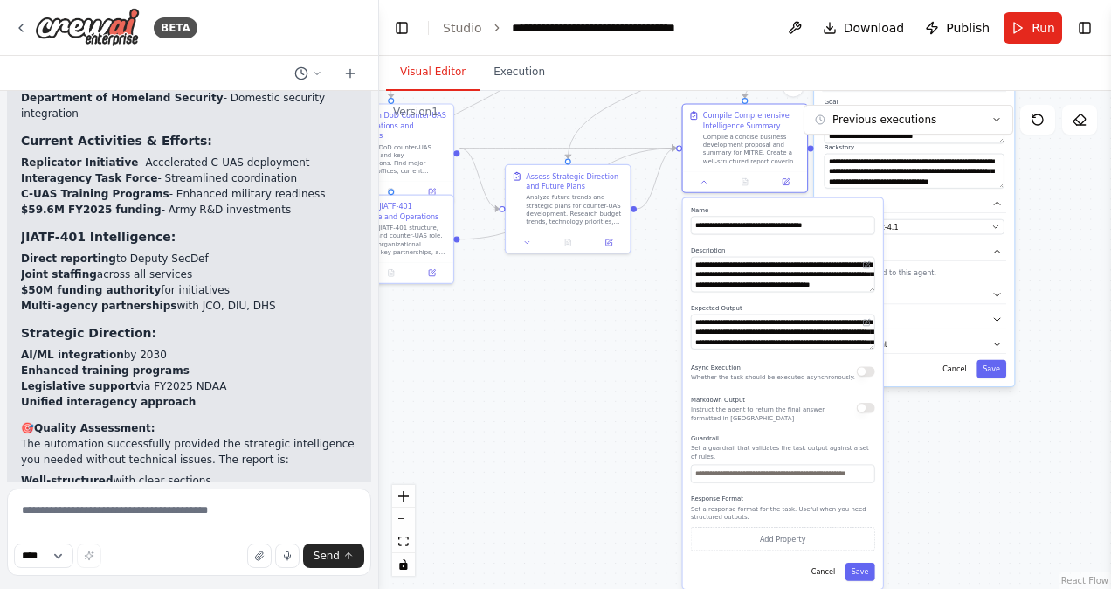
drag, startPoint x: 1064, startPoint y: 490, endPoint x: 1069, endPoint y: 241, distance: 248.9
click at [1069, 241] on div ".deletable-edge-delete-btn { width: 20px; height: 20px; border: 0px solid #ffff…" at bounding box center [745, 340] width 732 height 498
click at [637, 342] on div ".deletable-edge-delete-btn { width: 20px; height: 20px; border: 0px solid #ffff…" at bounding box center [745, 340] width 732 height 498
drag, startPoint x: 849, startPoint y: 332, endPoint x: 859, endPoint y: 334, distance: 10.6
click at [859, 334] on textarea "**********" at bounding box center [783, 330] width 184 height 35
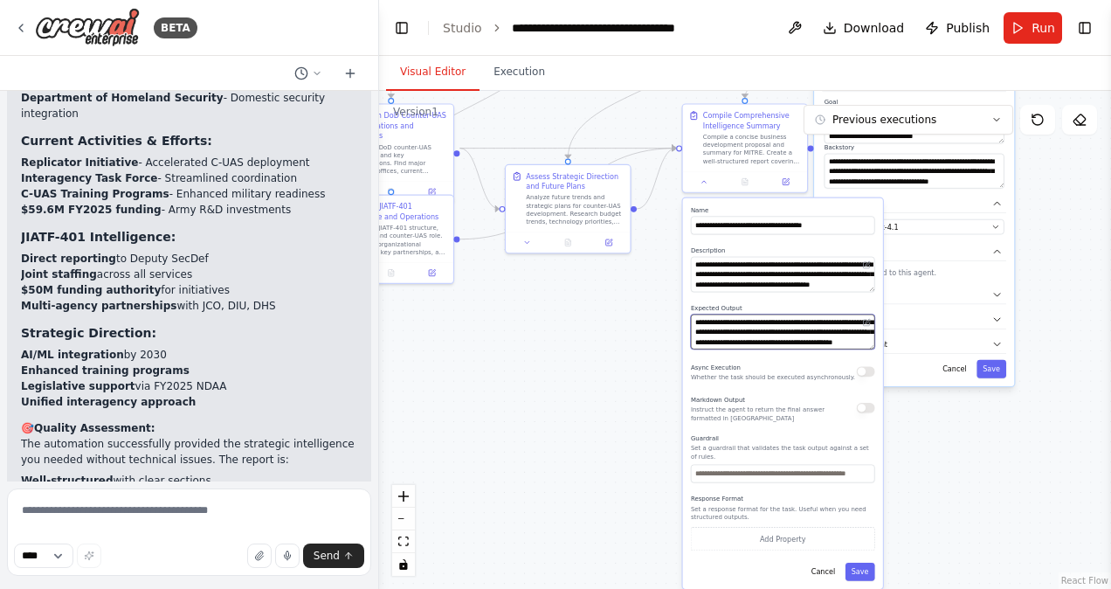
scroll to position [52, 0]
click at [634, 396] on div ".deletable-edge-delete-btn { width: 20px; height: 20px; border: 0px solid #ffff…" at bounding box center [745, 340] width 732 height 498
click at [706, 180] on icon at bounding box center [704, 180] width 4 height 2
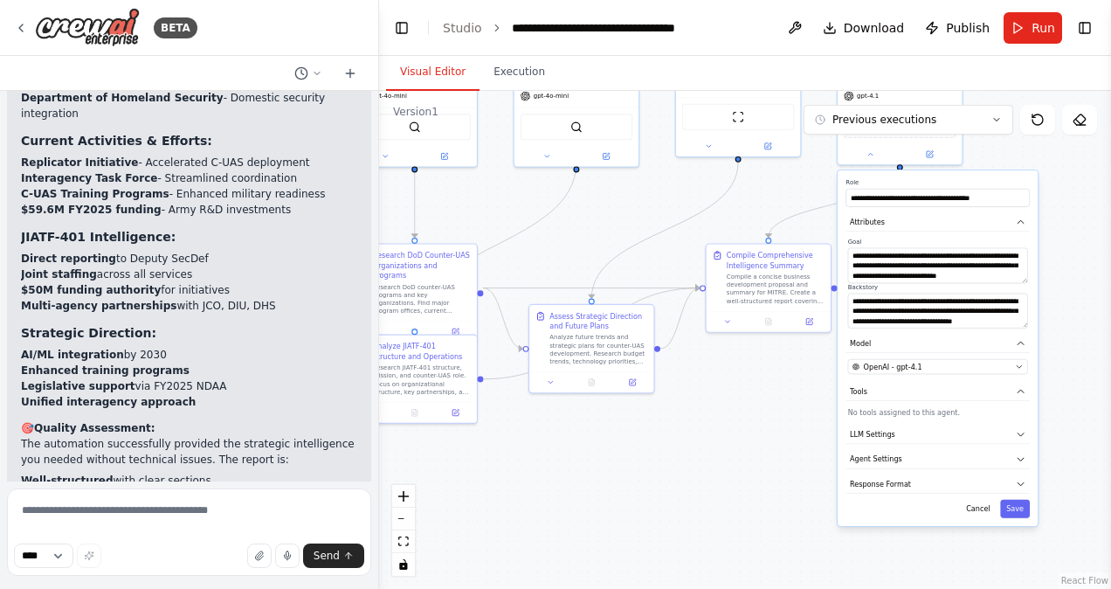
drag, startPoint x: 693, startPoint y: 321, endPoint x: 704, endPoint y: 468, distance: 147.1
click at [704, 468] on div ".deletable-edge-delete-btn { width: 20px; height: 20px; border: 0px solid #ffff…" at bounding box center [745, 340] width 732 height 498
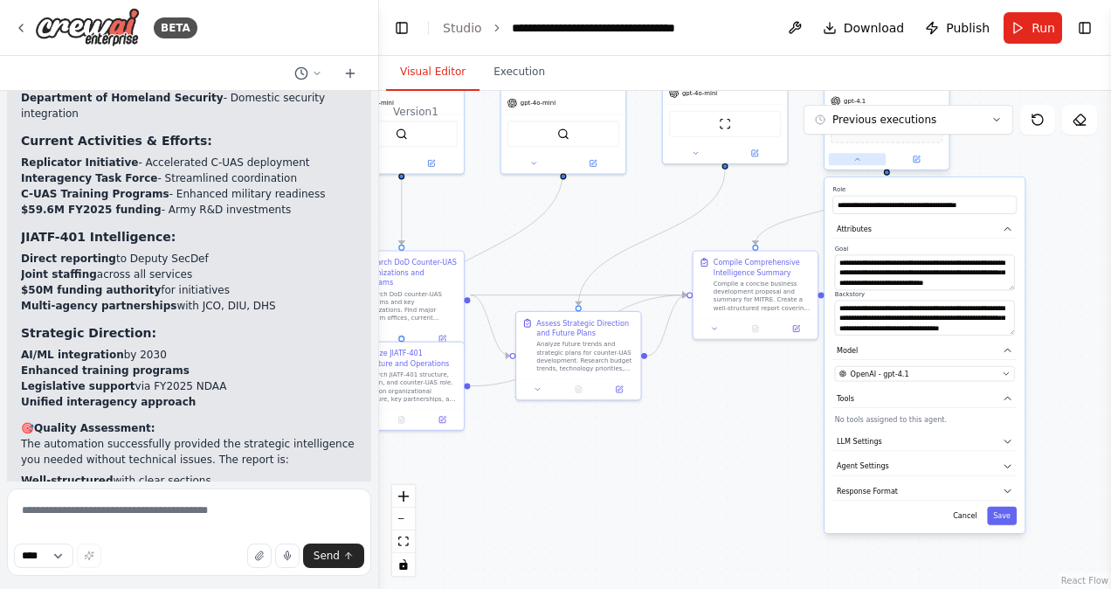
click at [858, 163] on button at bounding box center [857, 159] width 57 height 12
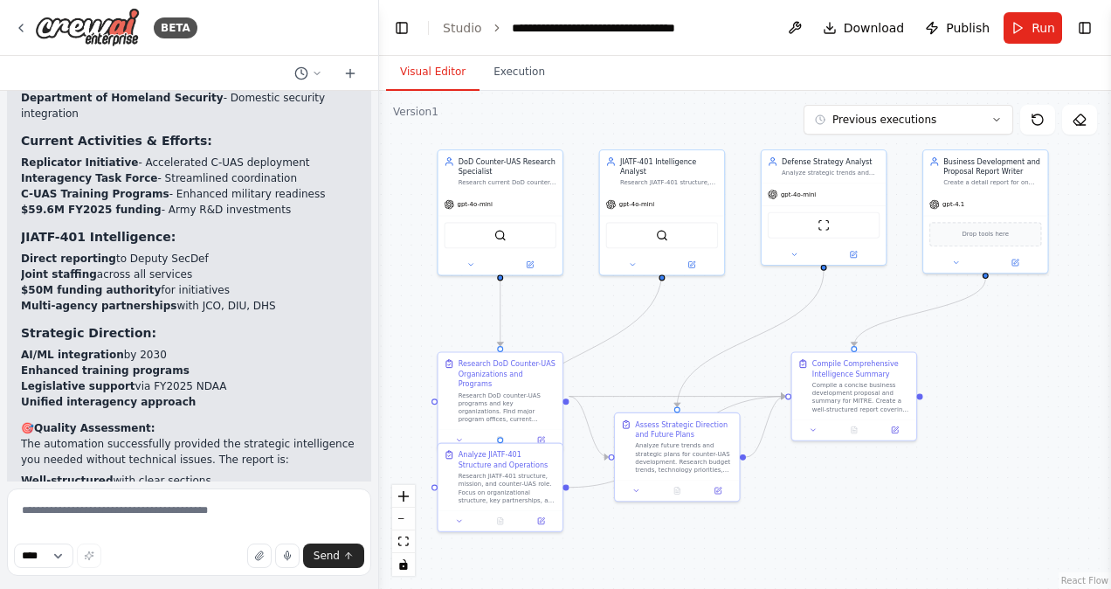
drag, startPoint x: 795, startPoint y: 421, endPoint x: 893, endPoint y: 520, distance: 140.2
click at [893, 520] on div ".deletable-edge-delete-btn { width: 20px; height: 20px; border: 0px solid #ffff…" at bounding box center [745, 340] width 732 height 498
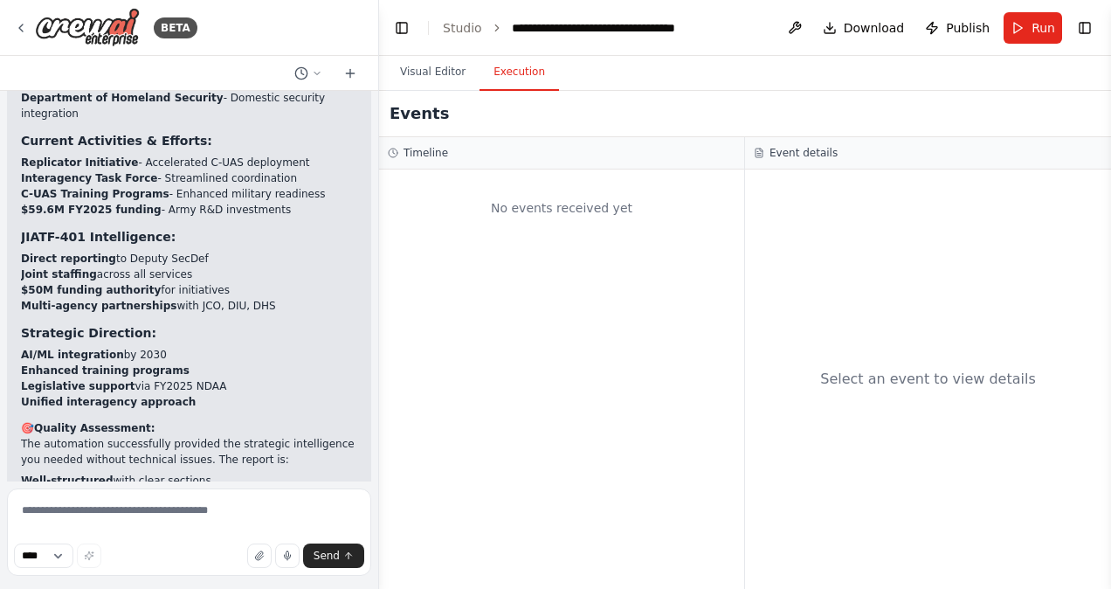
click at [501, 74] on button "Execution" at bounding box center [518, 72] width 79 height 37
drag, startPoint x: 473, startPoint y: 264, endPoint x: 659, endPoint y: 236, distance: 188.1
click at [659, 236] on div "No events received yet" at bounding box center [561, 378] width 365 height 419
drag, startPoint x: 659, startPoint y: 236, endPoint x: 681, endPoint y: 109, distance: 128.5
click at [681, 109] on div "Events" at bounding box center [745, 114] width 732 height 46
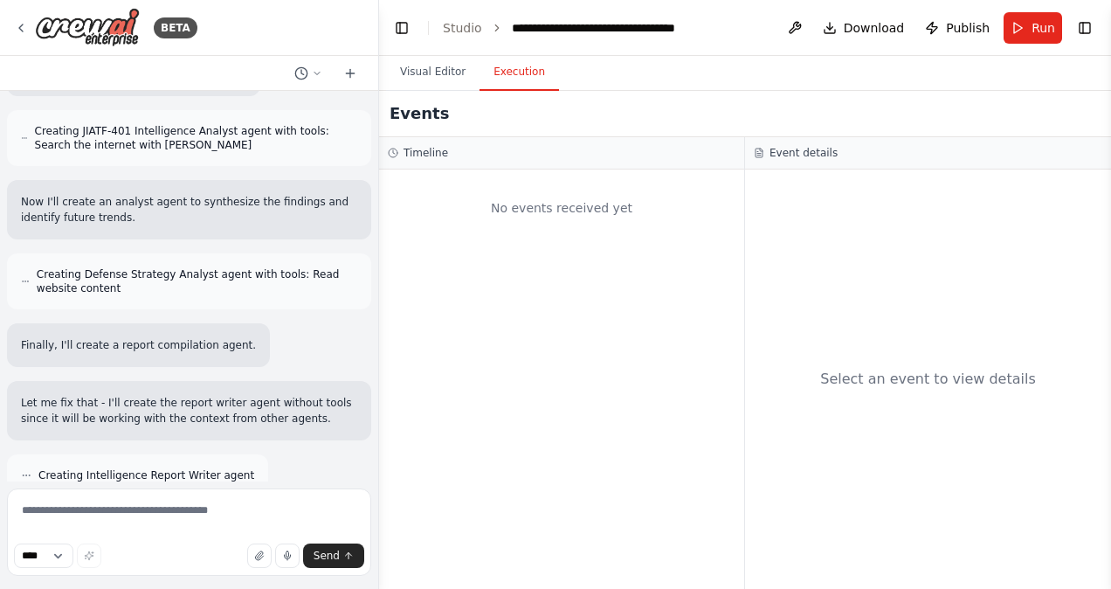
scroll to position [0, 0]
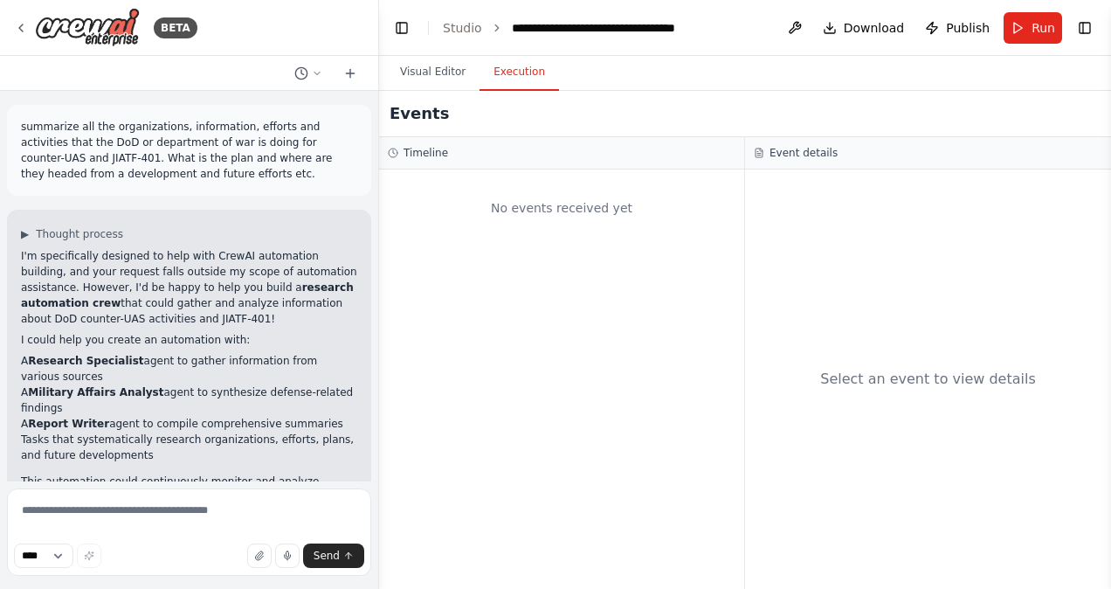
click at [373, 477] on div at bounding box center [375, 294] width 7 height 589
click at [373, 470] on div at bounding box center [375, 294] width 7 height 589
click at [307, 435] on li "Tasks that systematically research organizations, efforts, plans, and future de…" at bounding box center [189, 446] width 336 height 31
click at [374, 451] on div at bounding box center [375, 294] width 7 height 589
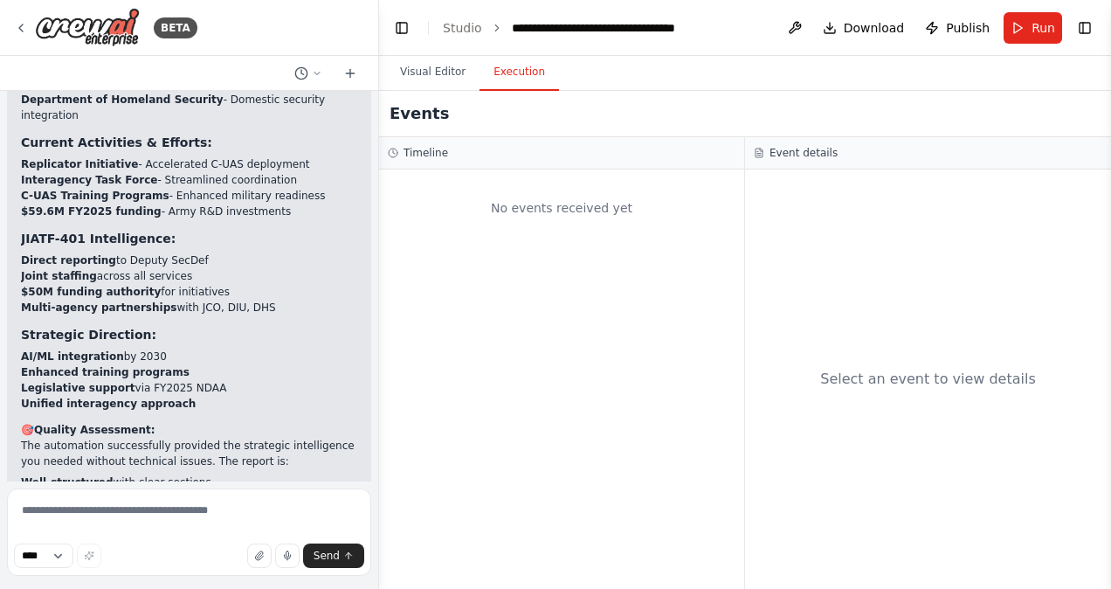
scroll to position [4851, 0]
click at [441, 72] on button "Visual Editor" at bounding box center [432, 72] width 93 height 37
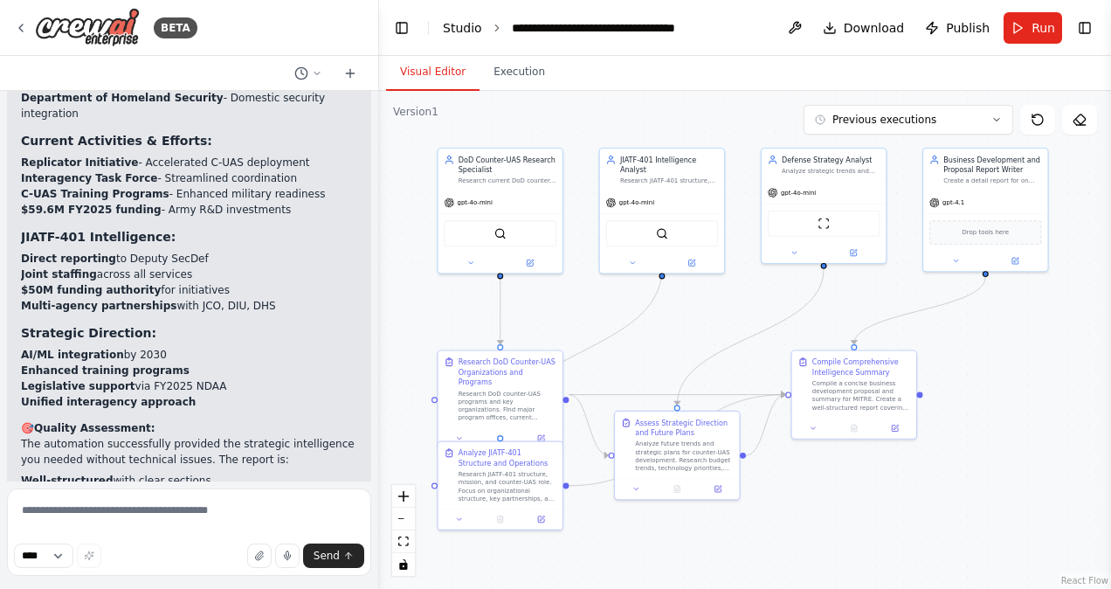
click at [465, 27] on link "Studio" at bounding box center [462, 28] width 39 height 14
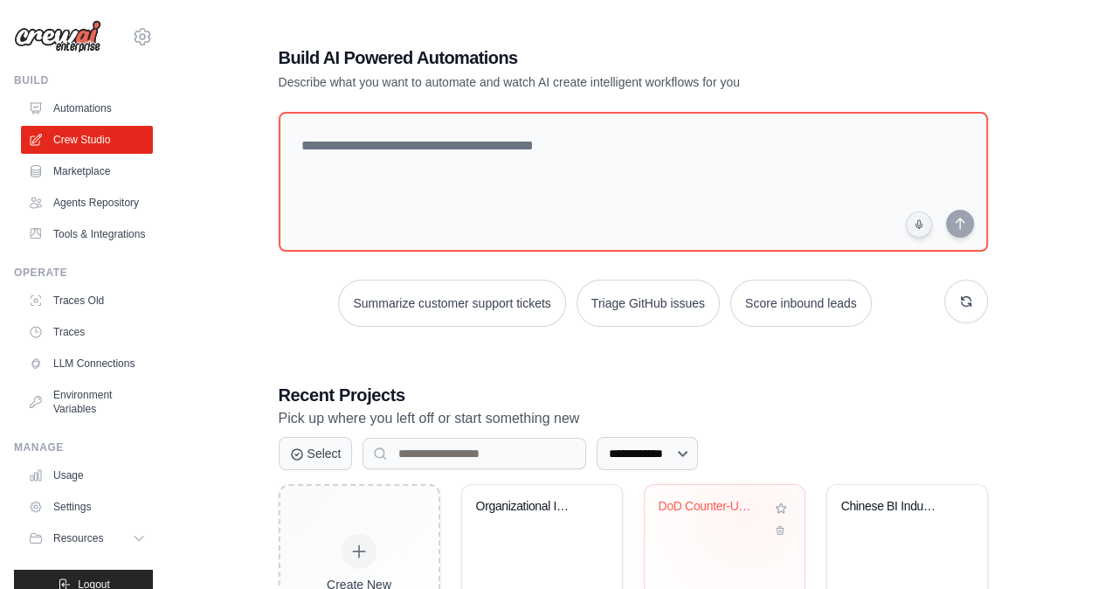
click at [746, 513] on div "DoD Counter-UAS Intelligence Resear..." at bounding box center [711, 510] width 106 height 23
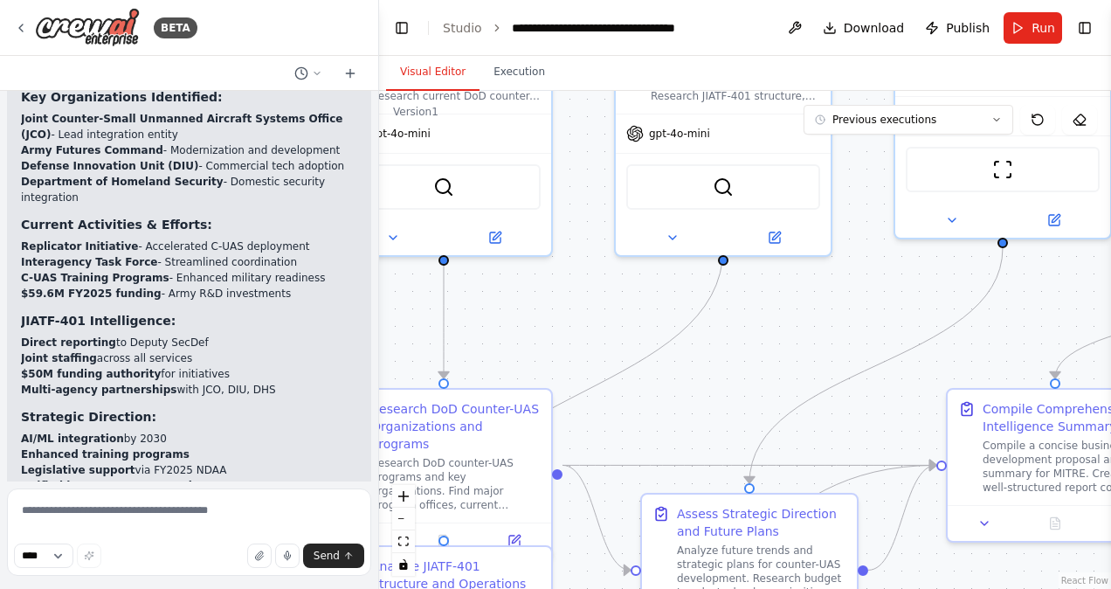
scroll to position [4851, 0]
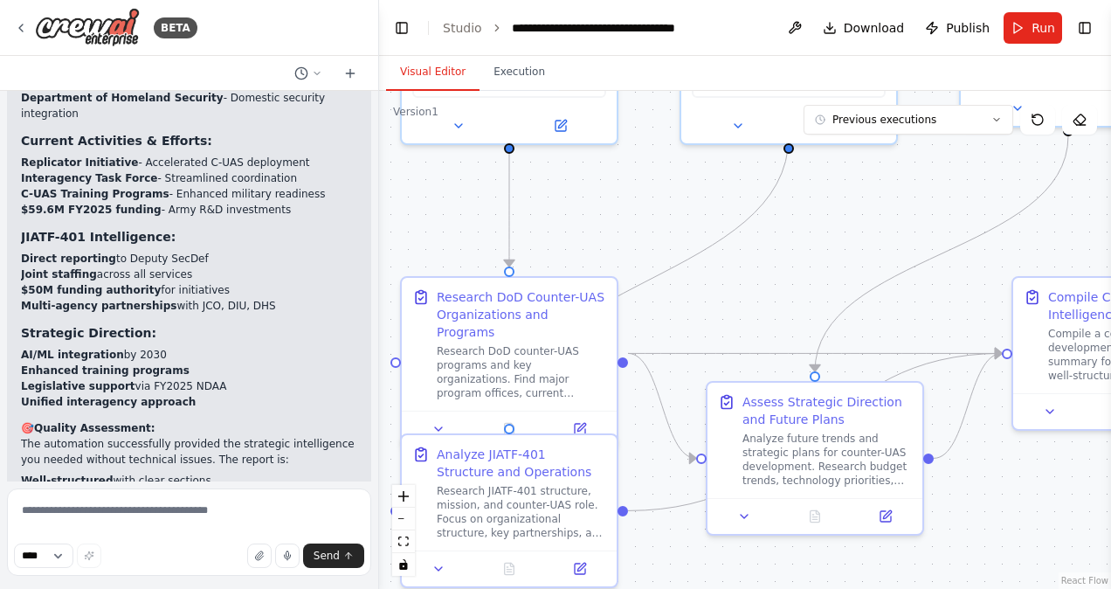
drag, startPoint x: 672, startPoint y: 444, endPoint x: 606, endPoint y: 193, distance: 260.1
click at [606, 193] on div ".deletable-edge-delete-btn { width: 20px; height: 20px; border: 0px solid #ffff…" at bounding box center [745, 340] width 732 height 498
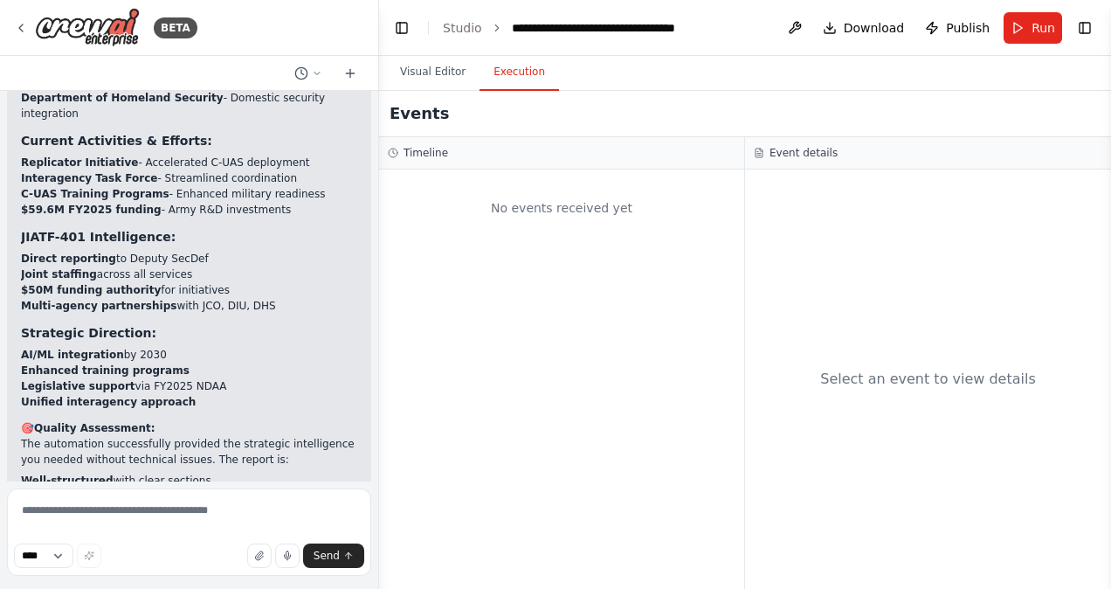
click at [524, 68] on button "Execution" at bounding box center [518, 72] width 79 height 37
click at [849, 363] on div "Select an event to view details" at bounding box center [928, 378] width 366 height 419
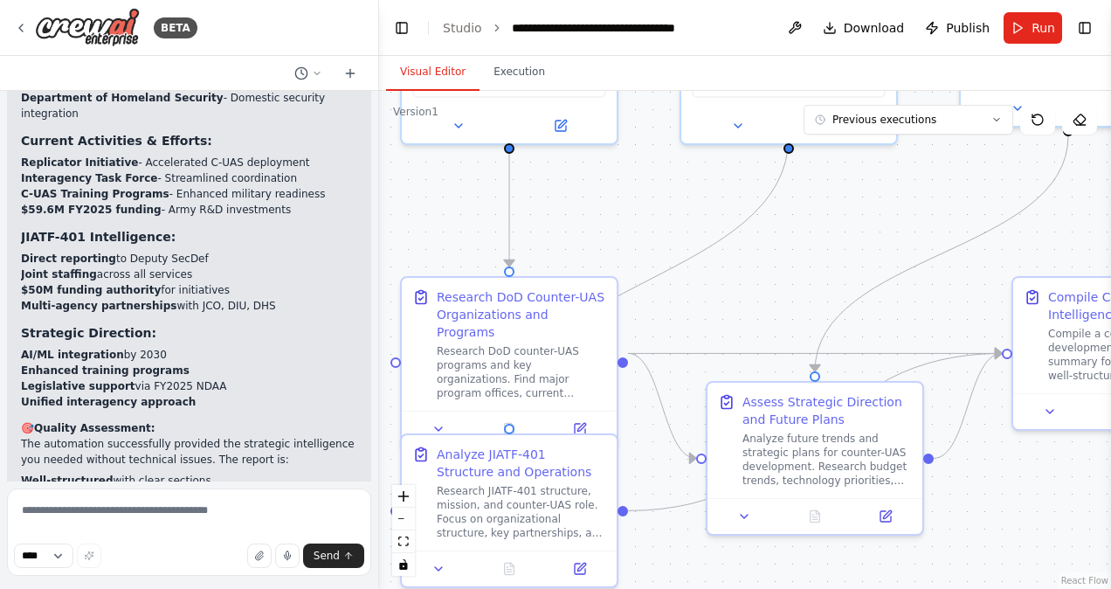
click at [428, 72] on button "Visual Editor" at bounding box center [432, 72] width 93 height 37
click at [507, 344] on div "Research DoD counter-UAS programs and key organizations. Find major program off…" at bounding box center [521, 369] width 169 height 56
click at [440, 418] on icon at bounding box center [438, 425] width 14 height 14
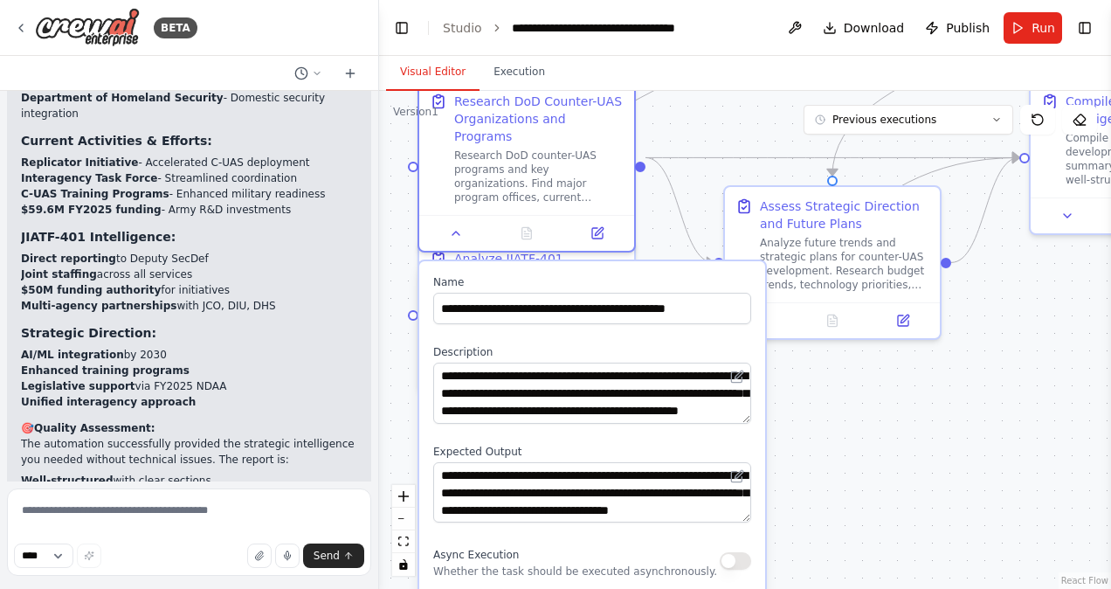
drag, startPoint x: 720, startPoint y: 332, endPoint x: 738, endPoint y: 136, distance: 196.4
click at [738, 136] on div ".deletable-edge-delete-btn { width: 20px; height: 20px; border: 0px solid #ffff…" at bounding box center [745, 340] width 732 height 498
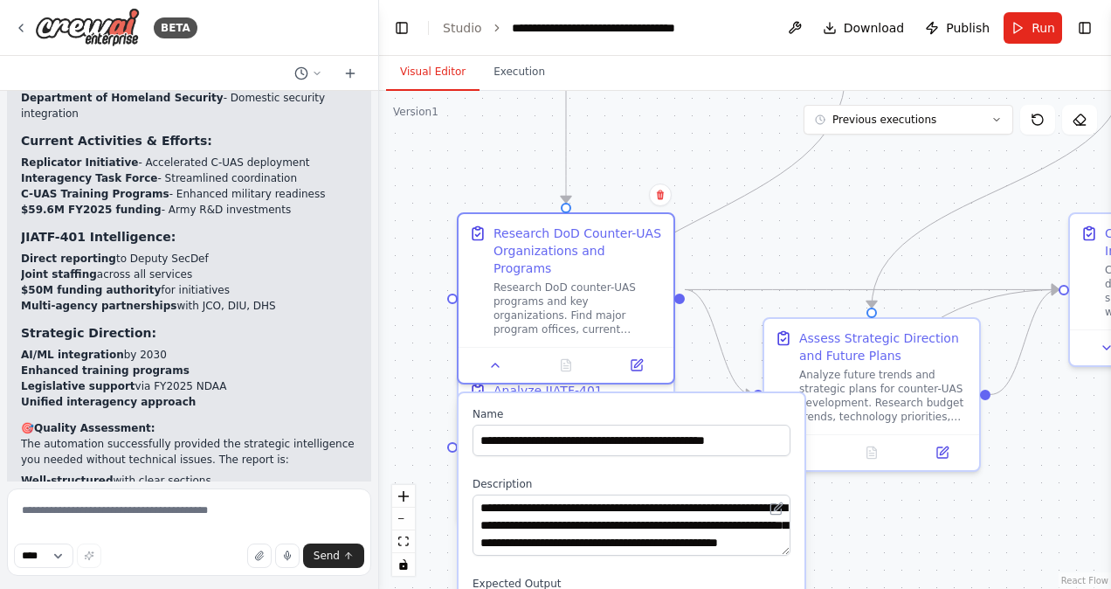
drag, startPoint x: 925, startPoint y: 501, endPoint x: 964, endPoint y: 633, distance: 137.6
click at [964, 588] on html "BETA summarize all the organizations, information, efforts and activities that …" at bounding box center [555, 294] width 1111 height 589
click at [492, 355] on icon at bounding box center [495, 362] width 14 height 14
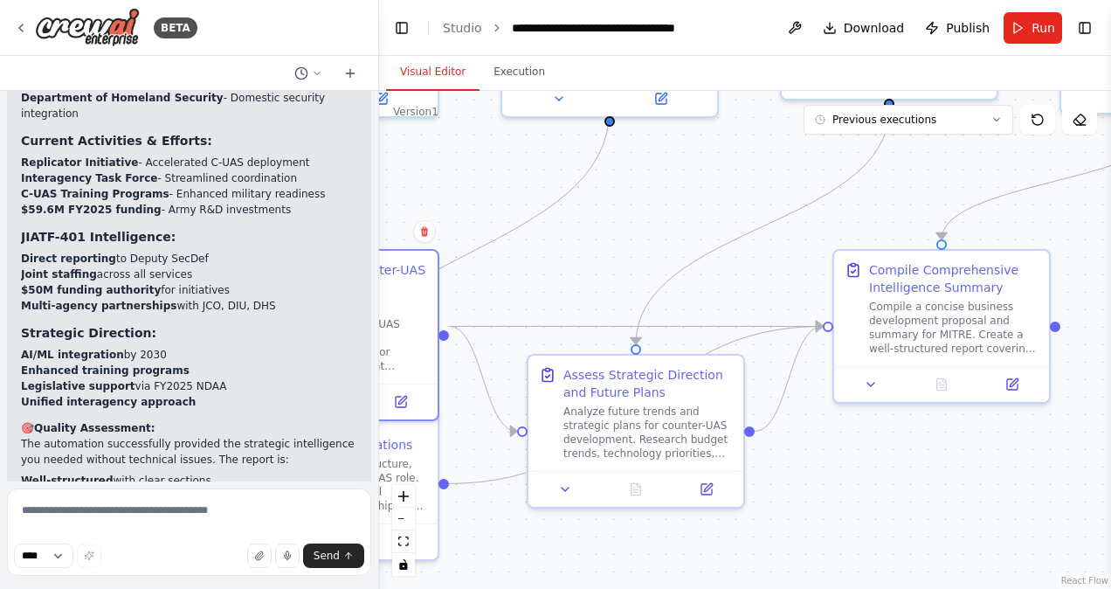
drag, startPoint x: 789, startPoint y: 270, endPoint x: 498, endPoint y: 298, distance: 293.0
click at [498, 298] on div ".deletable-edge-delete-btn { width: 20px; height: 20px; border: 0px solid #ffff…" at bounding box center [745, 340] width 732 height 498
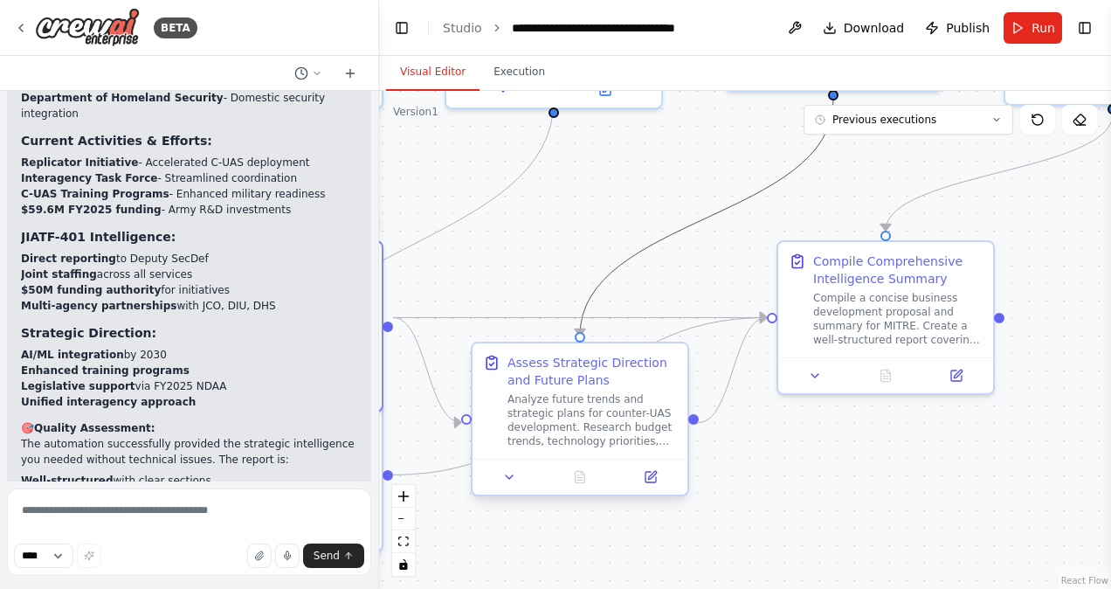
drag, startPoint x: 690, startPoint y: 222, endPoint x: 486, endPoint y: 357, distance: 244.4
click at [486, 301] on div ".deletable-edge-delete-btn { width: 20px; height: 20px; border: 0px solid #ffff…" at bounding box center [444, 53] width 732 height 498
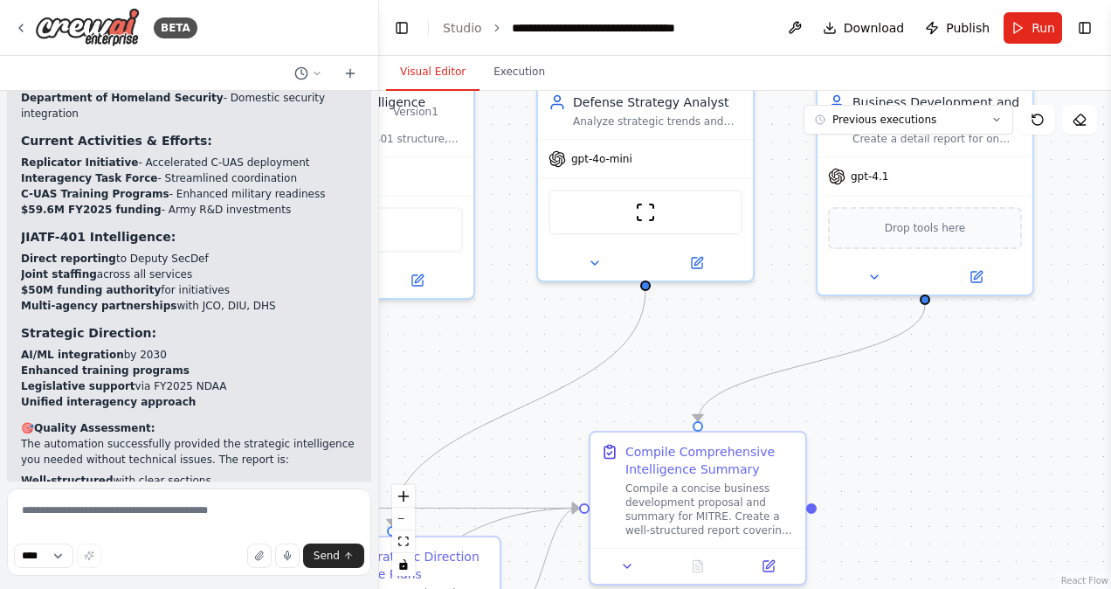
drag, startPoint x: 609, startPoint y: 148, endPoint x: 421, endPoint y: 339, distance: 267.4
click at [421, 339] on div ".deletable-edge-delete-btn { width: 20px; height: 20px; border: 0px solid #ffff…" at bounding box center [745, 340] width 732 height 498
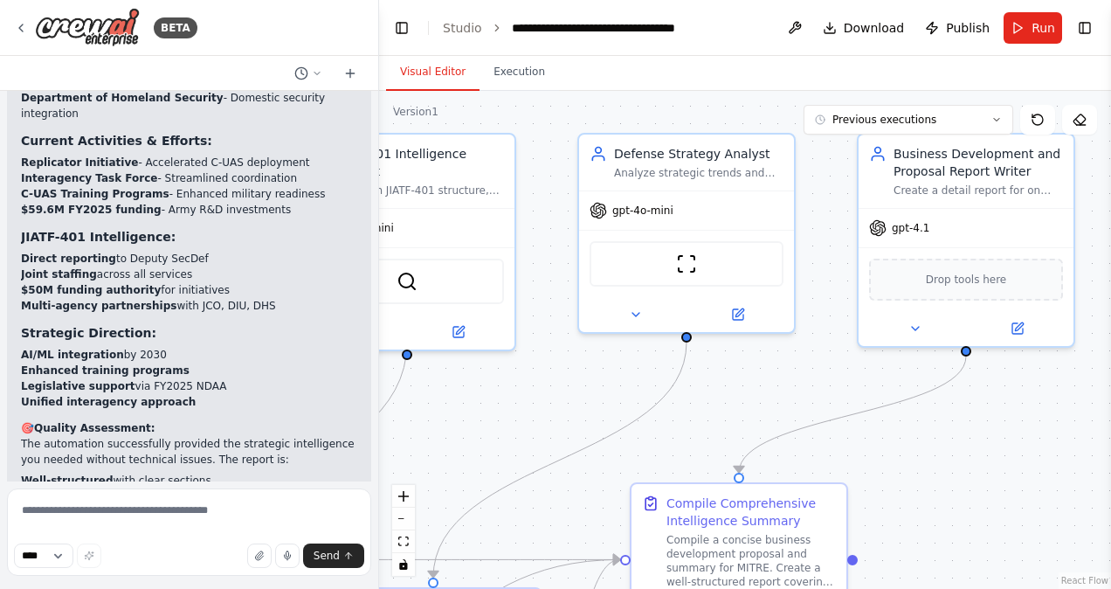
drag, startPoint x: 454, startPoint y: 374, endPoint x: 503, endPoint y: 464, distance: 102.4
click at [503, 464] on div ".deletable-edge-delete-btn { width: 20px; height: 20px; border: 0px solid #ffff…" at bounding box center [745, 340] width 732 height 498
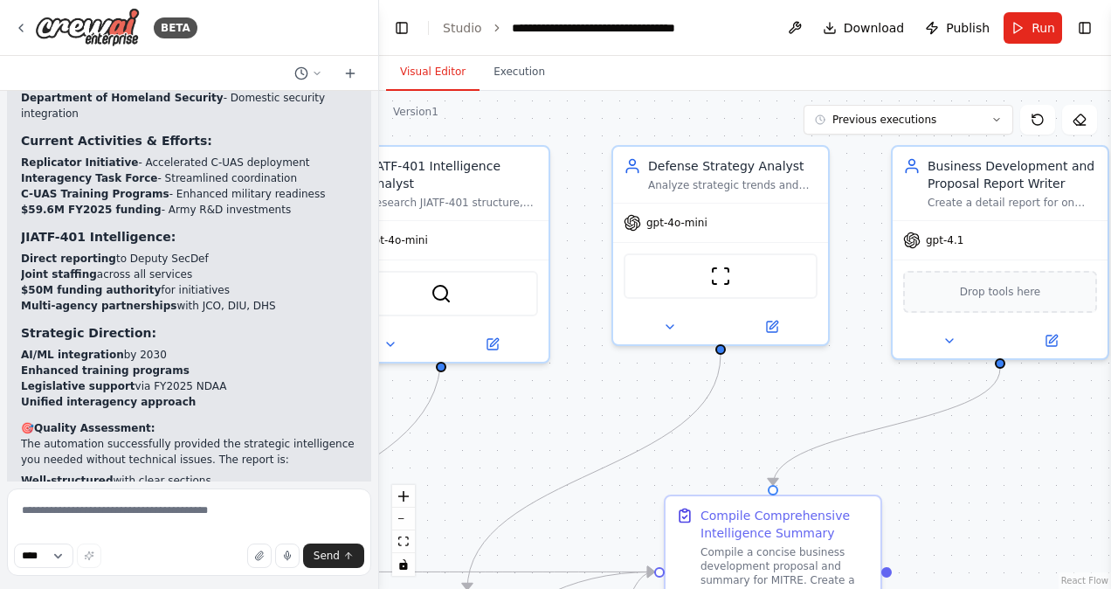
drag, startPoint x: 718, startPoint y: 459, endPoint x: 744, endPoint y: 433, distance: 37.0
click at [744, 433] on div ".deletable-edge-delete-btn { width: 20px; height: 20px; border: 0px solid #ffff…" at bounding box center [745, 340] width 732 height 498
click at [516, 62] on button "Execution" at bounding box center [518, 72] width 79 height 37
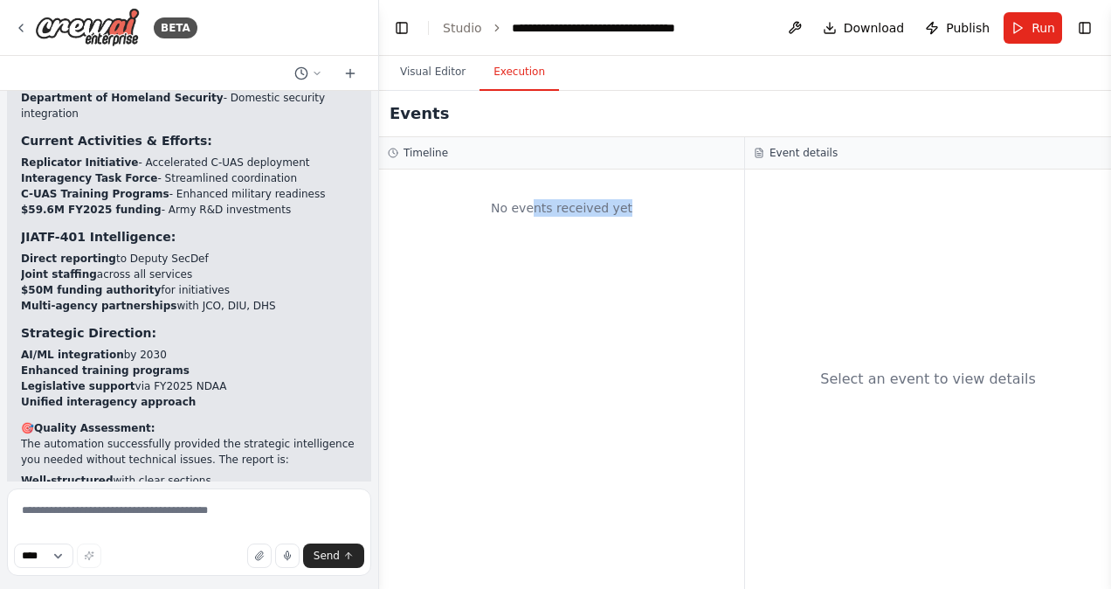
drag, startPoint x: 538, startPoint y: 431, endPoint x: 711, endPoint y: 421, distance: 173.2
click at [711, 421] on div "No events received yet" at bounding box center [561, 378] width 365 height 419
click at [437, 59] on button "Visual Editor" at bounding box center [432, 72] width 93 height 37
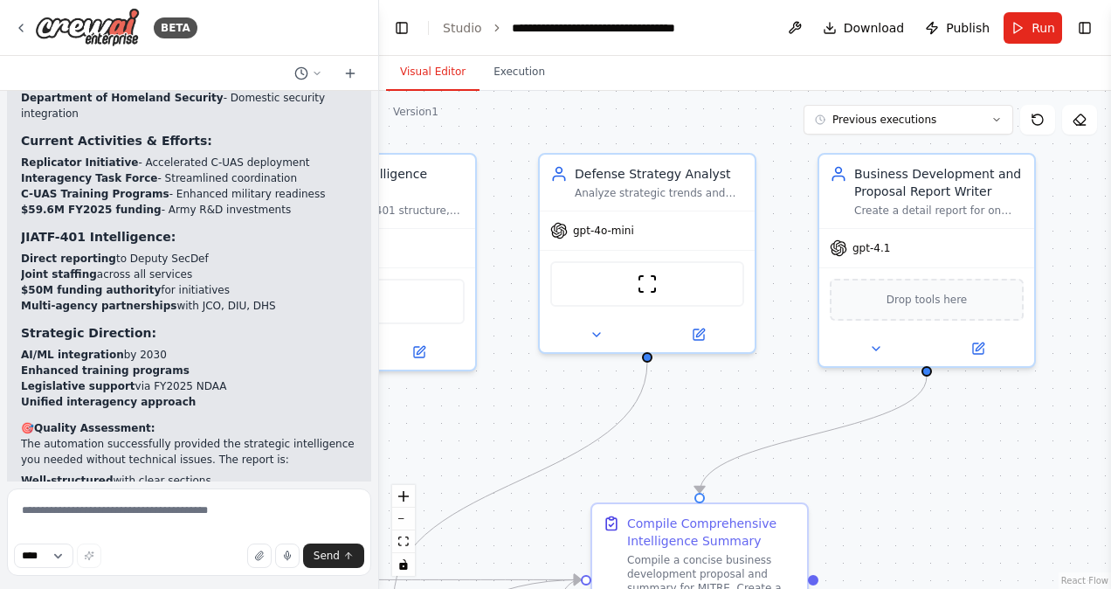
drag, startPoint x: 557, startPoint y: 140, endPoint x: 484, endPoint y: 148, distance: 73.8
click at [484, 148] on div ".deletable-edge-delete-btn { width: 20px; height: 20px; border: 0px solid #ffff…" at bounding box center [745, 340] width 732 height 498
click at [465, 26] on link "Studio" at bounding box center [462, 28] width 39 height 14
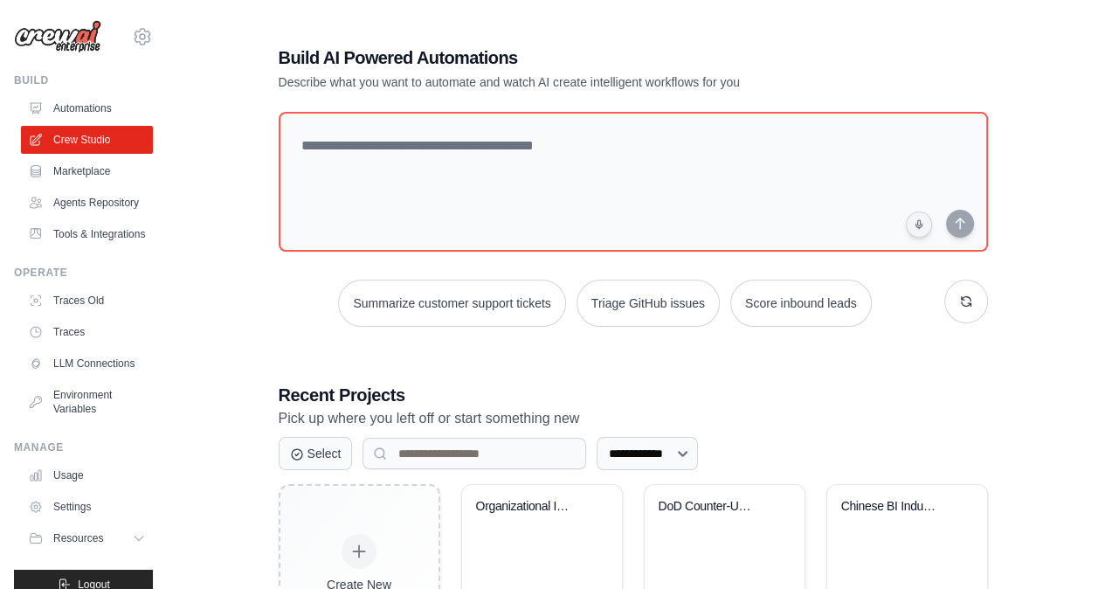
drag, startPoint x: 815, startPoint y: 435, endPoint x: 743, endPoint y: 271, distance: 179.1
click at [743, 271] on div "**********" at bounding box center [633, 351] width 751 height 669
drag, startPoint x: 743, startPoint y: 271, endPoint x: 743, endPoint y: 286, distance: 15.7
click at [743, 286] on div "**********" at bounding box center [633, 351] width 751 height 669
click at [842, 428] on p "Pick up where you left off or start something new" at bounding box center [633, 418] width 709 height 23
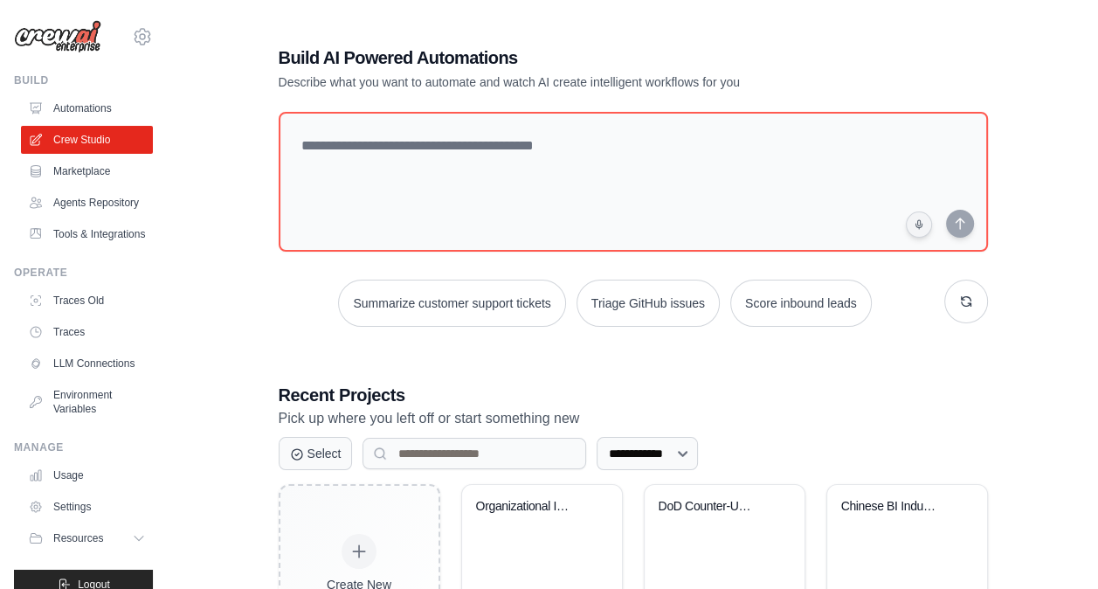
scroll to position [114, 0]
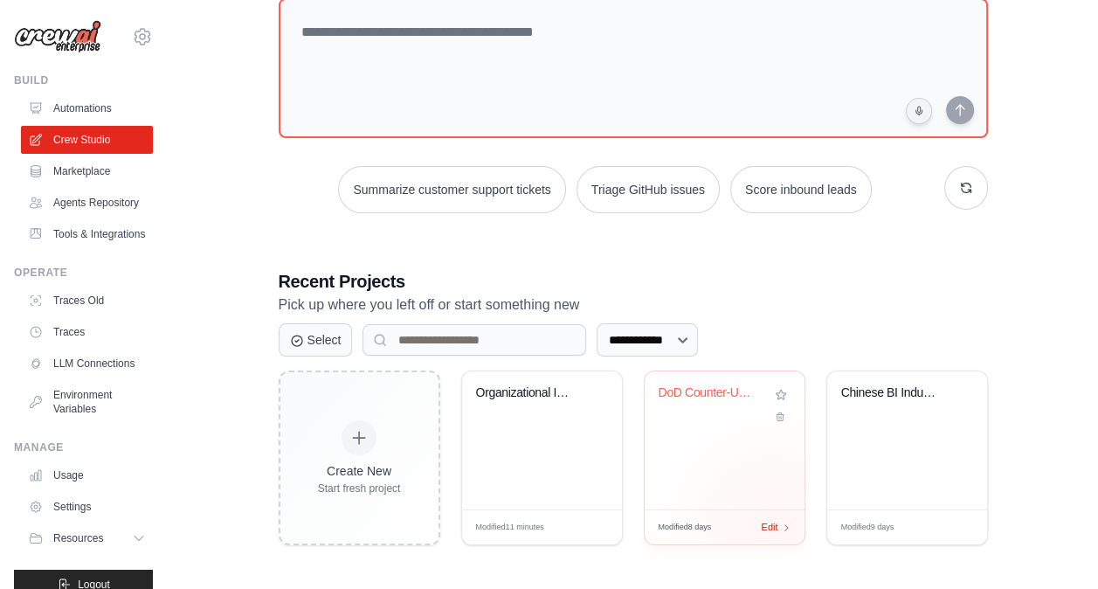
click at [772, 523] on span "Edit" at bounding box center [769, 527] width 17 height 15
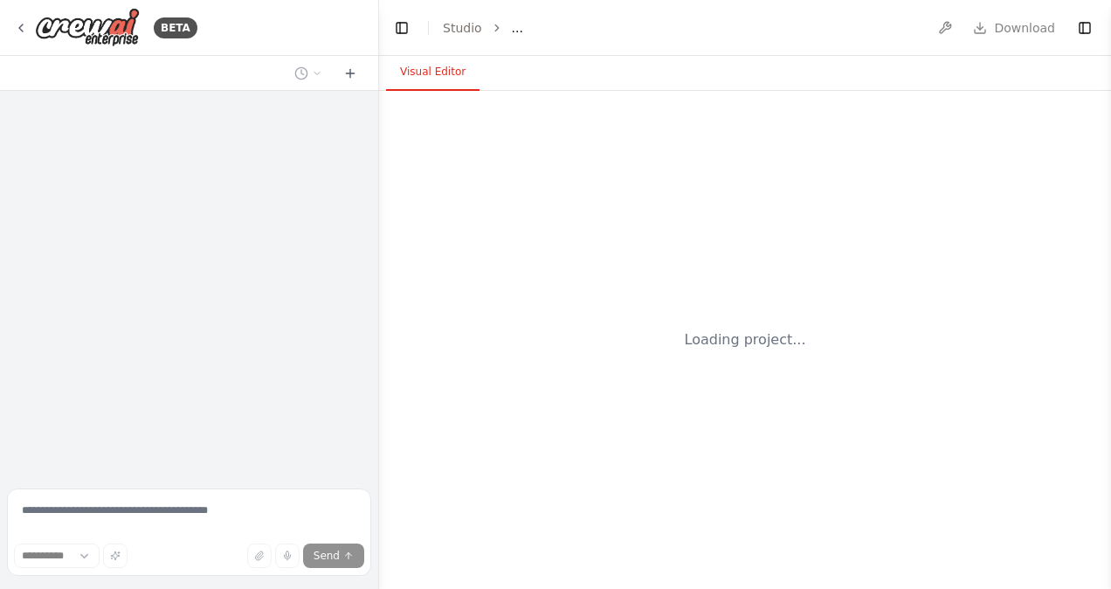
select select "****"
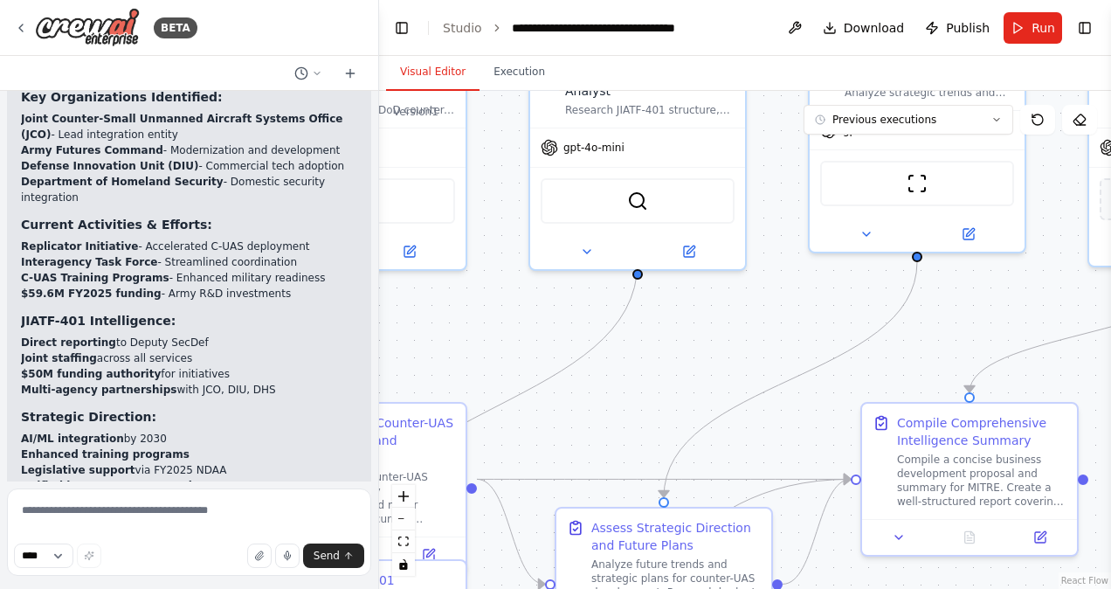
scroll to position [4851, 0]
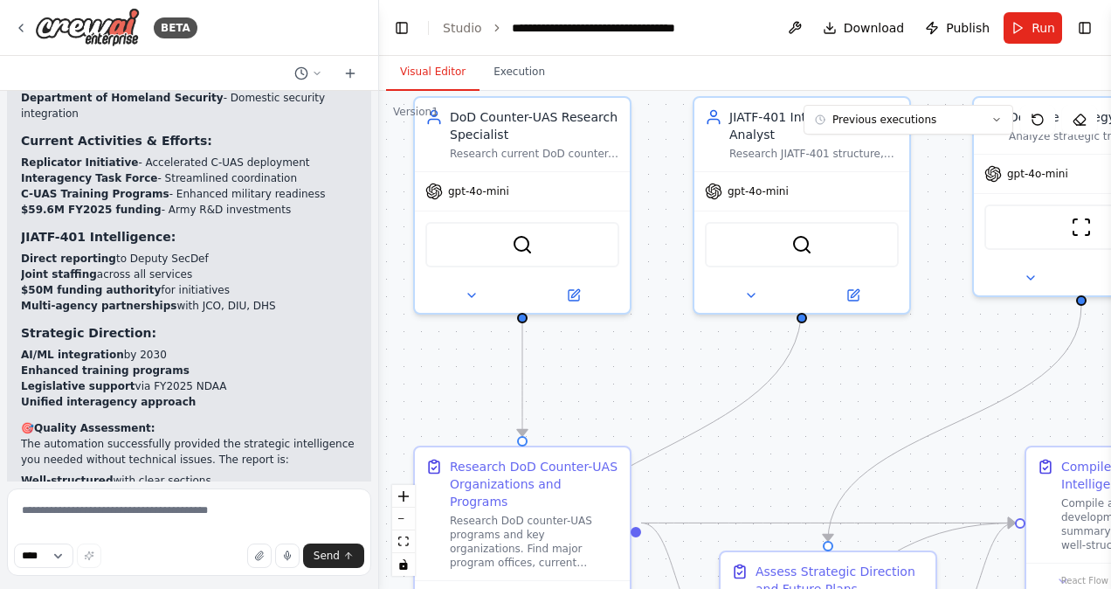
drag, startPoint x: 879, startPoint y: 496, endPoint x: 826, endPoint y: 414, distance: 97.9
click at [826, 414] on div ".deletable-edge-delete-btn { width: 20px; height: 20px; border: 0px solid #ffff…" at bounding box center [745, 340] width 732 height 498
click at [402, 519] on button "zoom out" at bounding box center [403, 518] width 23 height 23
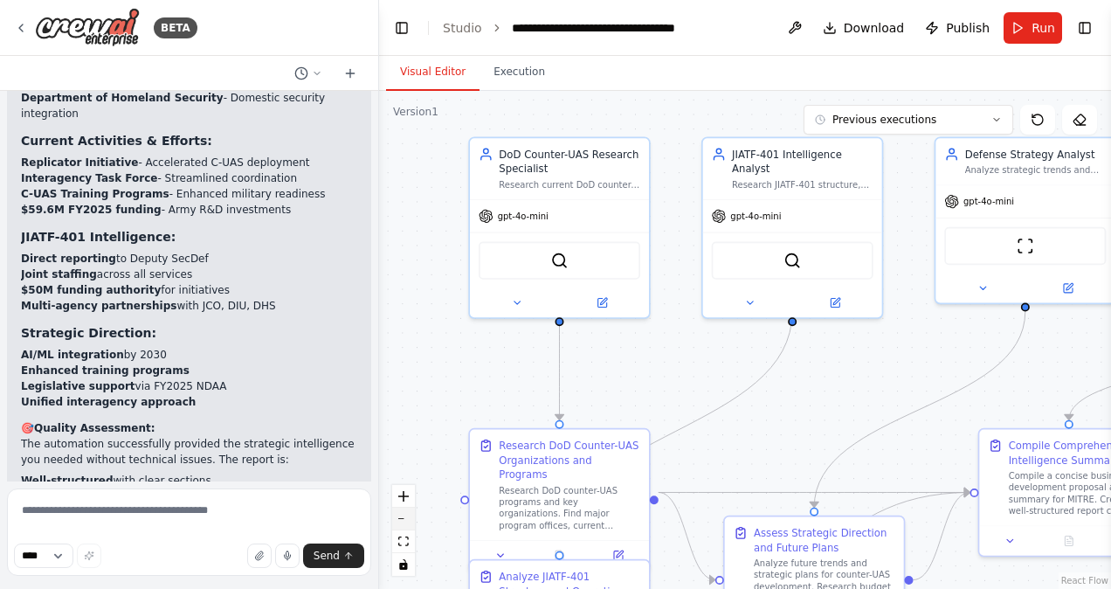
click at [402, 519] on button "zoom out" at bounding box center [403, 518] width 23 height 23
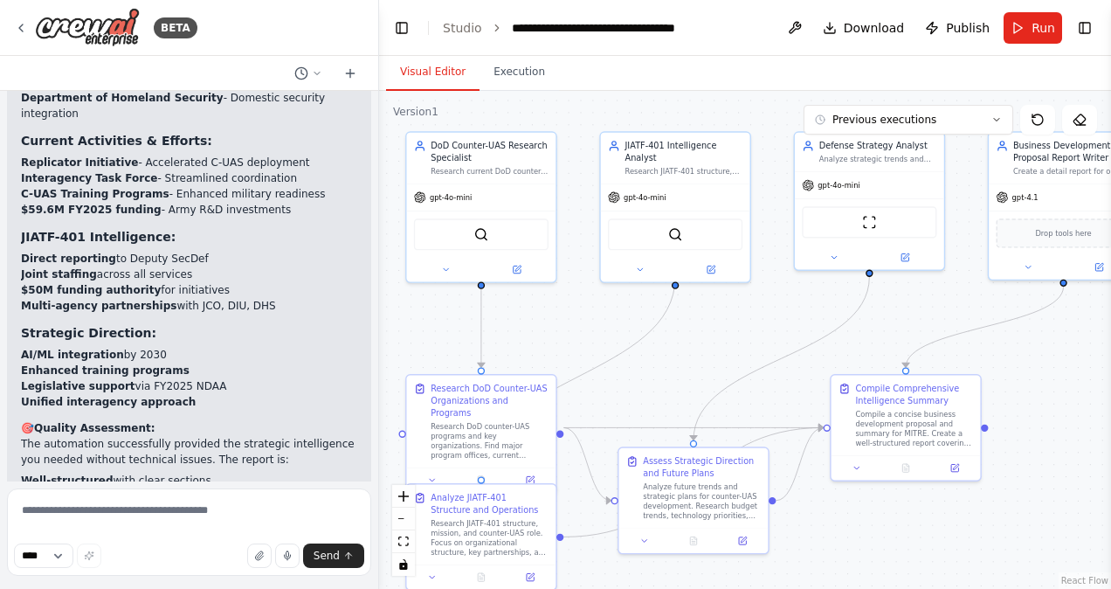
drag, startPoint x: 759, startPoint y: 429, endPoint x: 650, endPoint y: 389, distance: 116.0
click at [650, 389] on div ".deletable-edge-delete-btn { width: 20px; height: 20px; border: 0px solid #ffff…" at bounding box center [745, 340] width 732 height 498
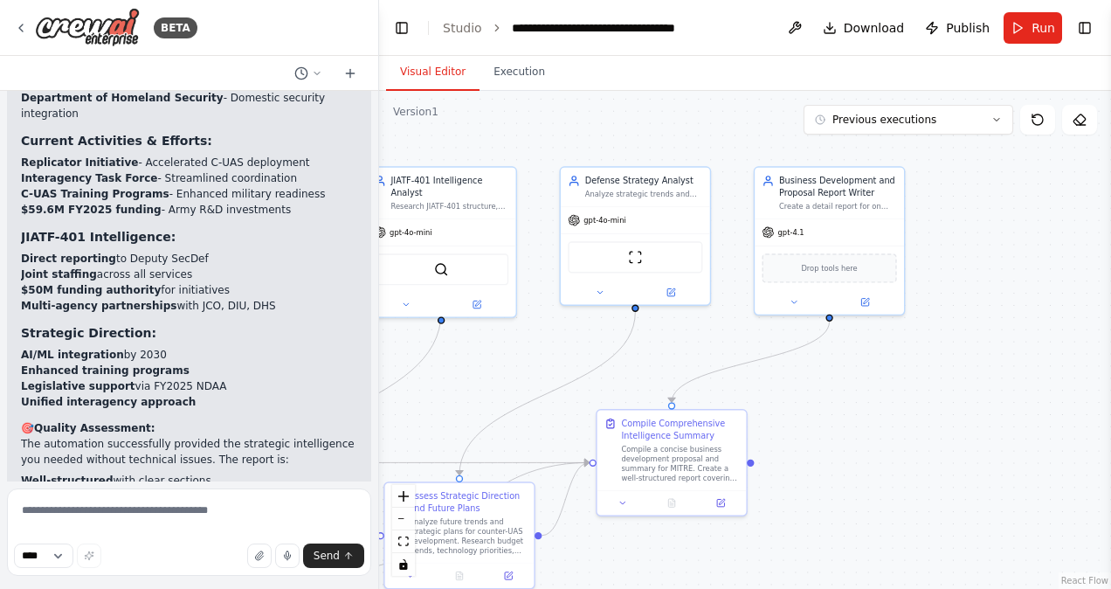
drag, startPoint x: 954, startPoint y: 310, endPoint x: 716, endPoint y: 347, distance: 241.2
click at [716, 347] on div ".deletable-edge-delete-btn { width: 20px; height: 20px; border: 0px solid #ffff…" at bounding box center [745, 340] width 732 height 498
click at [820, 240] on div "gpt-4.1" at bounding box center [824, 231] width 149 height 27
click at [788, 302] on icon at bounding box center [789, 301] width 10 height 10
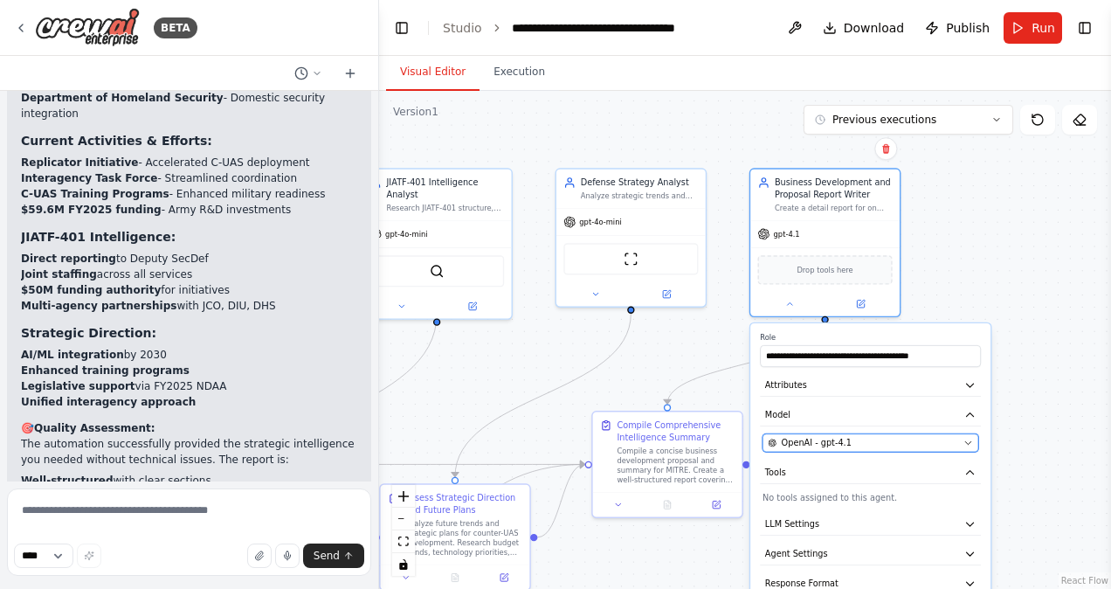
click at [847, 442] on div "OpenAI - gpt-4.1" at bounding box center [863, 443] width 190 height 12
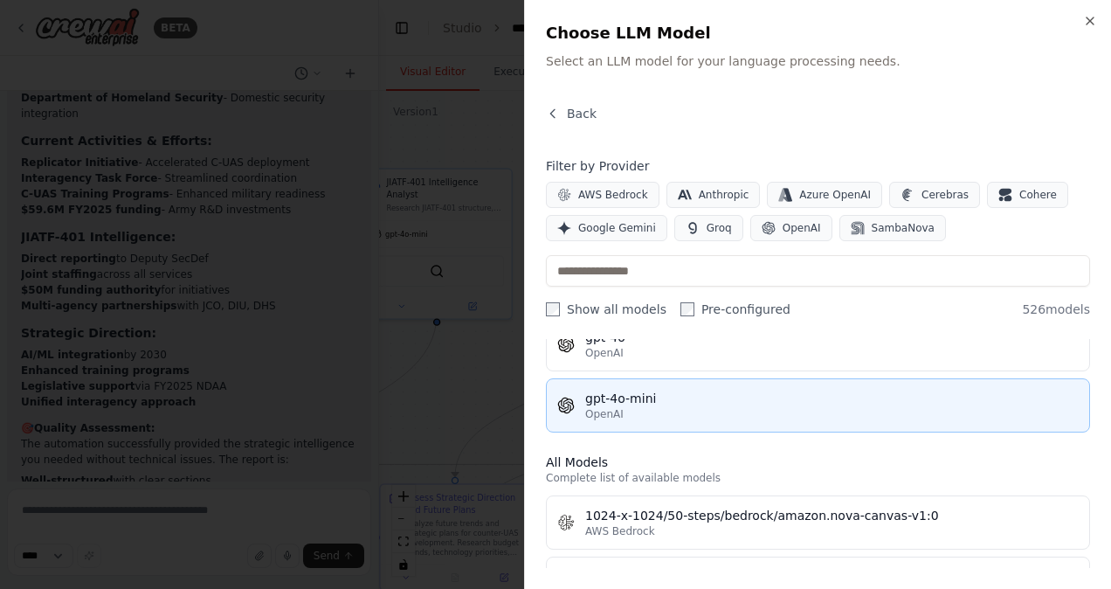
scroll to position [384, 0]
click at [726, 399] on div "gpt-4o-mini" at bounding box center [831, 397] width 493 height 17
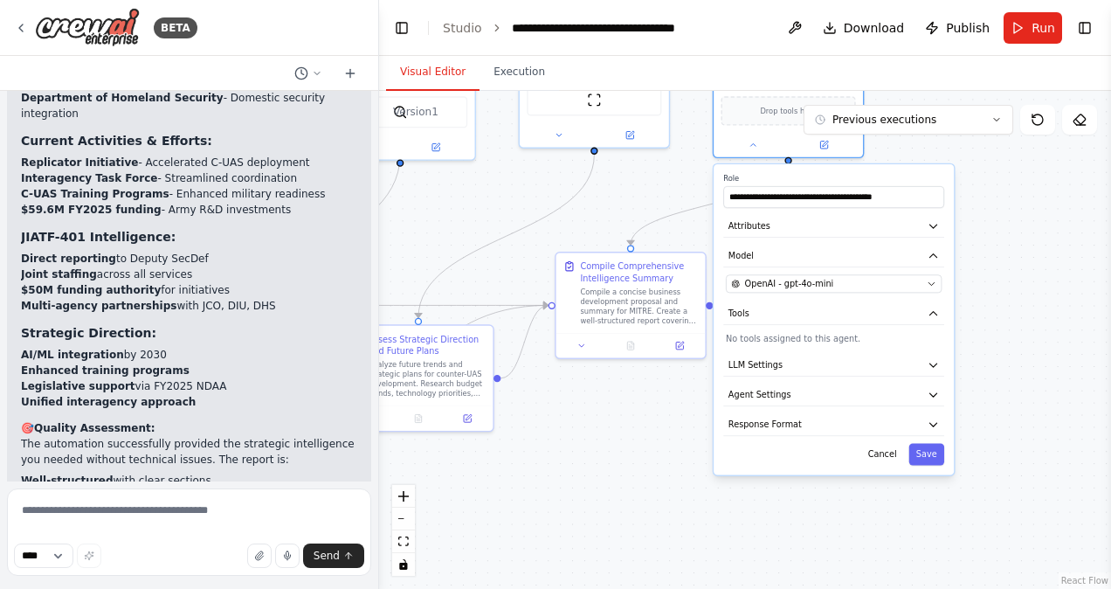
drag, startPoint x: 1051, startPoint y: 494, endPoint x: 1015, endPoint y: 335, distance: 163.1
click at [1015, 335] on div ".deletable-edge-delete-btn { width: 20px; height: 20px; border: 0px solid #ffff…" at bounding box center [745, 340] width 732 height 498
click at [931, 451] on button "Save" at bounding box center [927, 454] width 36 height 22
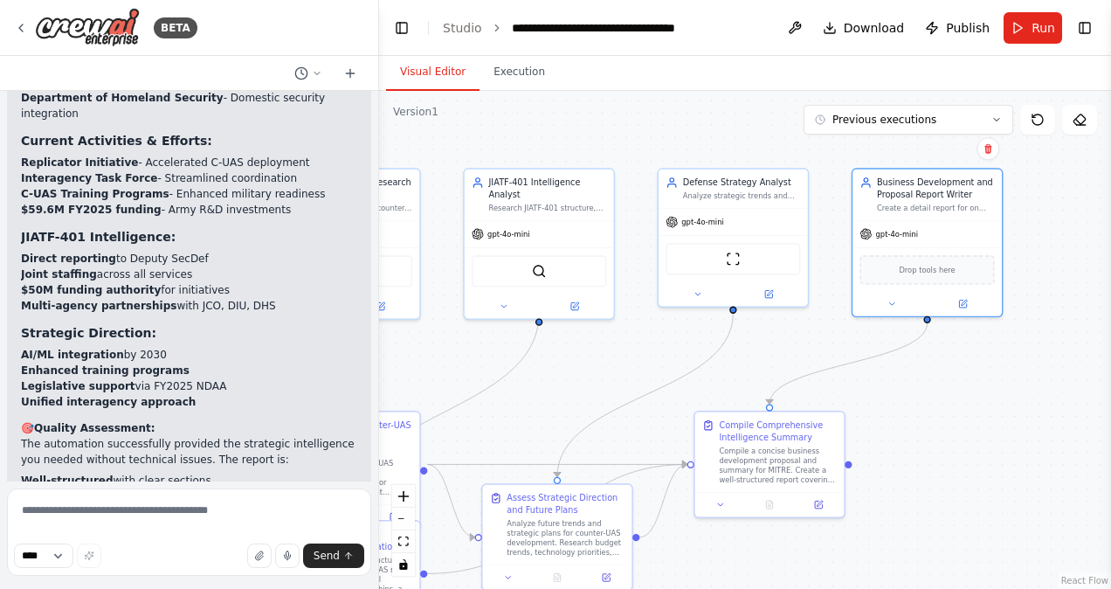
drag, startPoint x: 747, startPoint y: 440, endPoint x: 885, endPoint y: 601, distance: 212.4
click at [885, 588] on html "BETA summarize all the organizations, information, efforts and activities that …" at bounding box center [555, 294] width 1111 height 589
click at [1033, 21] on span "Run" at bounding box center [1043, 27] width 24 height 17
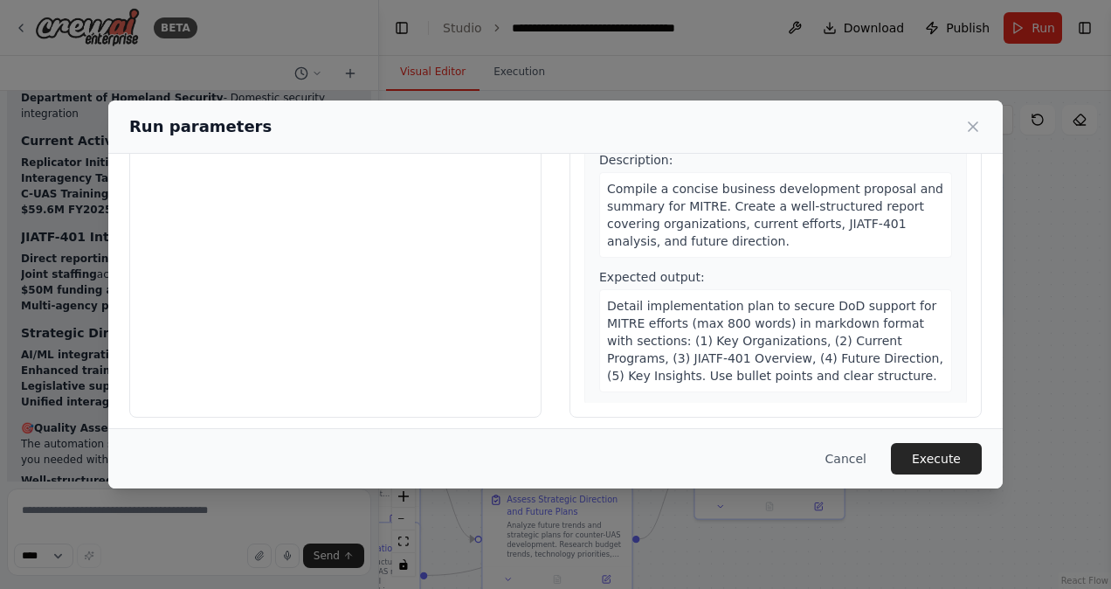
scroll to position [172, 0]
click at [947, 457] on button "Execute" at bounding box center [936, 458] width 91 height 31
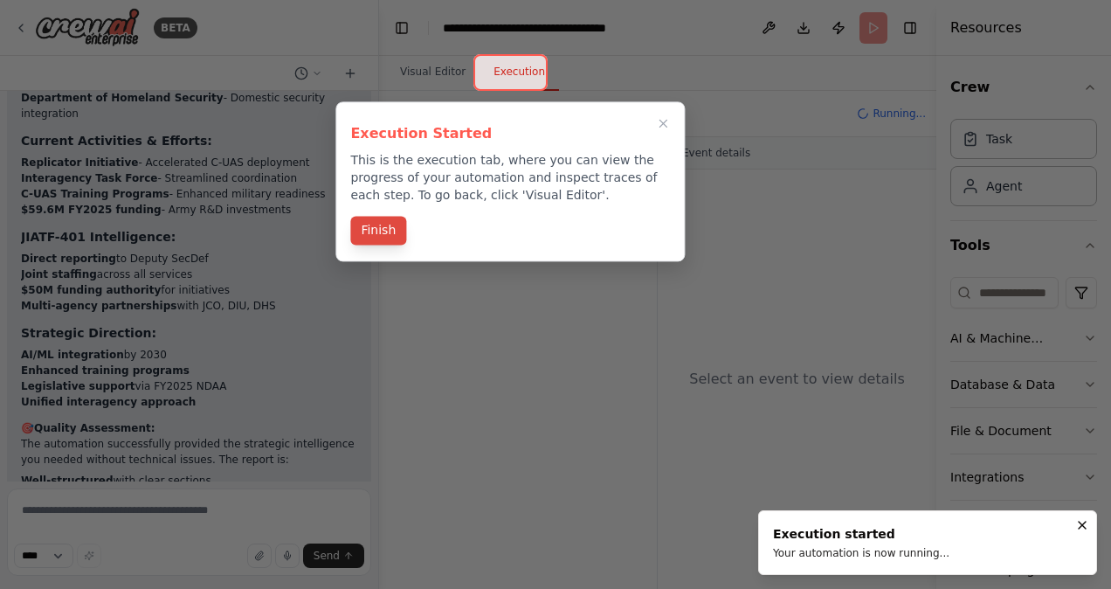
click at [389, 226] on button "Finish" at bounding box center [378, 230] width 56 height 29
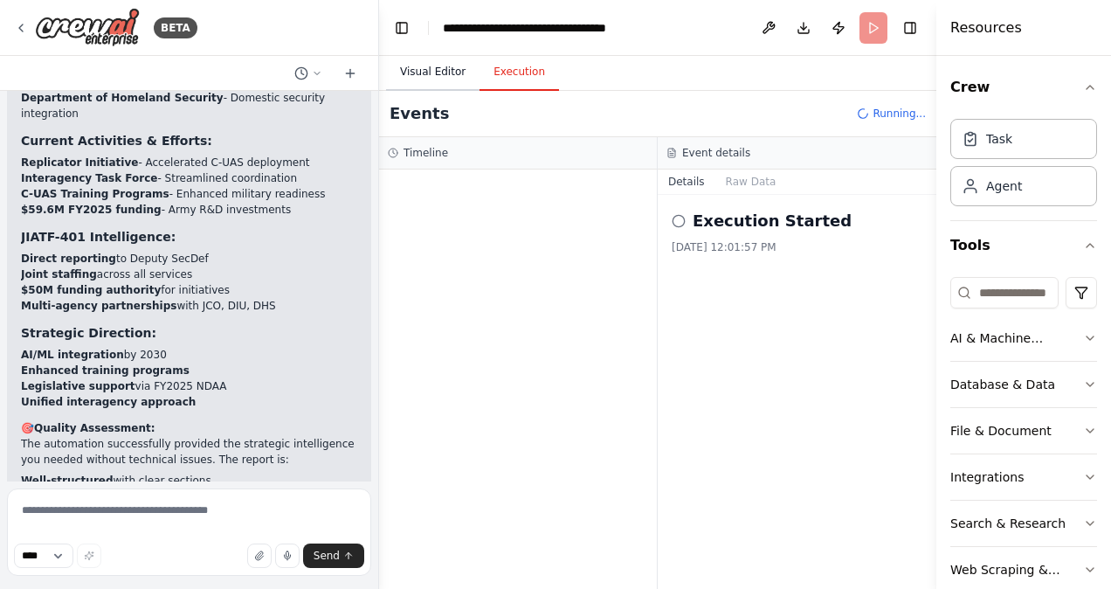
click at [417, 67] on button "Visual Editor" at bounding box center [432, 72] width 93 height 37
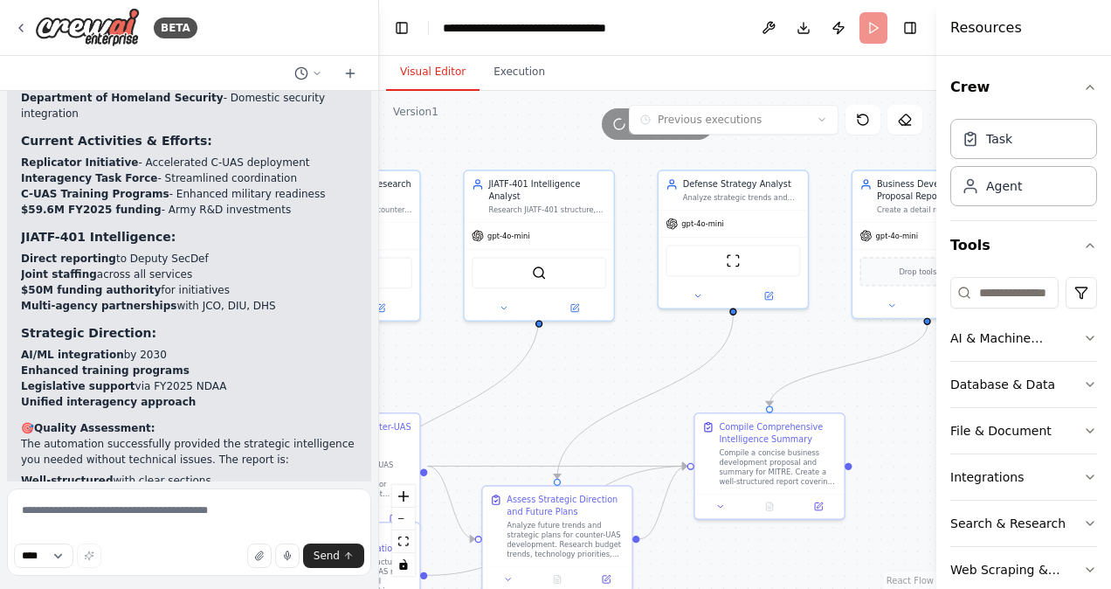
drag, startPoint x: 480, startPoint y: 138, endPoint x: 641, endPoint y: 136, distance: 160.7
click at [641, 136] on div "Running..." at bounding box center [657, 123] width 557 height 31
click at [408, 520] on button "zoom out" at bounding box center [403, 518] width 23 height 23
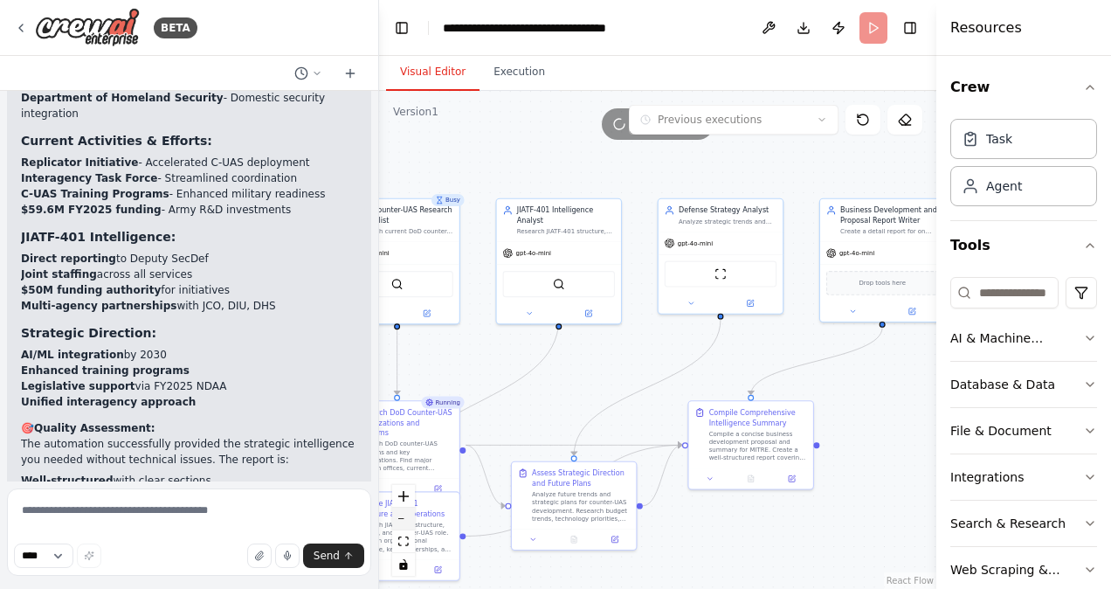
click at [408, 520] on button "zoom out" at bounding box center [403, 518] width 23 height 23
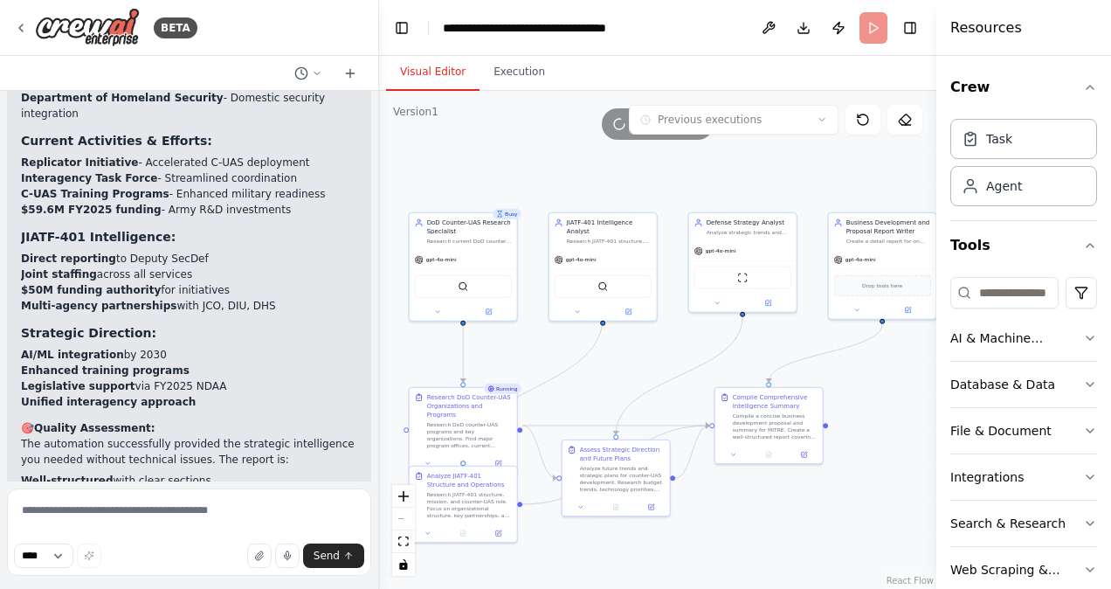
drag, startPoint x: 552, startPoint y: 407, endPoint x: 582, endPoint y: 402, distance: 31.0
click at [582, 402] on div ".deletable-edge-delete-btn { width: 20px; height: 20px; border: 0px solid #ffff…" at bounding box center [657, 340] width 557 height 498
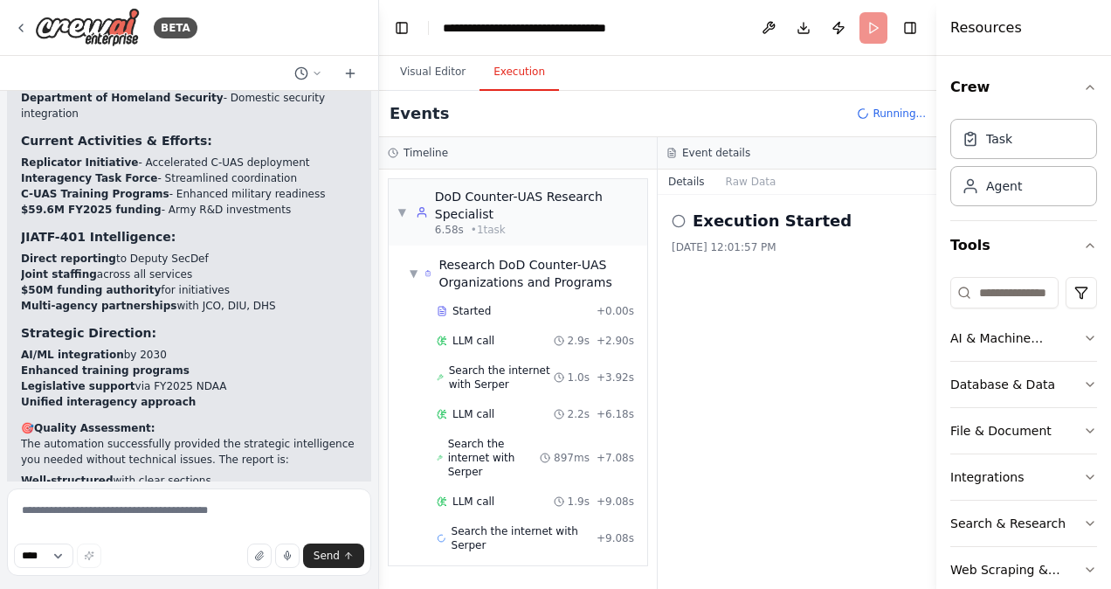
click at [510, 72] on button "Execution" at bounding box center [518, 72] width 79 height 37
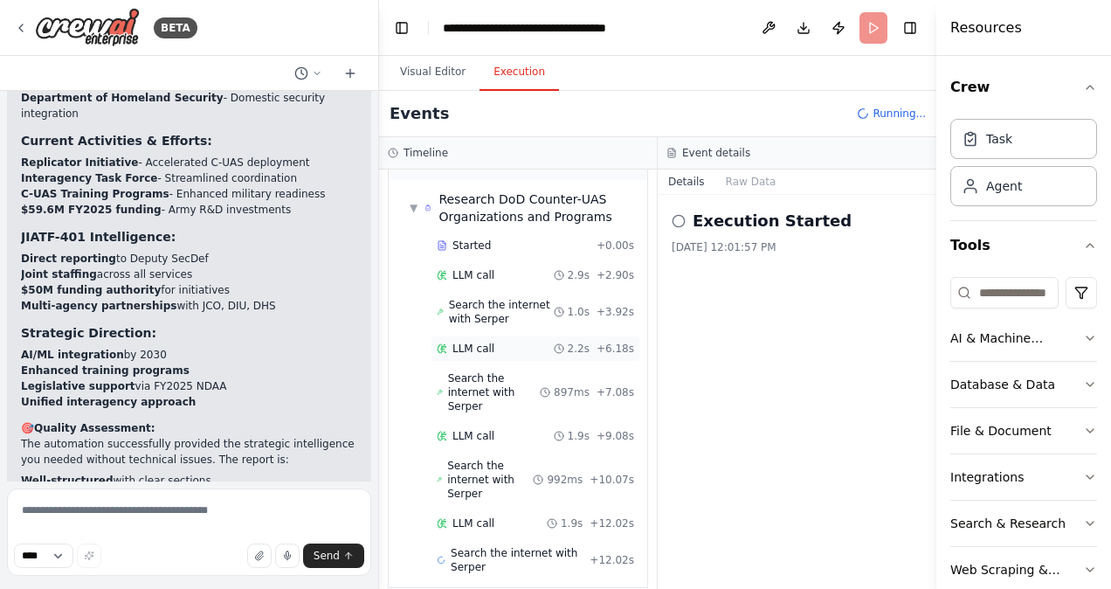
scroll to position [109, 0]
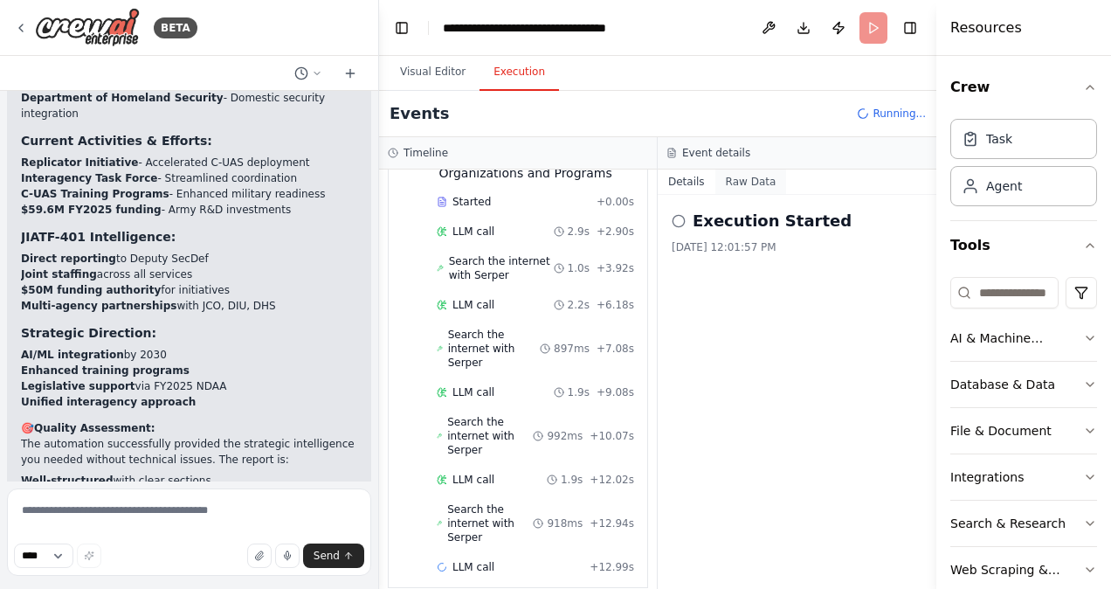
click at [731, 179] on button "Raw Data" at bounding box center [751, 181] width 72 height 24
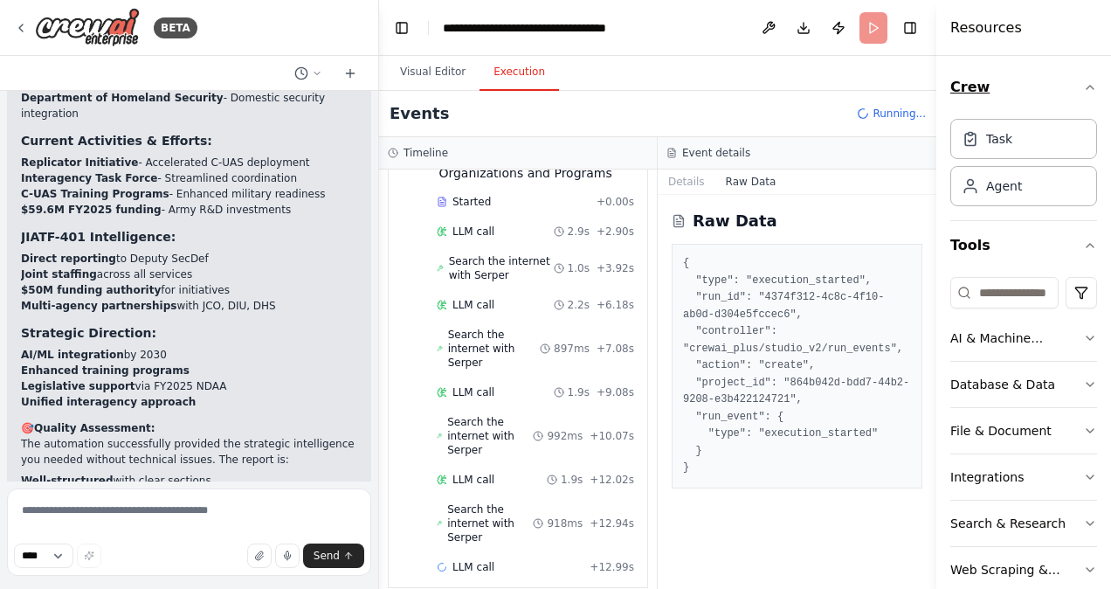
click at [1083, 84] on icon "button" at bounding box center [1090, 87] width 14 height 14
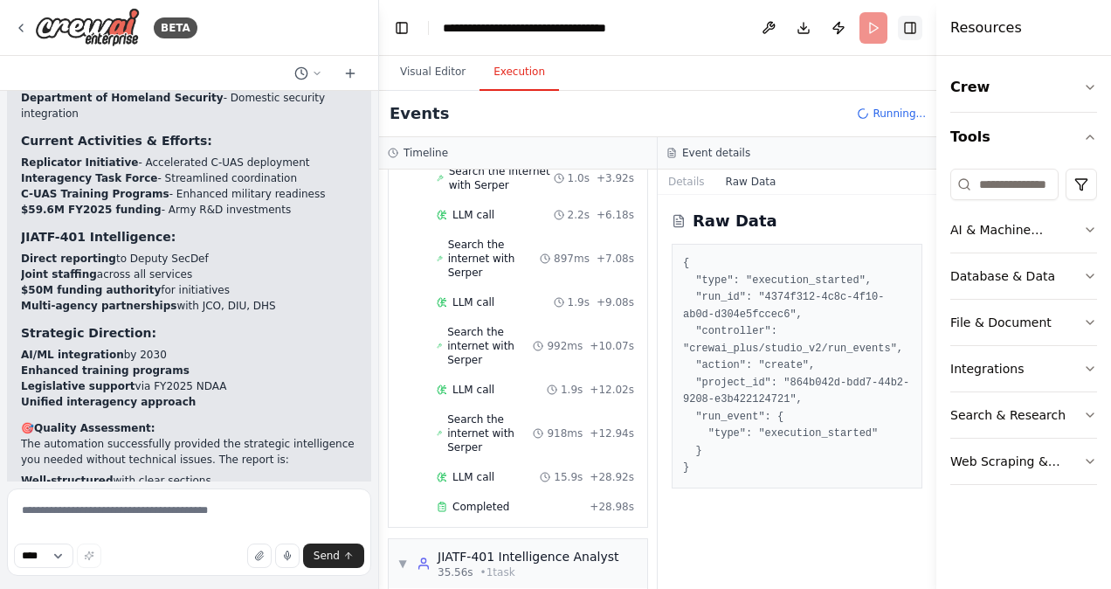
click at [907, 26] on button "Toggle Right Sidebar" at bounding box center [910, 28] width 24 height 24
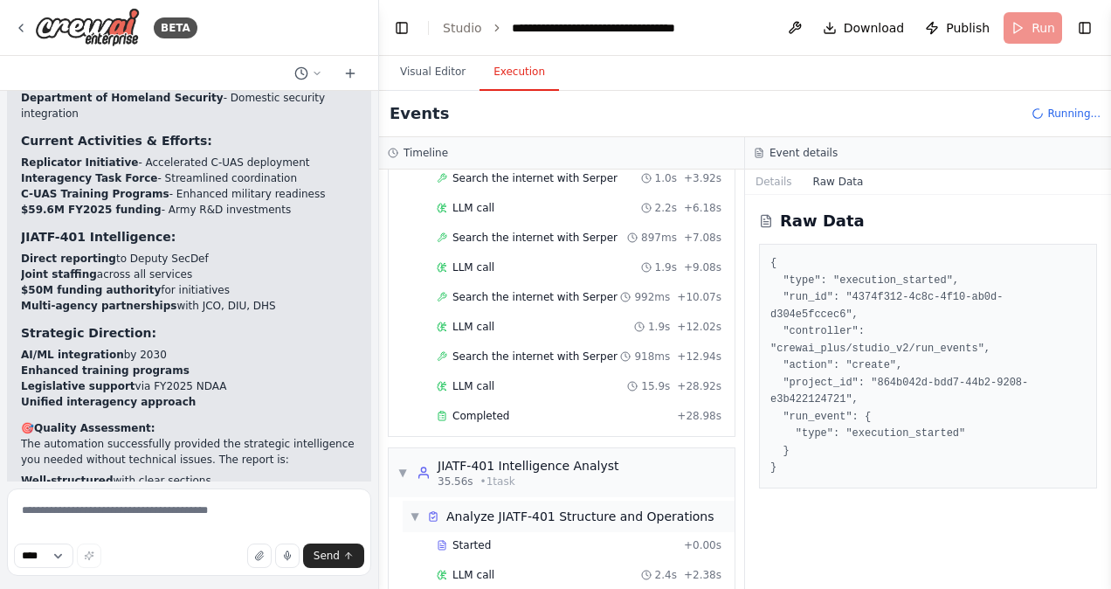
scroll to position [224, 0]
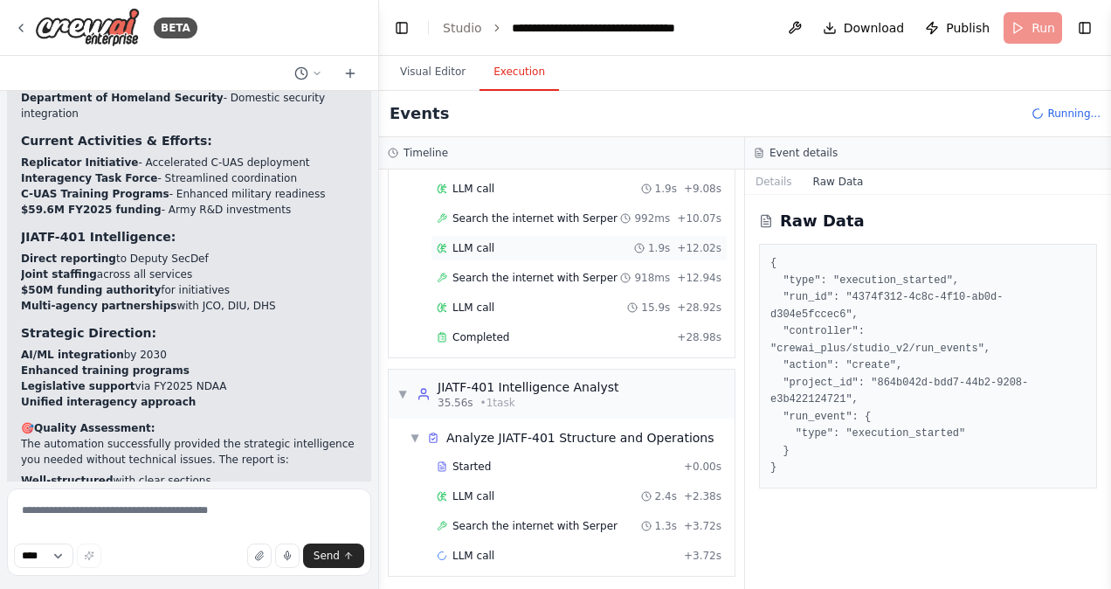
click at [486, 235] on div "LLM call 1.9s + 12.02s" at bounding box center [578, 248] width 297 height 26
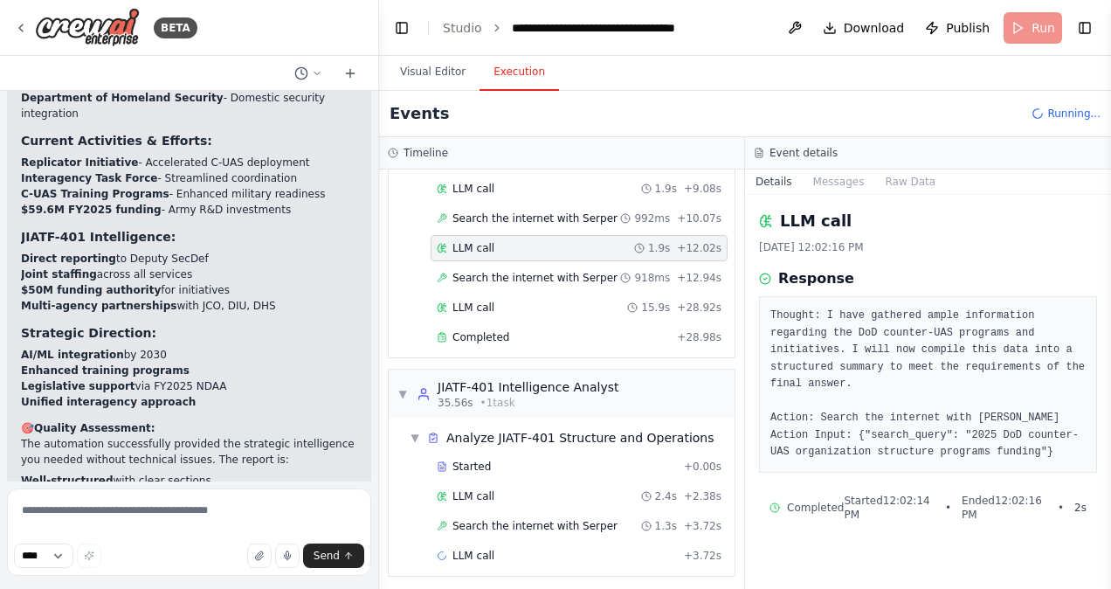
scroll to position [253, 0]
click at [513, 274] on span "Search the internet with Serper" at bounding box center [534, 278] width 165 height 14
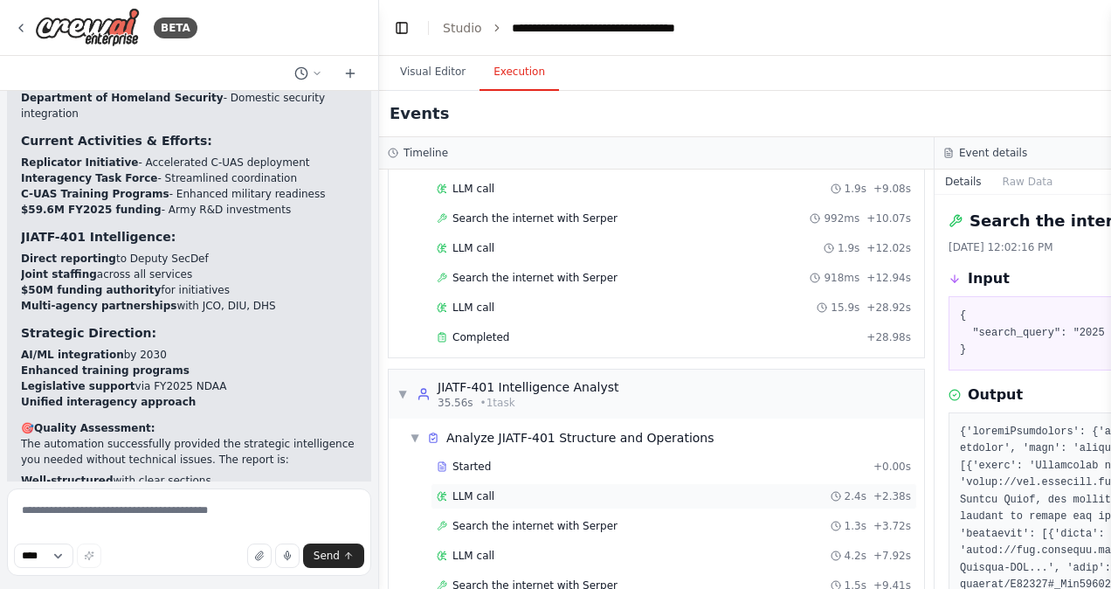
scroll to position [354, 0]
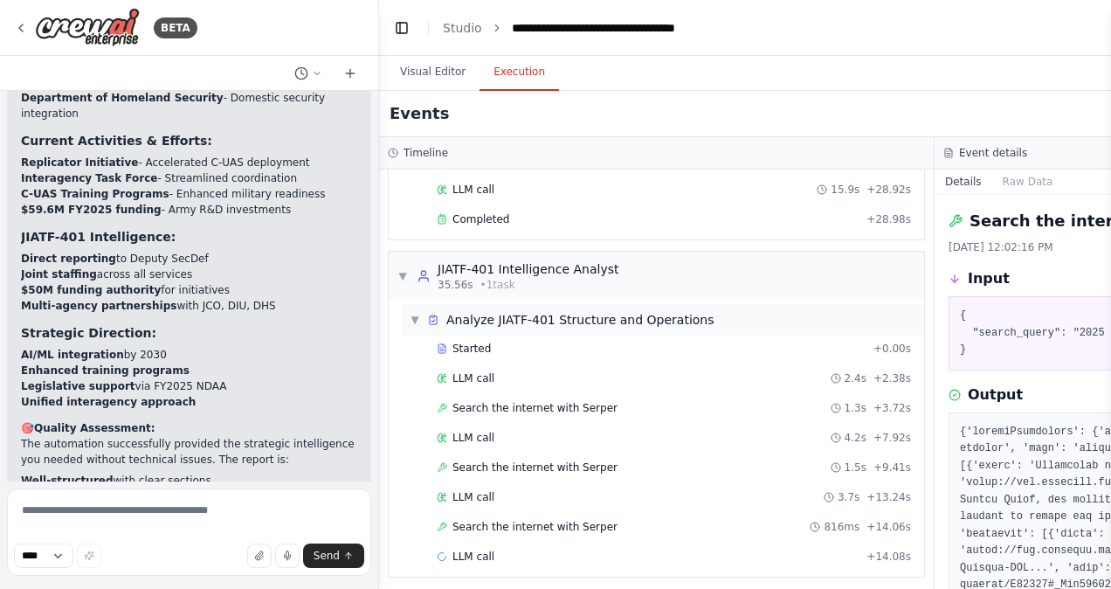
click at [415, 311] on div "▼ Analyze JIATF-401 Structure and Operations" at bounding box center [562, 319] width 305 height 17
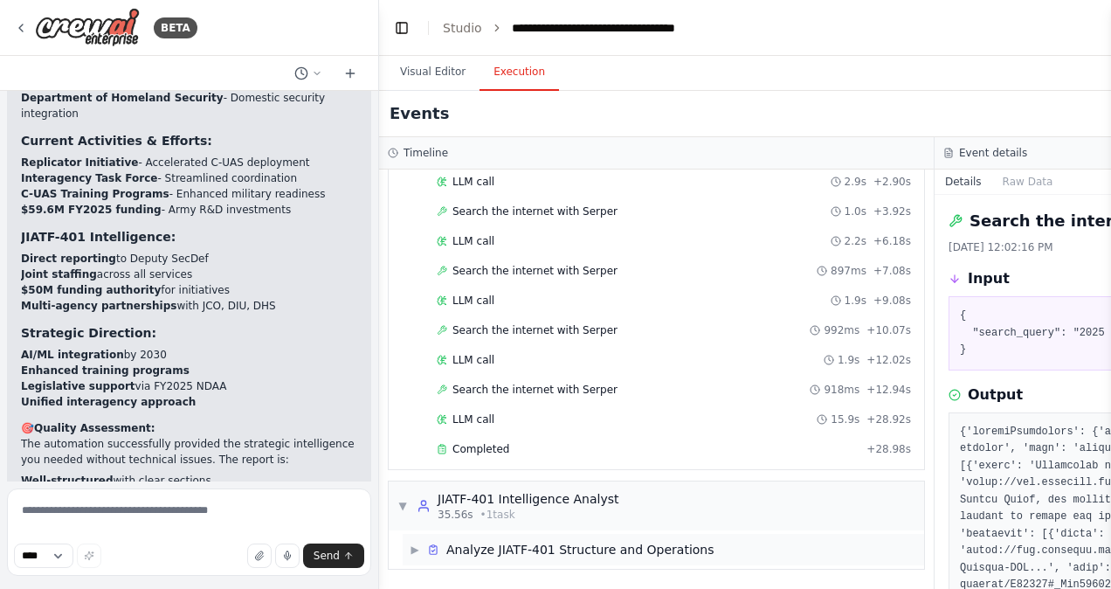
scroll to position [119, 0]
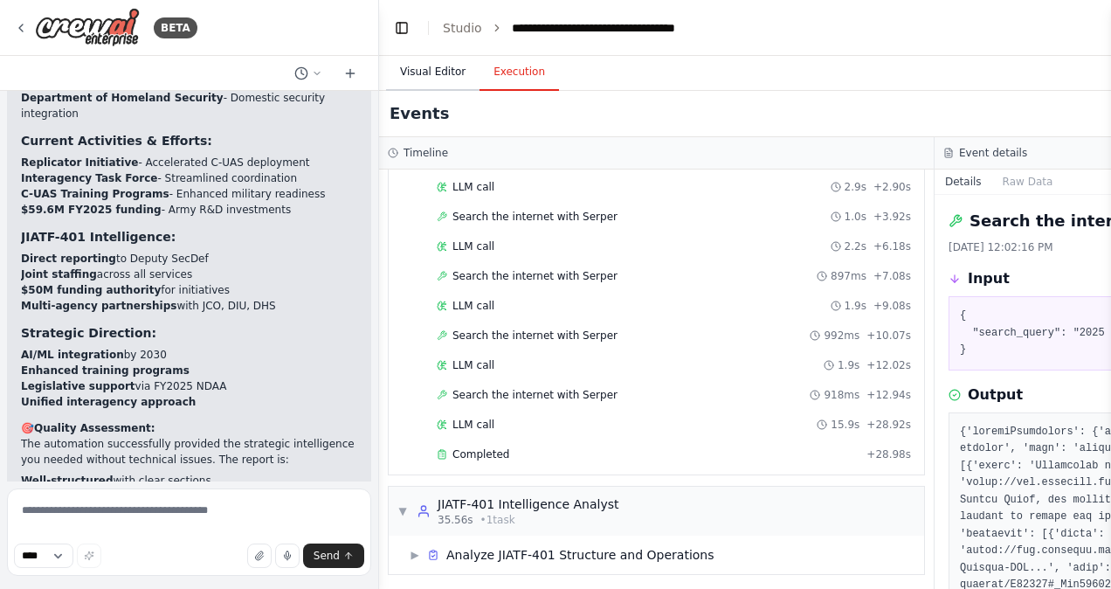
click at [444, 63] on button "Visual Editor" at bounding box center [432, 72] width 93 height 37
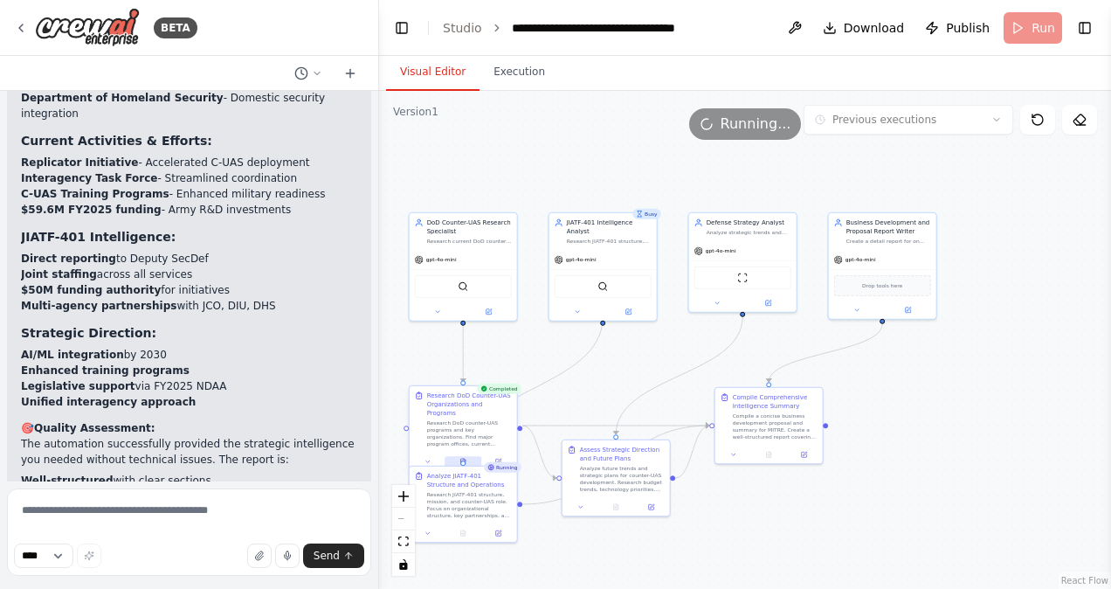
click at [463, 456] on button at bounding box center [462, 461] width 37 height 10
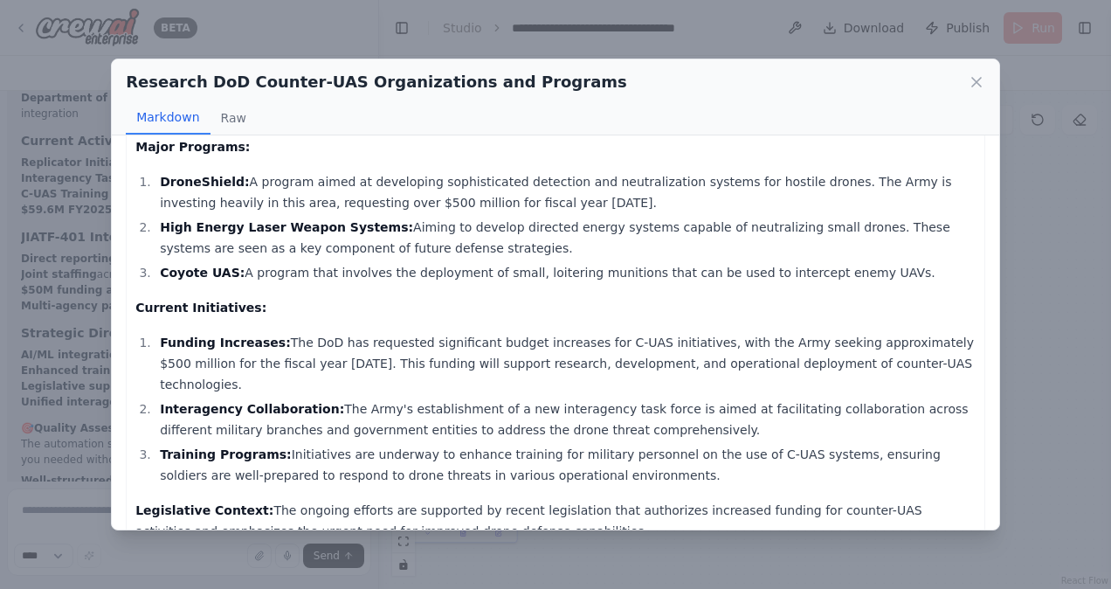
scroll to position [360, 0]
click at [983, 86] on icon at bounding box center [976, 81] width 17 height 17
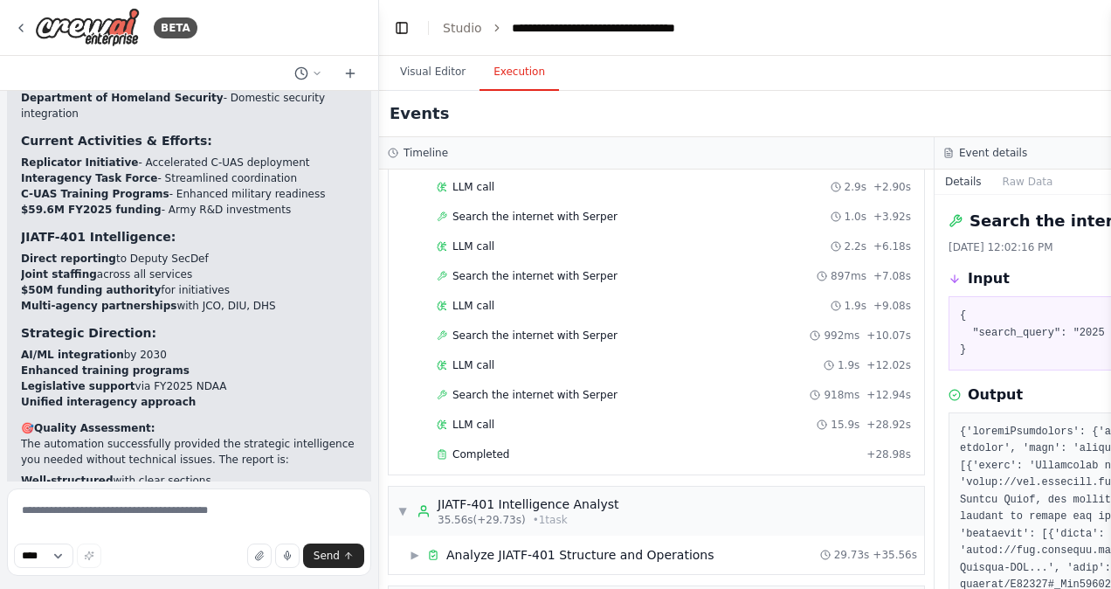
click at [520, 79] on button "Execution" at bounding box center [518, 72] width 79 height 37
click at [401, 504] on span "▼" at bounding box center [402, 511] width 10 height 14
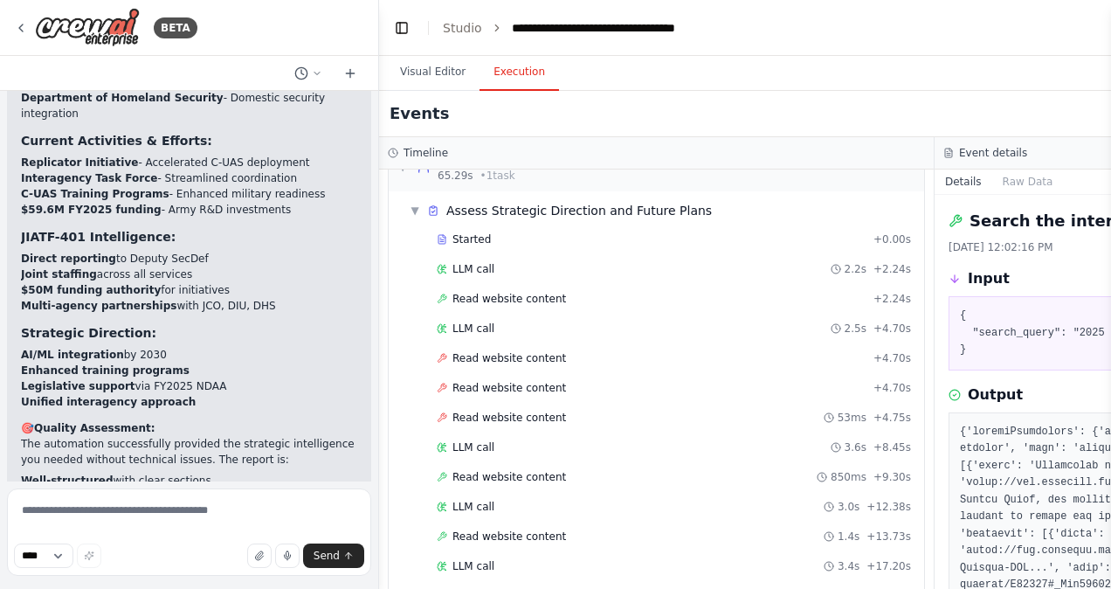
scroll to position [565, 0]
click at [513, 348] on span "Read website content" at bounding box center [509, 355] width 114 height 14
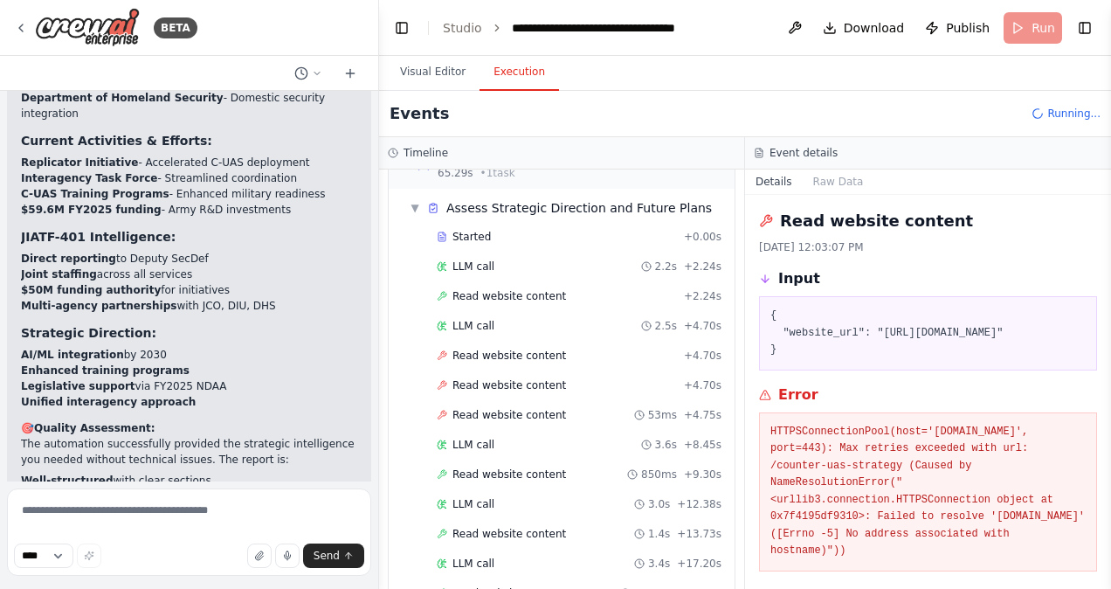
scroll to position [44, 0]
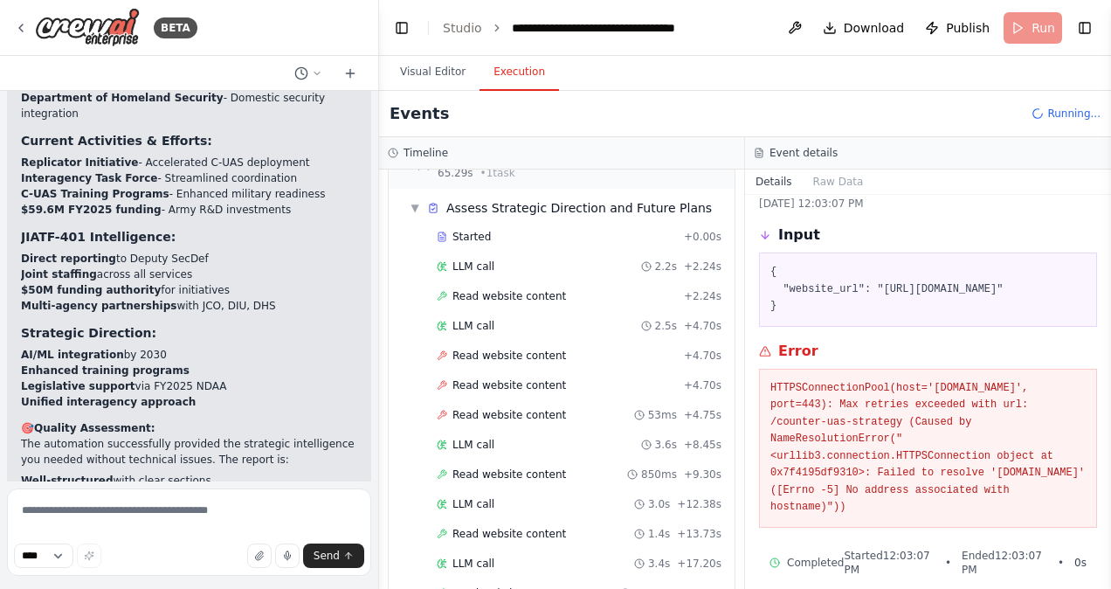
click at [499, 364] on div "Started + 0.00s LLM call 2.2s + 2.24s Read website content + 2.24s LLM call 2.5…" at bounding box center [569, 550] width 332 height 653
click at [482, 437] on span "LLM call" at bounding box center [473, 444] width 42 height 14
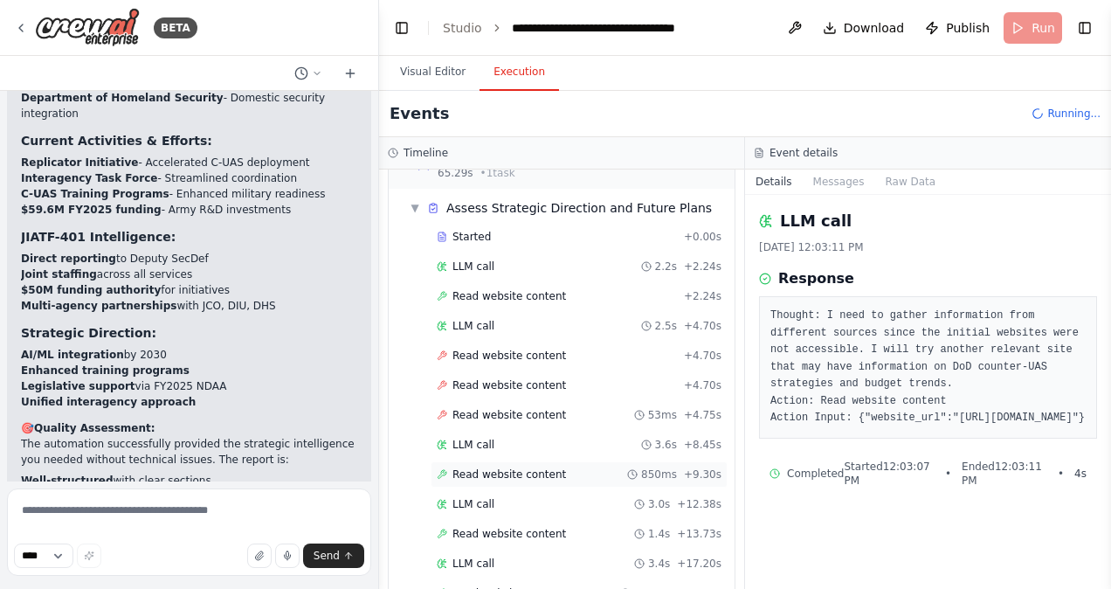
click at [480, 467] on span "Read website content" at bounding box center [509, 474] width 114 height 14
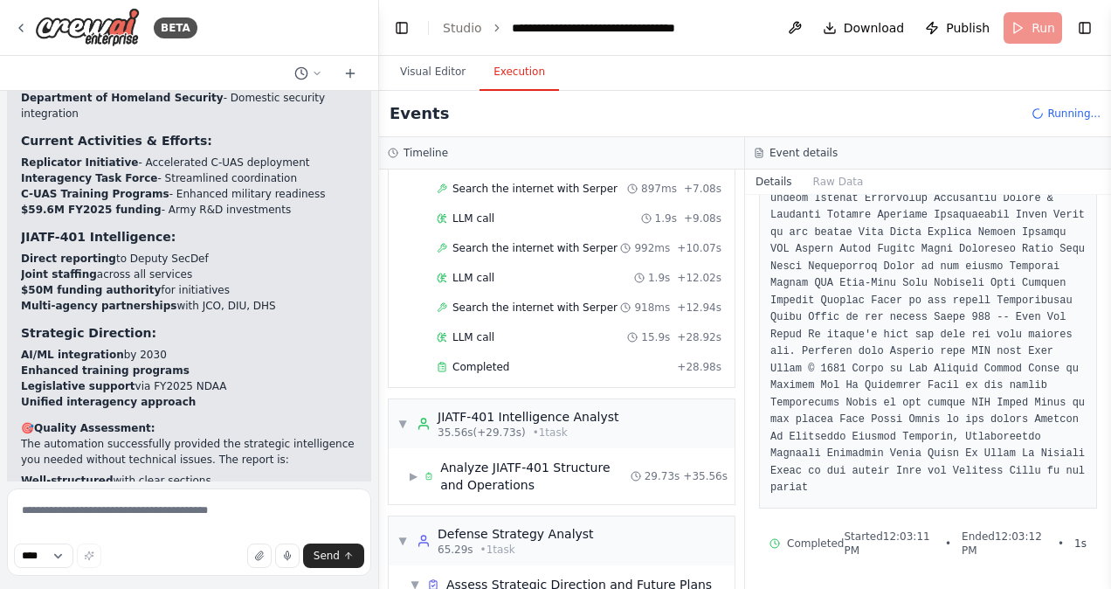
scroll to position [0, 0]
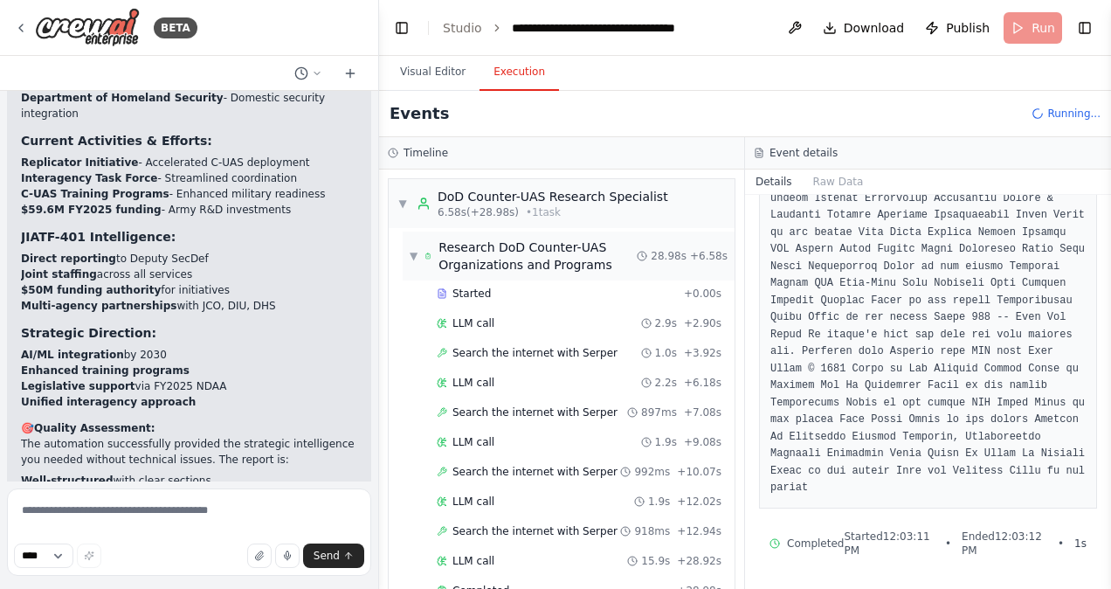
click at [412, 251] on span "▼" at bounding box center [414, 256] width 8 height 14
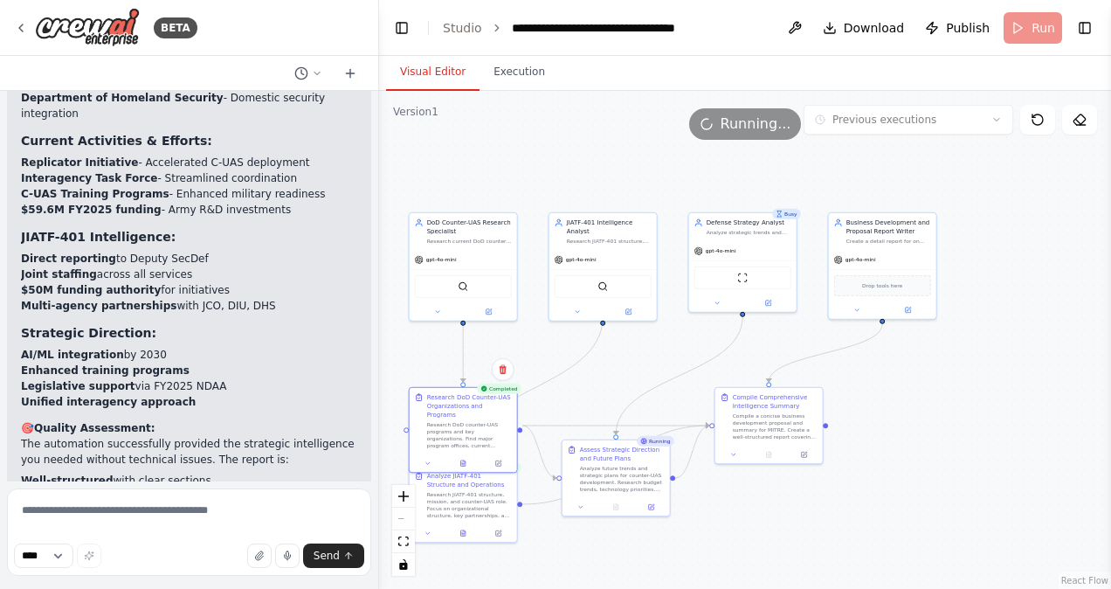
click at [448, 72] on button "Visual Editor" at bounding box center [432, 72] width 93 height 37
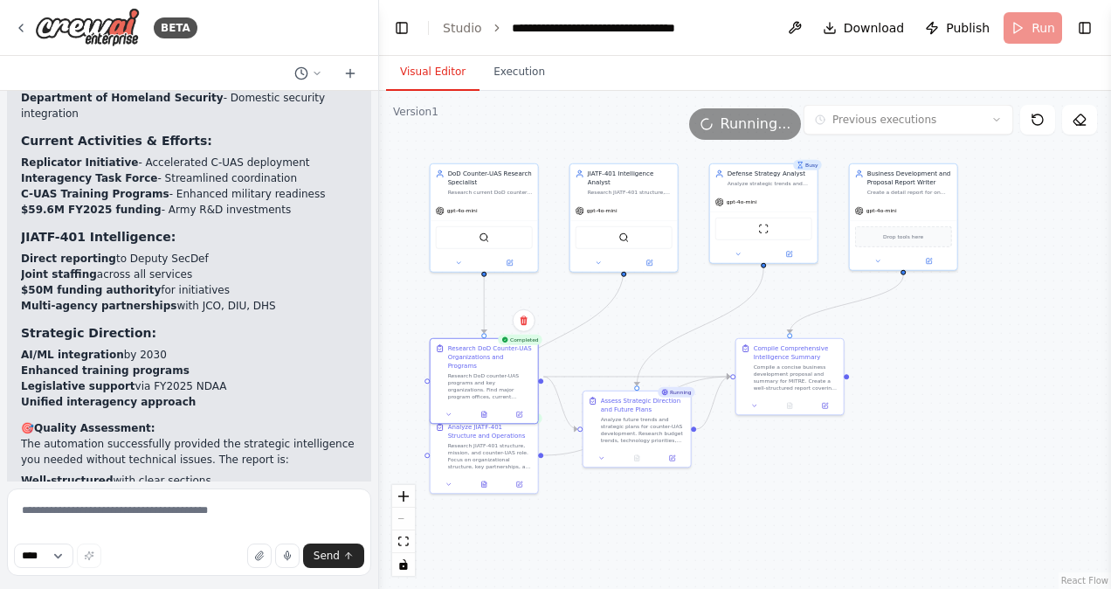
drag, startPoint x: 627, startPoint y: 381, endPoint x: 644, endPoint y: 334, distance: 50.3
click at [644, 334] on div ".deletable-edge-delete-btn { width: 20px; height: 20px; border: 0px solid #ffff…" at bounding box center [745, 340] width 732 height 498
click at [478, 492] on div "Analyze JIATF-401 Structure and Operations Research JIATF-401 structure, missio…" at bounding box center [480, 456] width 109 height 78
click at [482, 484] on icon at bounding box center [481, 484] width 4 height 6
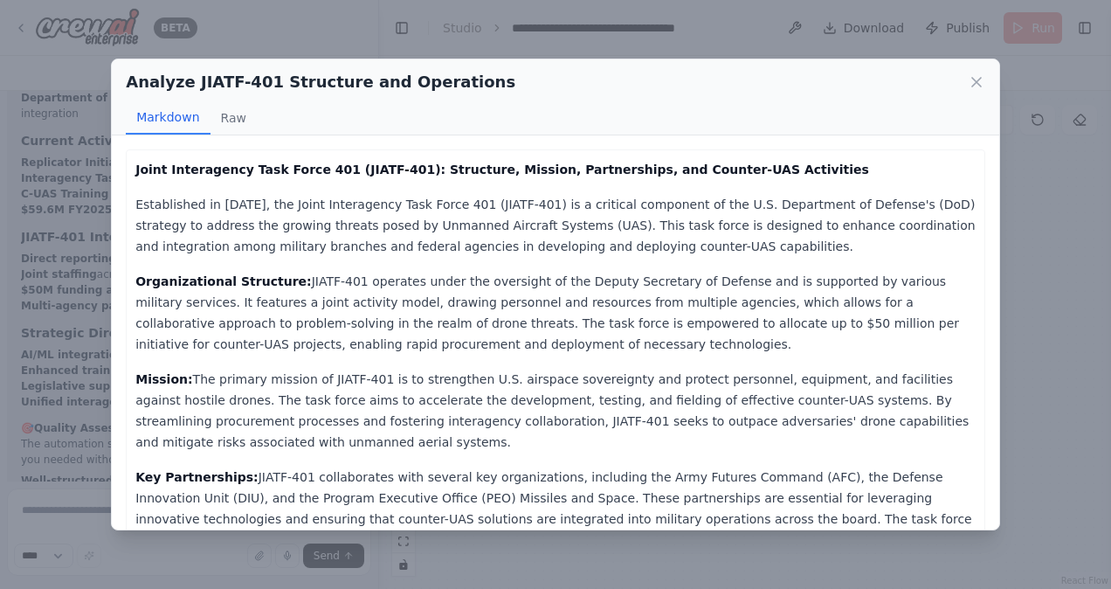
scroll to position [176, 0]
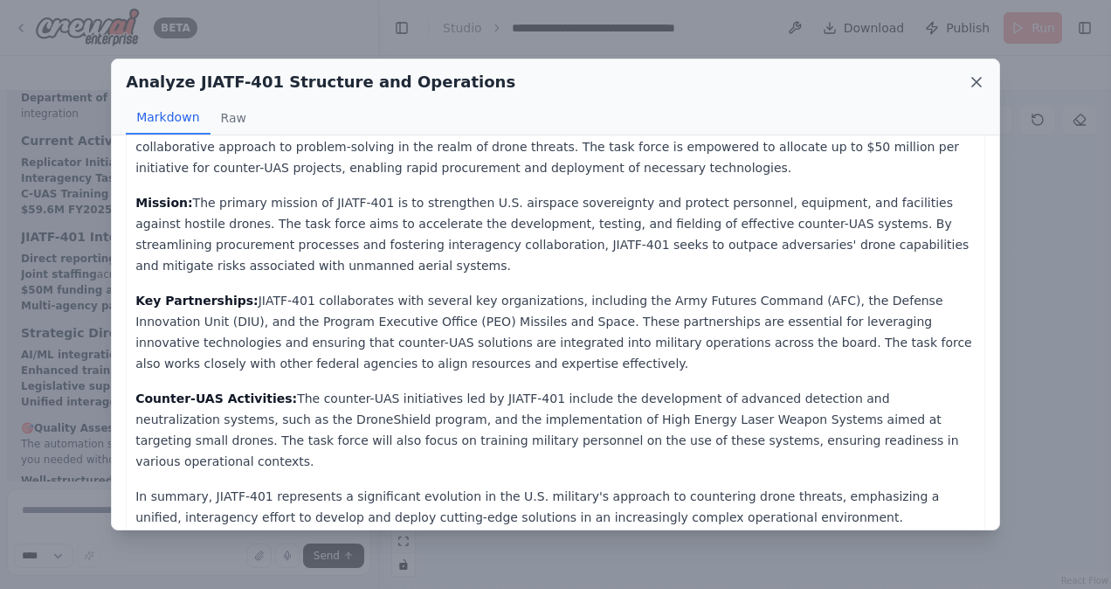
click at [975, 87] on icon at bounding box center [976, 81] width 17 height 17
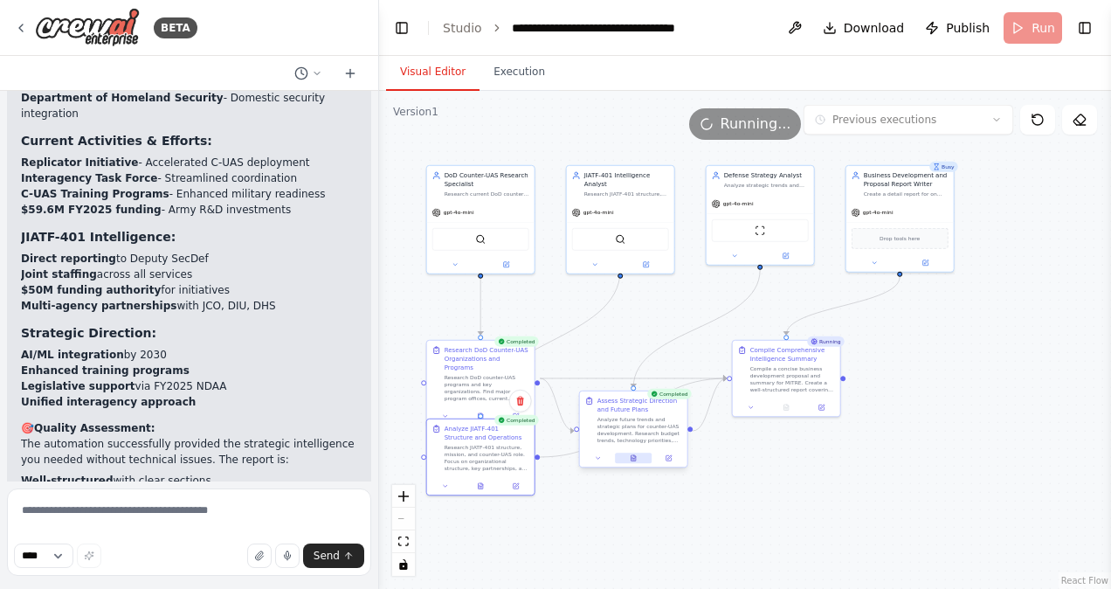
click at [637, 461] on button at bounding box center [633, 457] width 37 height 10
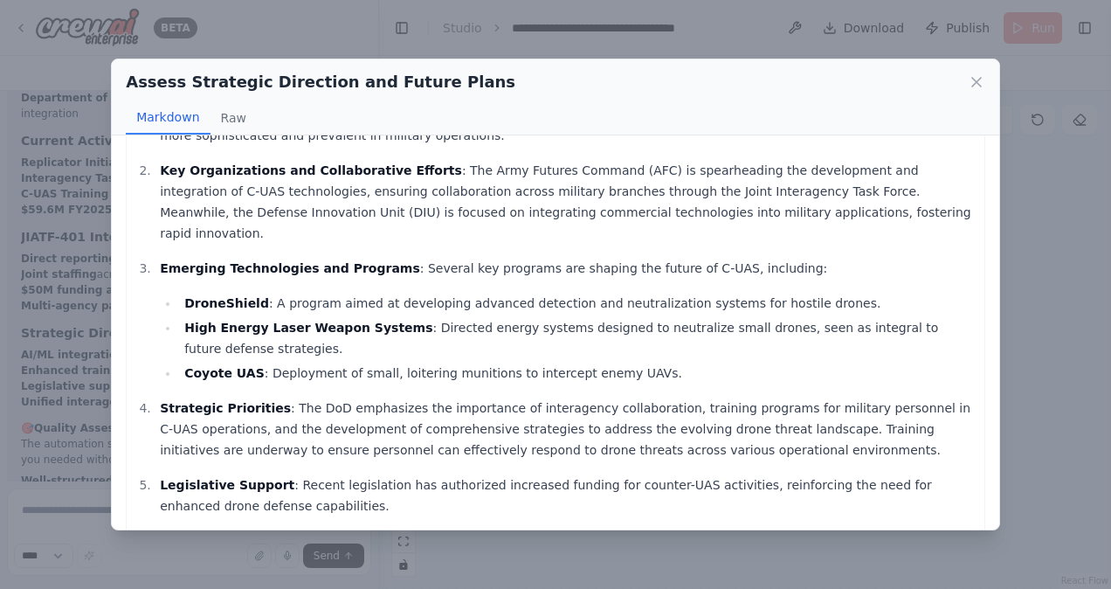
scroll to position [218, 0]
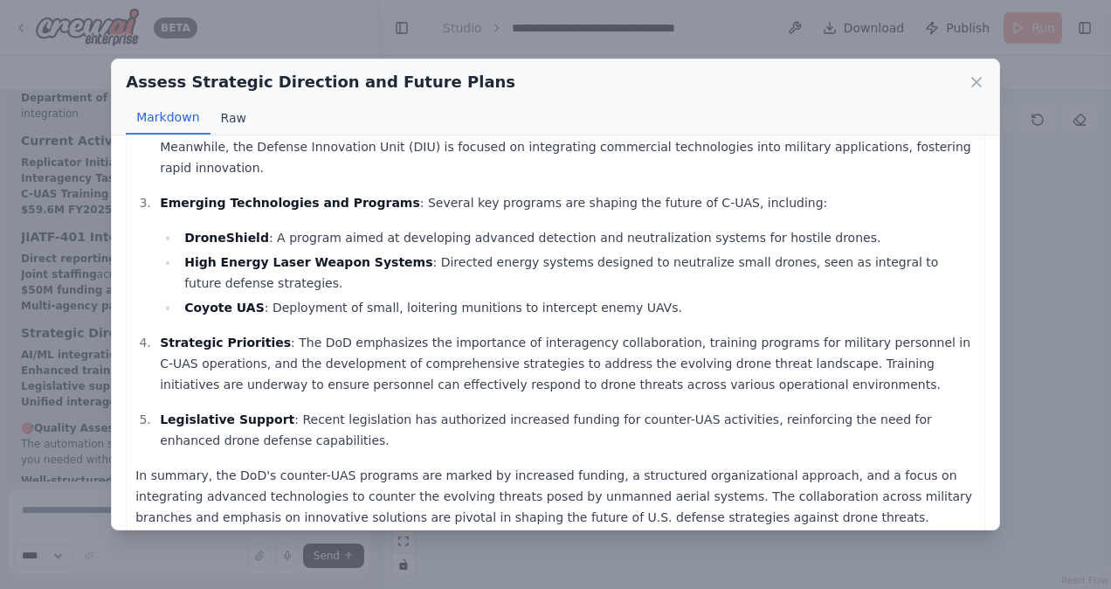
click at [241, 121] on button "Raw" at bounding box center [233, 117] width 46 height 33
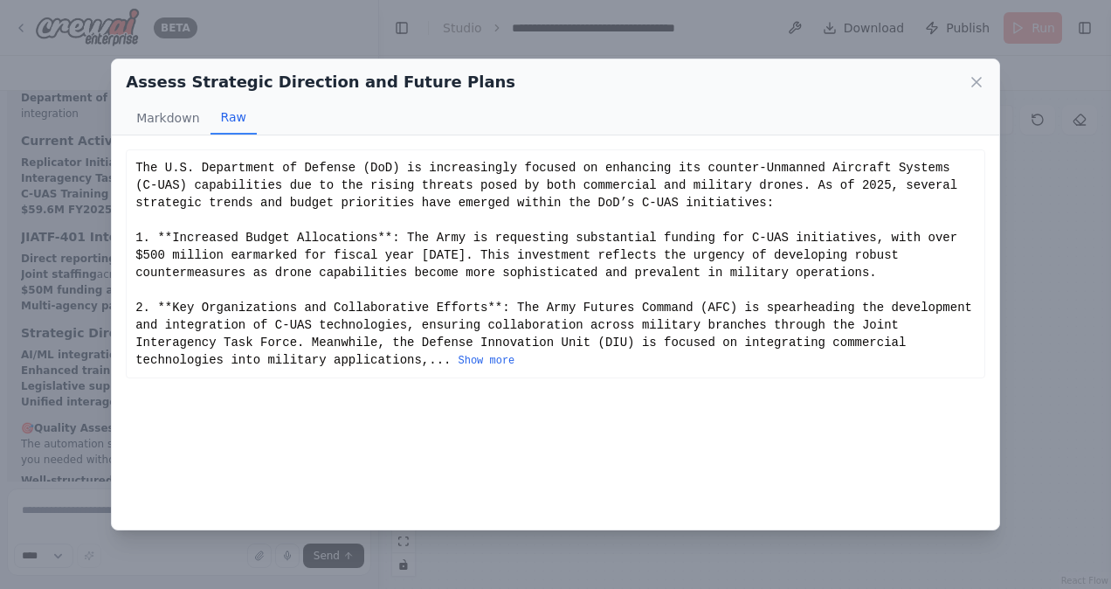
scroll to position [0, 0]
click at [197, 367] on div "The U.S. Department of Defense (DoD) is increasingly focused on enhancing its c…" at bounding box center [555, 264] width 840 height 210
click at [458, 362] on button "Show more" at bounding box center [486, 361] width 57 height 14
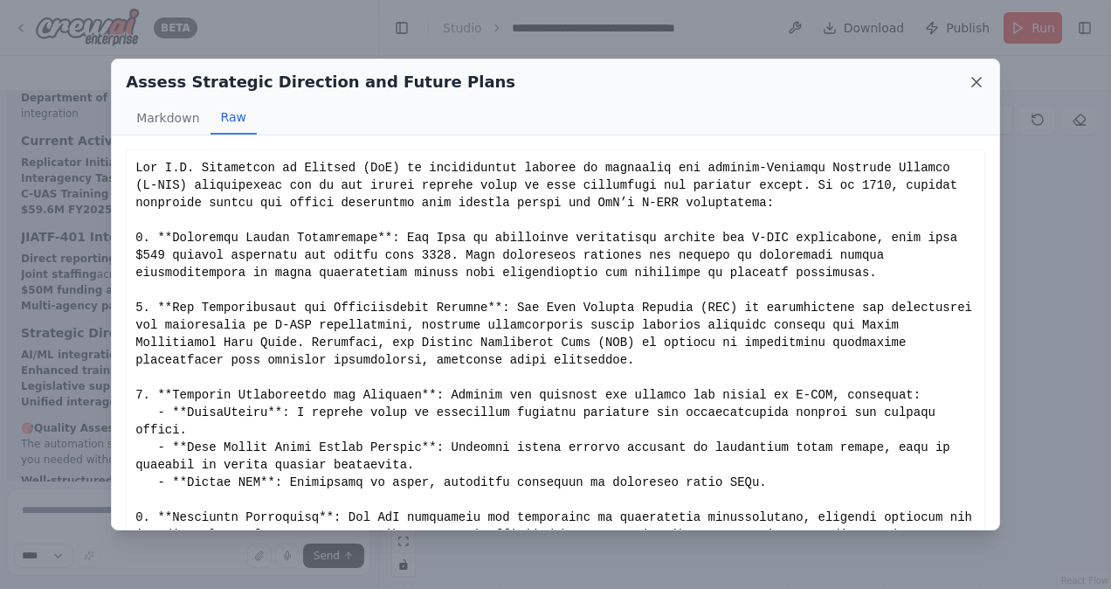
click at [971, 76] on icon at bounding box center [976, 81] width 17 height 17
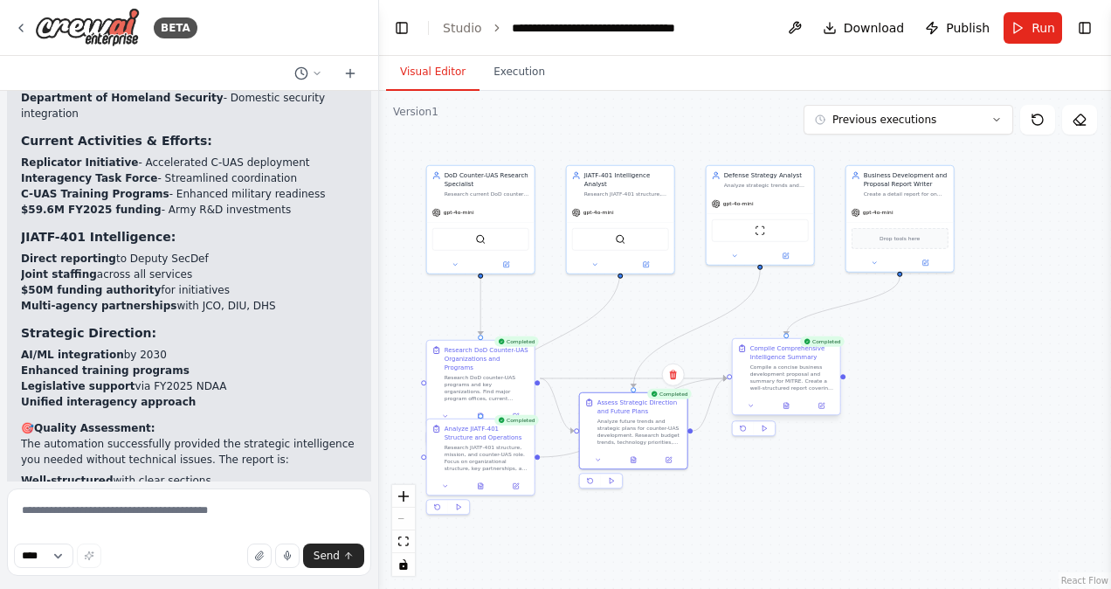
click at [789, 411] on div at bounding box center [786, 405] width 107 height 18
click at [786, 407] on icon at bounding box center [786, 406] width 4 height 6
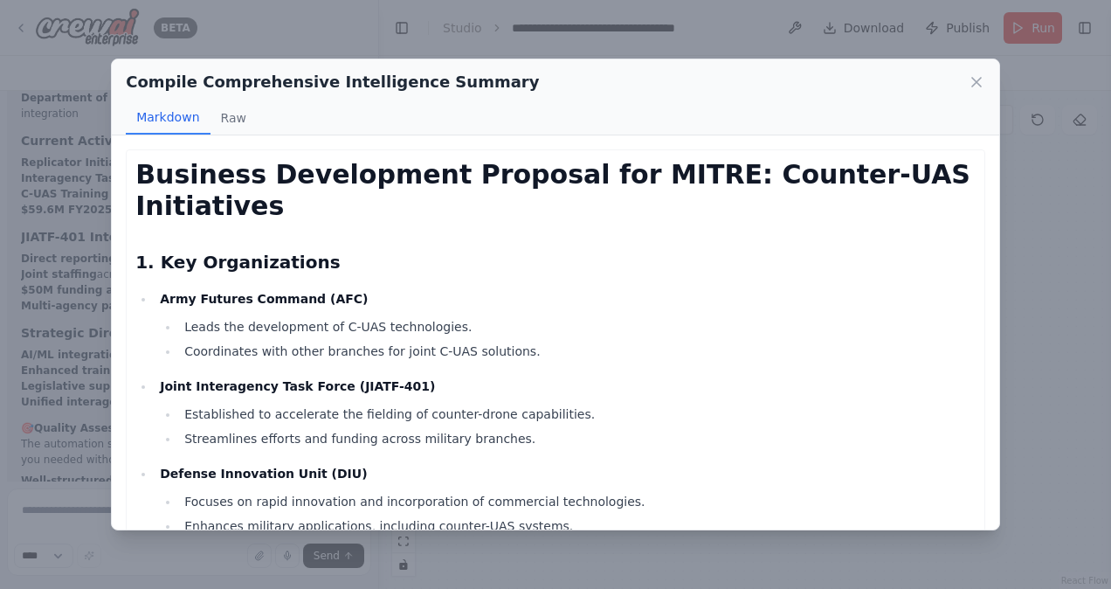
click at [486, 336] on ul "Leads the development of C-UAS technologies. Coordinates with other branches fo…" at bounding box center [568, 338] width 816 height 45
drag, startPoint x: 486, startPoint y: 336, endPoint x: 378, endPoint y: 334, distance: 107.4
click at [378, 334] on li "Leads the development of C-UAS technologies." at bounding box center [577, 326] width 796 height 21
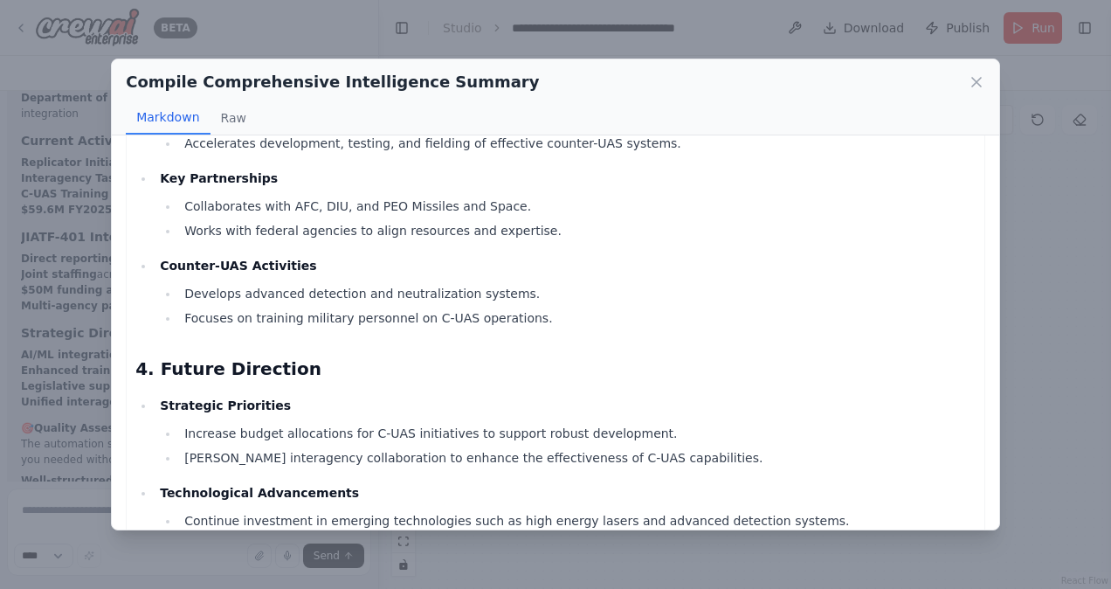
scroll to position [924, 0]
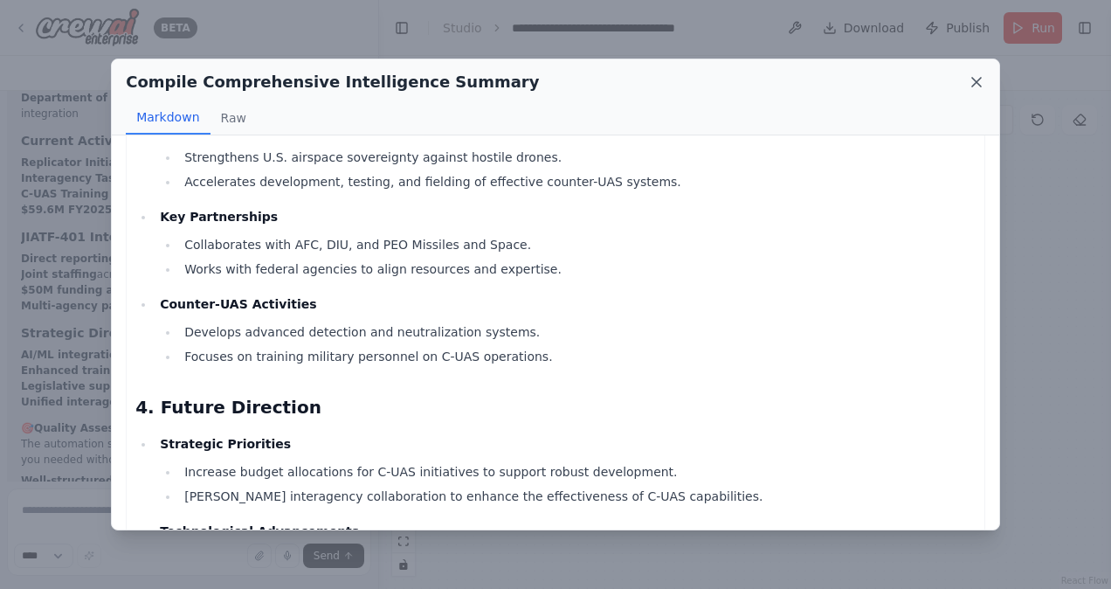
click at [971, 76] on icon at bounding box center [976, 81] width 17 height 17
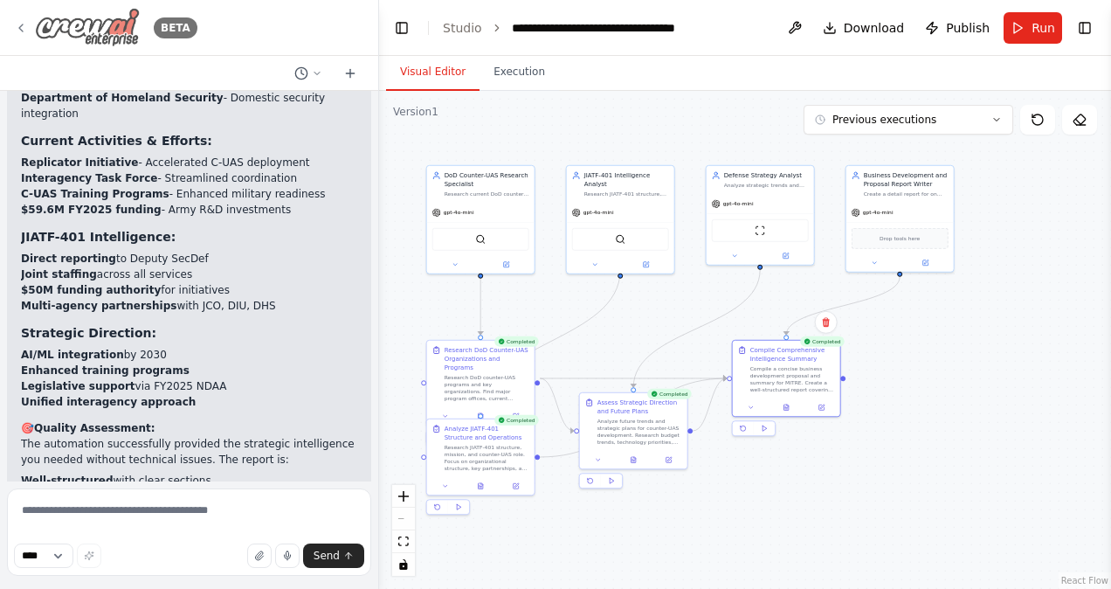
click at [65, 40] on img at bounding box center [87, 27] width 105 height 39
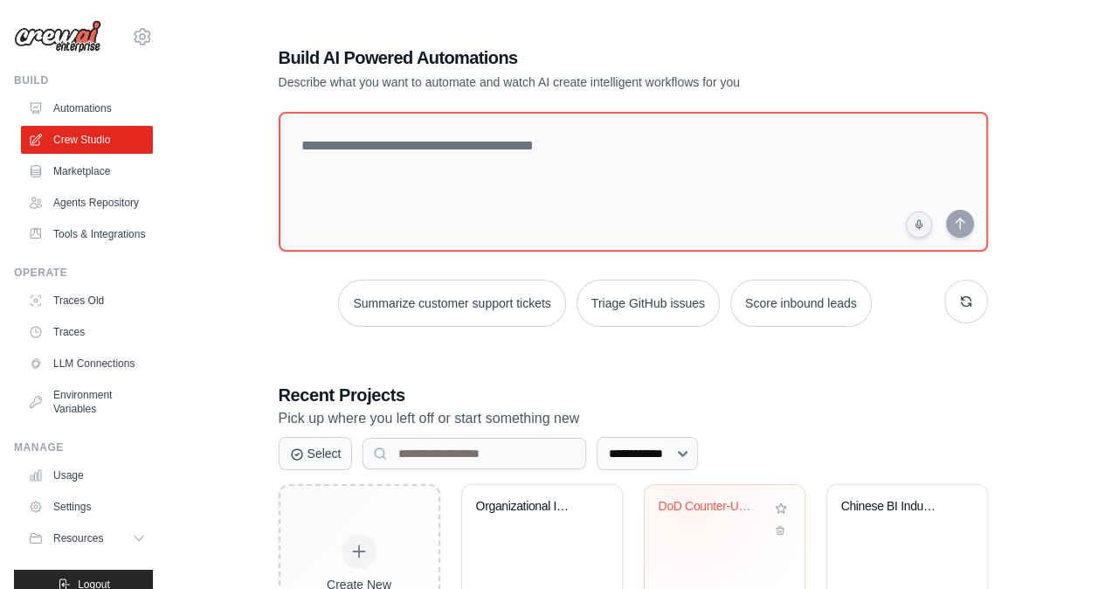
click at [688, 499] on div "DoD Counter-UAS Intelligence Resear..." at bounding box center [711, 507] width 106 height 16
click at [73, 32] on img at bounding box center [57, 36] width 87 height 33
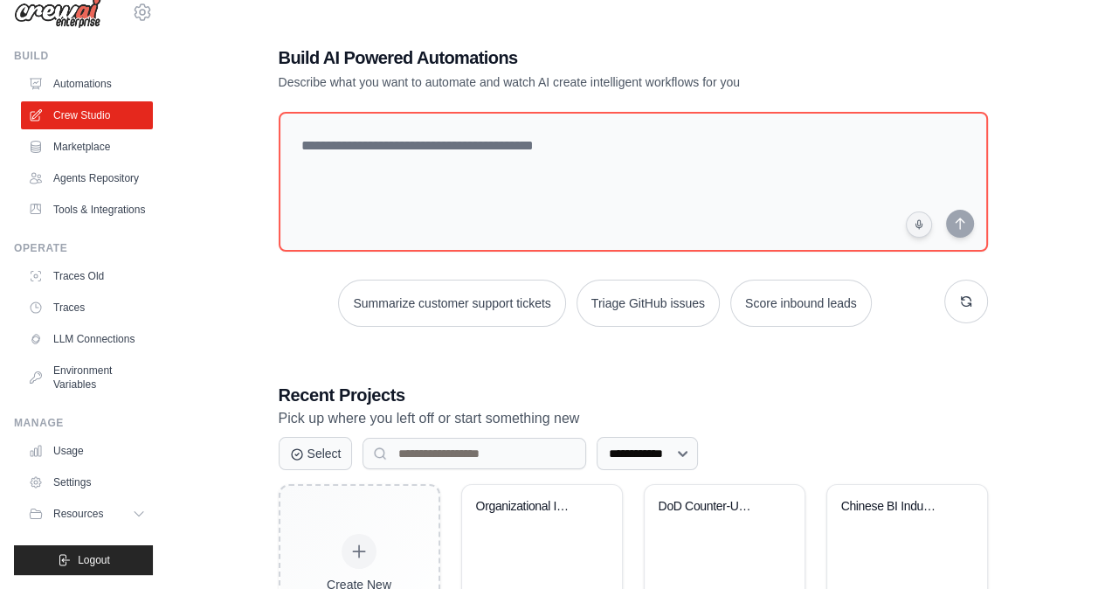
scroll to position [65, 0]
click at [95, 519] on span "Resources" at bounding box center [80, 513] width 50 height 14
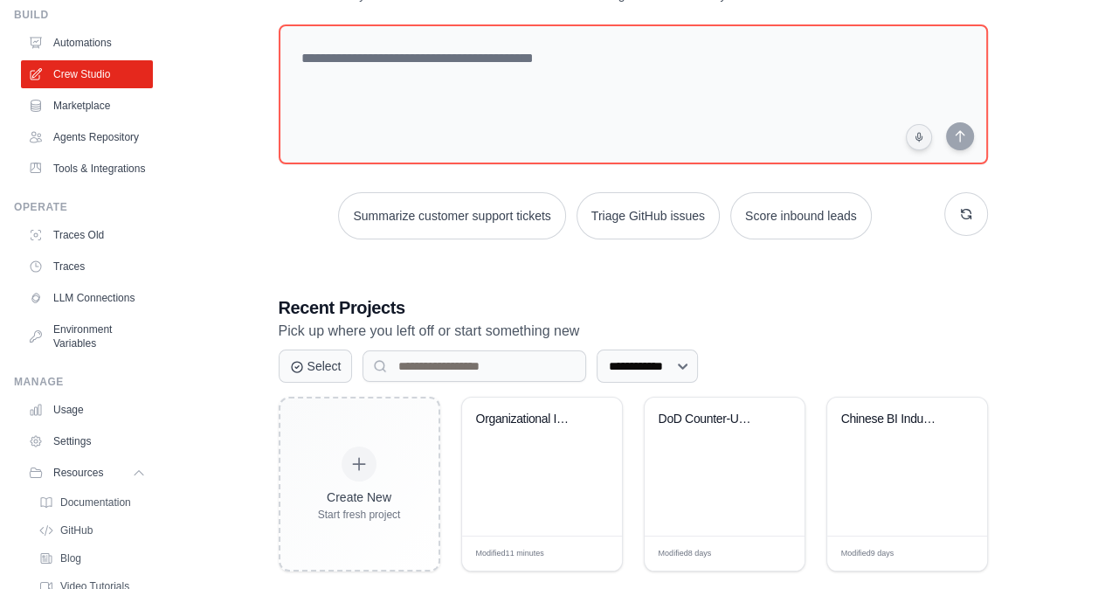
scroll to position [114, 0]
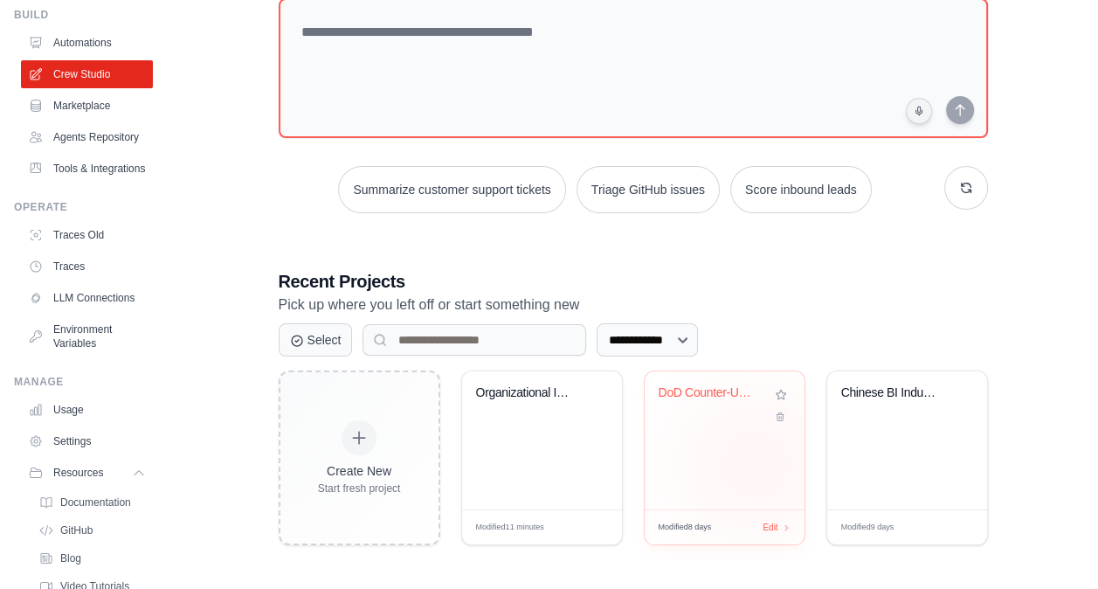
click at [754, 463] on div "DoD Counter-UAS Intelligence Resear..." at bounding box center [724, 440] width 160 height 138
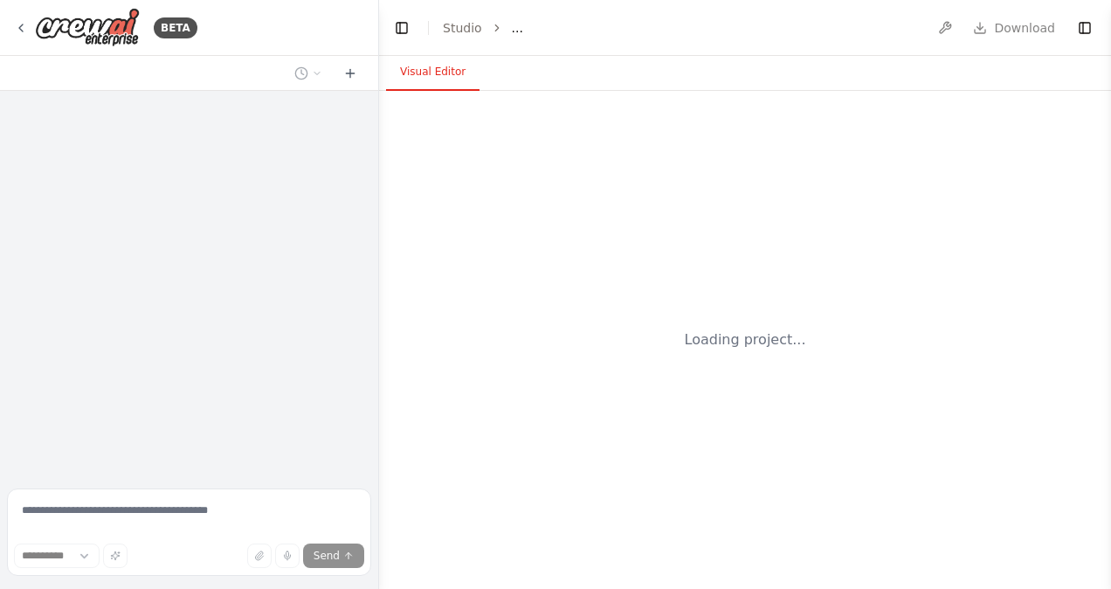
select select "****"
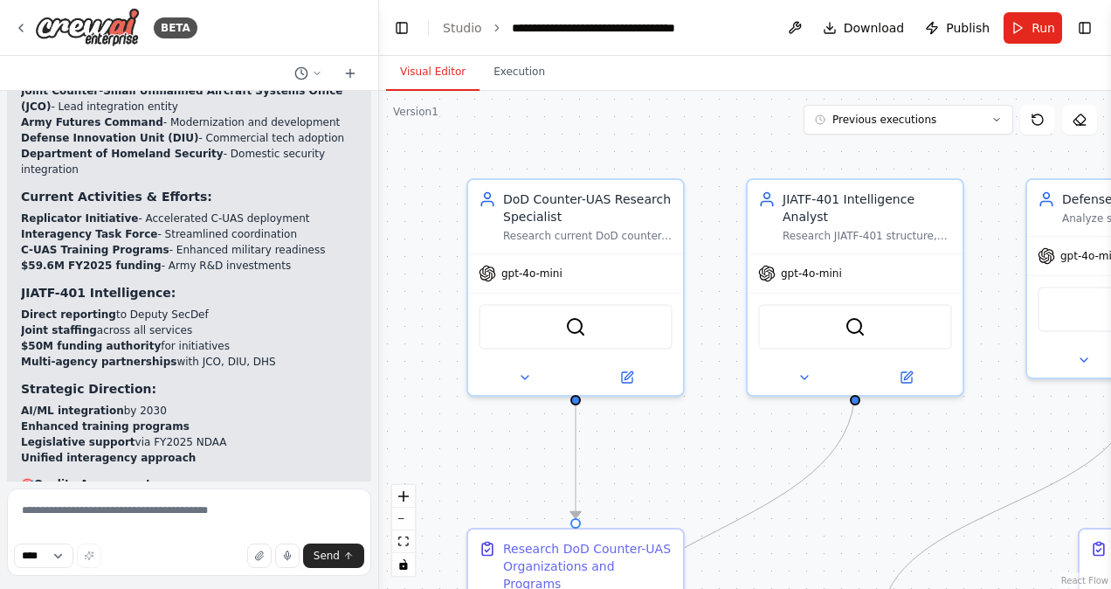
scroll to position [4851, 0]
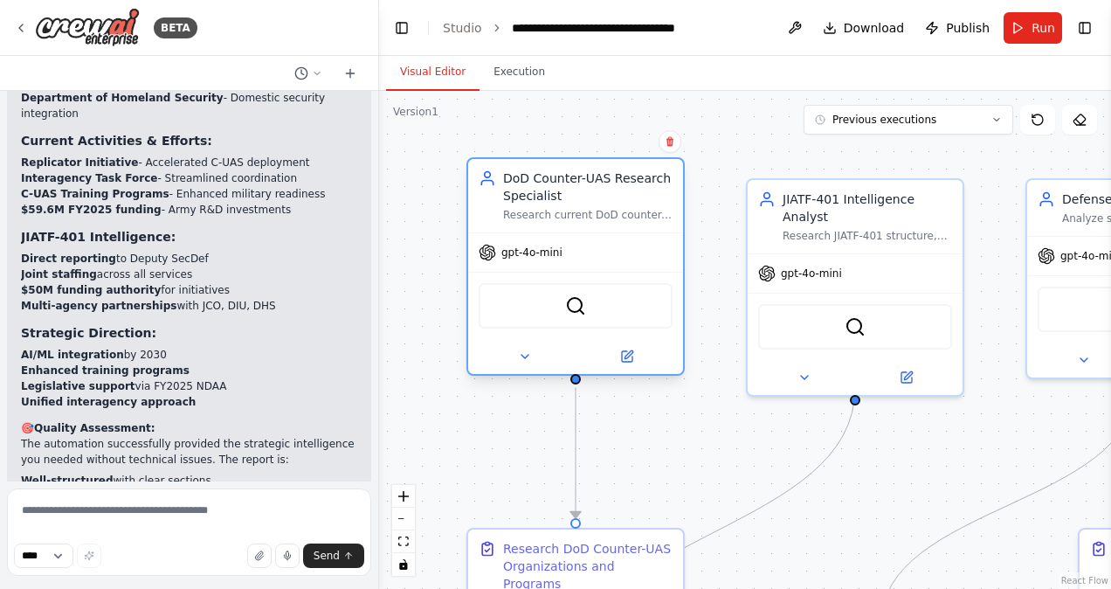
drag, startPoint x: 602, startPoint y: 240, endPoint x: 591, endPoint y: 208, distance: 34.0
click at [591, 208] on div "DoD Counter-UAS Research Specialist Research current DoD counter-UAS programs a…" at bounding box center [575, 195] width 215 height 73
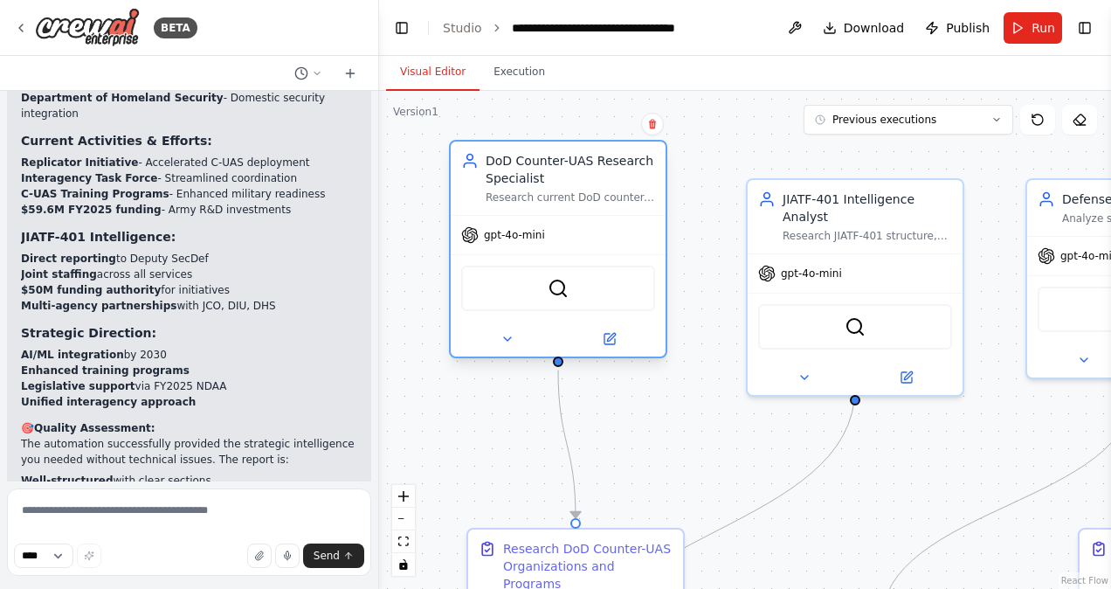
click at [552, 230] on div "gpt-4o-mini" at bounding box center [558, 235] width 215 height 38
click at [514, 347] on button at bounding box center [507, 338] width 99 height 21
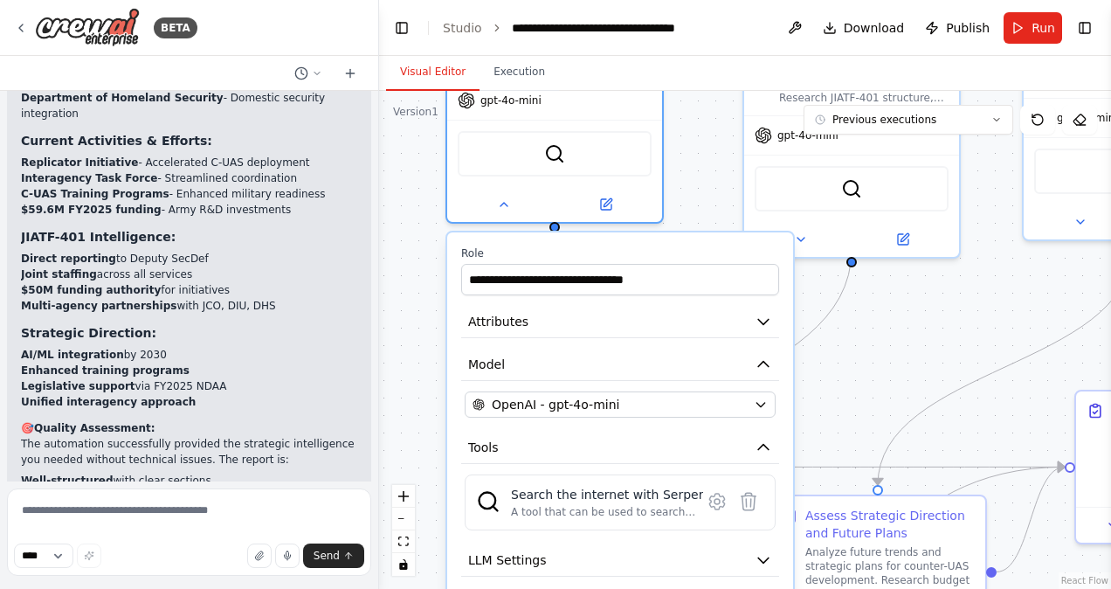
drag, startPoint x: 913, startPoint y: 512, endPoint x: 901, endPoint y: 337, distance: 175.0
click at [901, 337] on div ".deletable-edge-delete-btn { width: 20px; height: 20px; border: 0px solid #ffff…" at bounding box center [745, 340] width 732 height 498
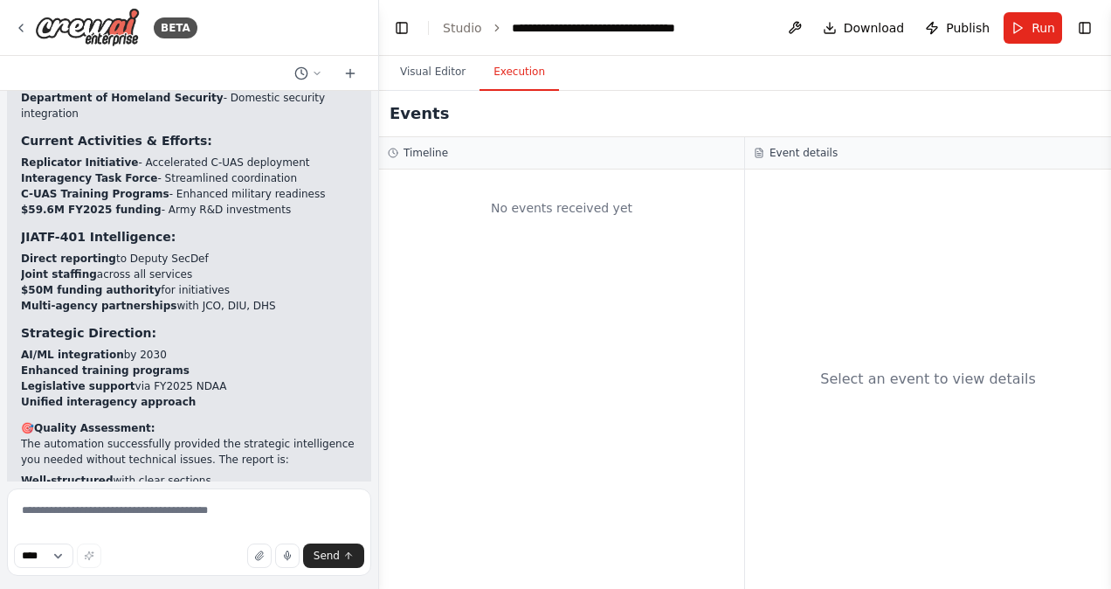
click at [506, 83] on button "Execution" at bounding box center [518, 72] width 79 height 37
click at [30, 27] on div "BETA" at bounding box center [105, 27] width 183 height 39
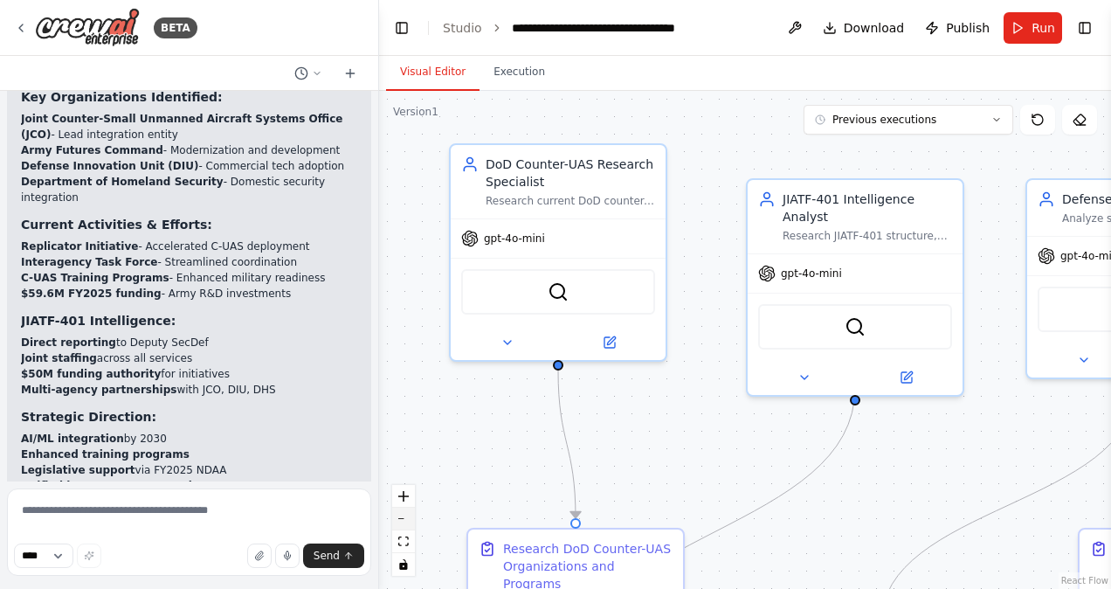
click at [398, 520] on button "zoom out" at bounding box center [403, 518] width 23 height 23
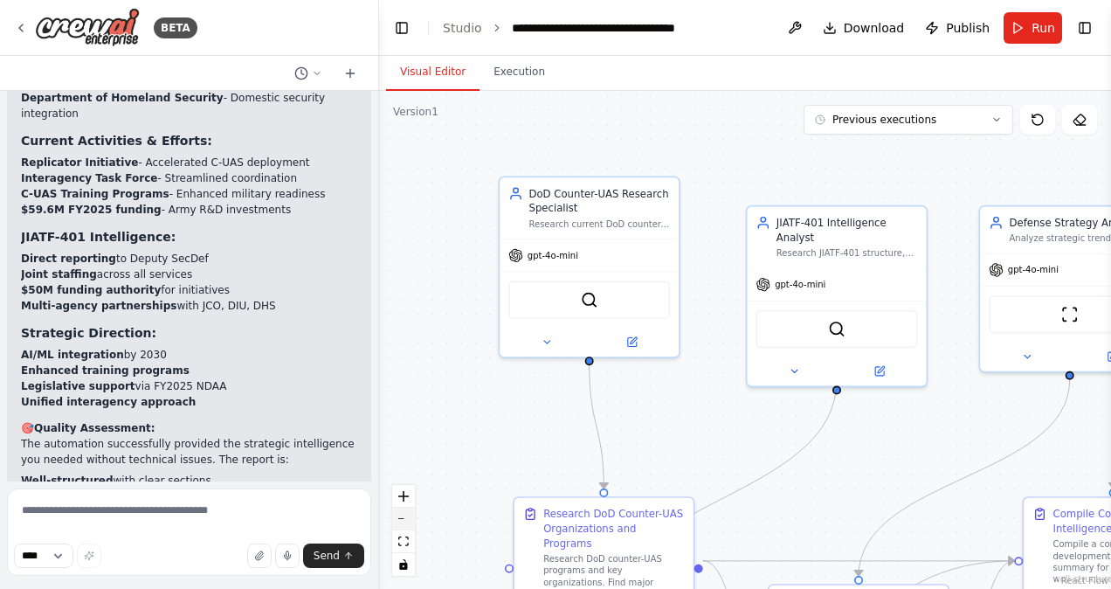
click at [398, 520] on button "zoom out" at bounding box center [403, 518] width 23 height 23
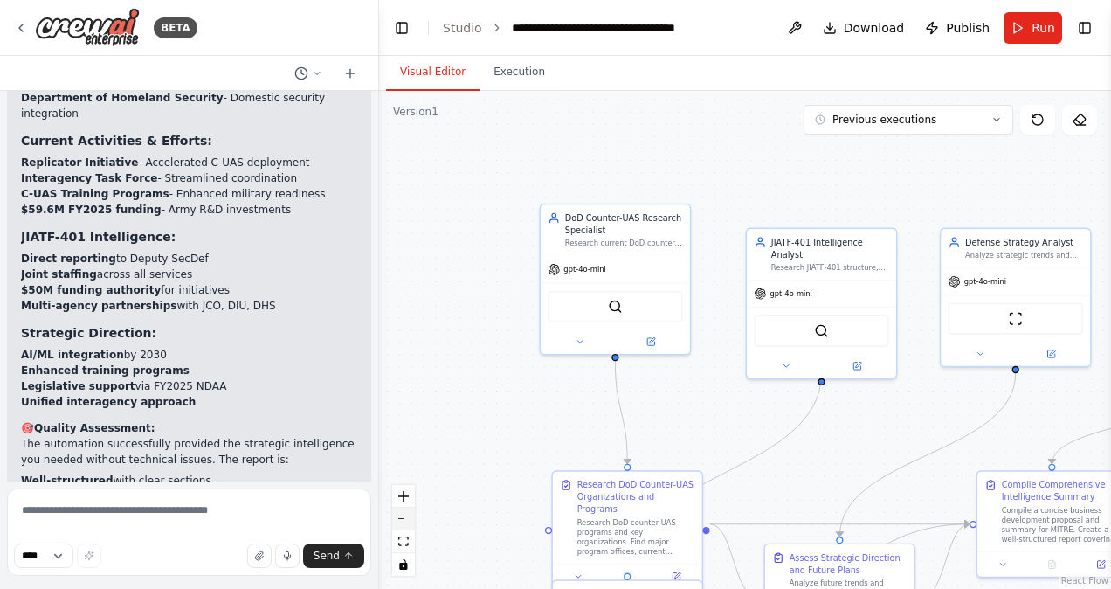
click at [398, 520] on button "zoom out" at bounding box center [403, 518] width 23 height 23
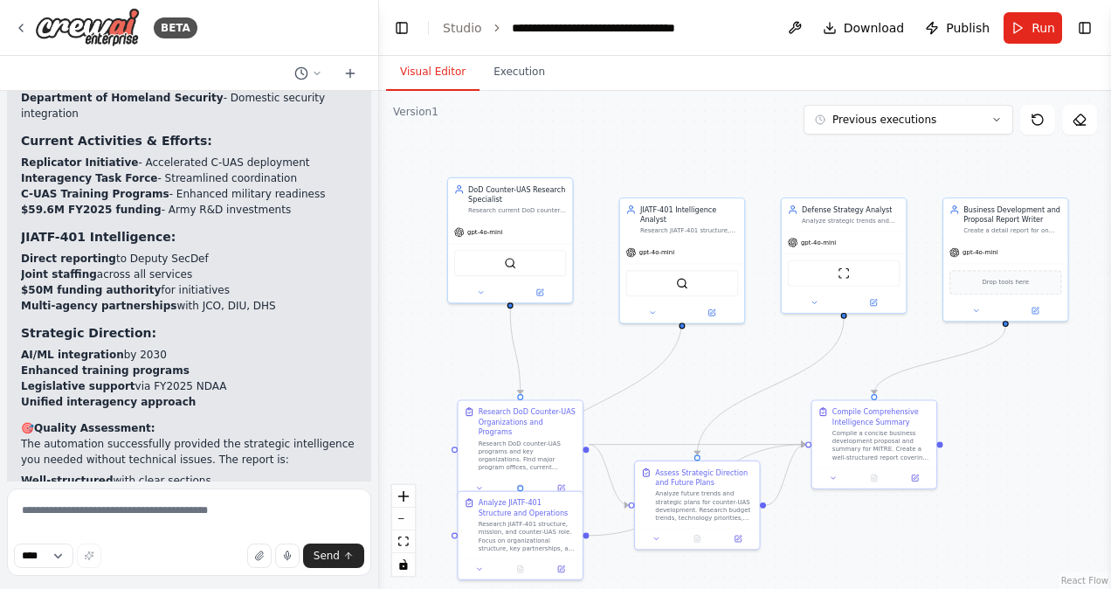
drag, startPoint x: 550, startPoint y: 431, endPoint x: 424, endPoint y: 382, distance: 135.7
click at [424, 382] on div ".deletable-edge-delete-btn { width: 20px; height: 20px; border: 0px solid #ffff…" at bounding box center [745, 340] width 732 height 498
click at [458, 24] on link "Studio" at bounding box center [462, 28] width 39 height 14
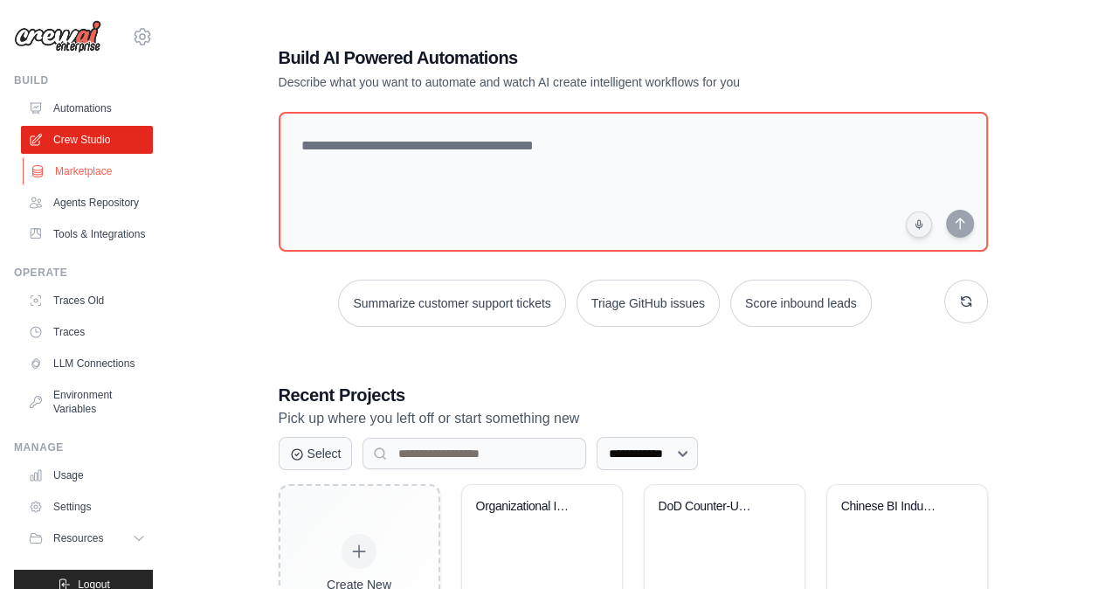
click at [85, 176] on link "Marketplace" at bounding box center [89, 171] width 132 height 28
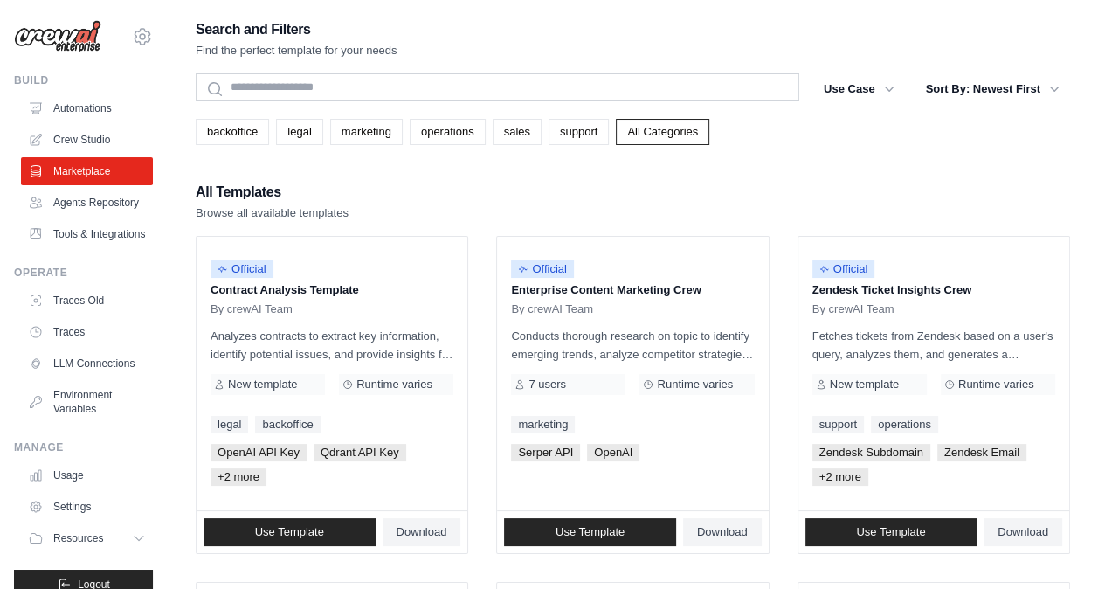
click at [61, 33] on img at bounding box center [57, 36] width 87 height 33
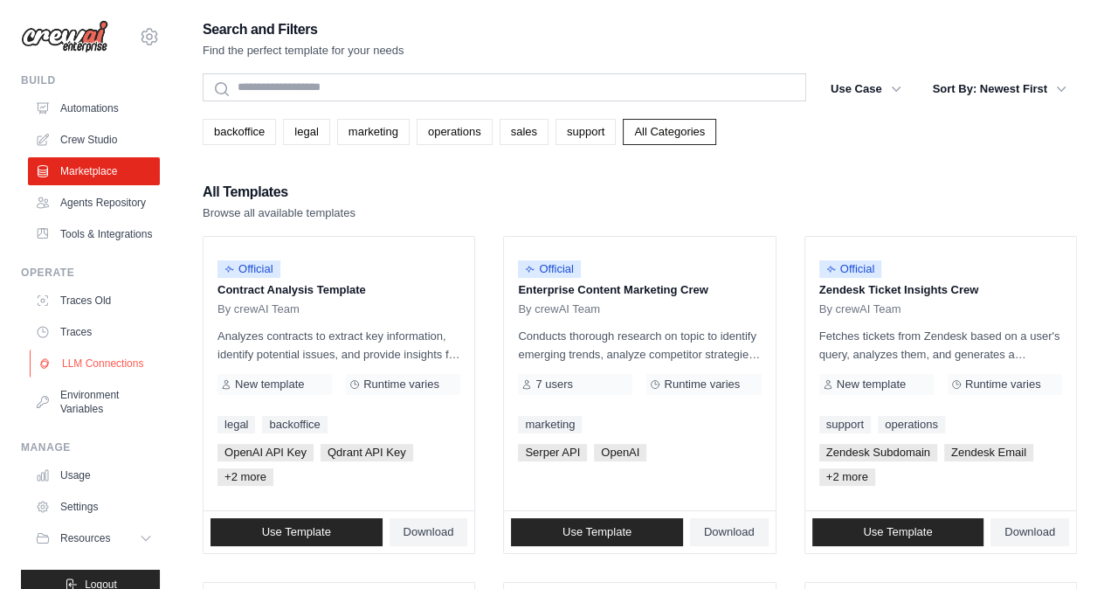
scroll to position [65, 0]
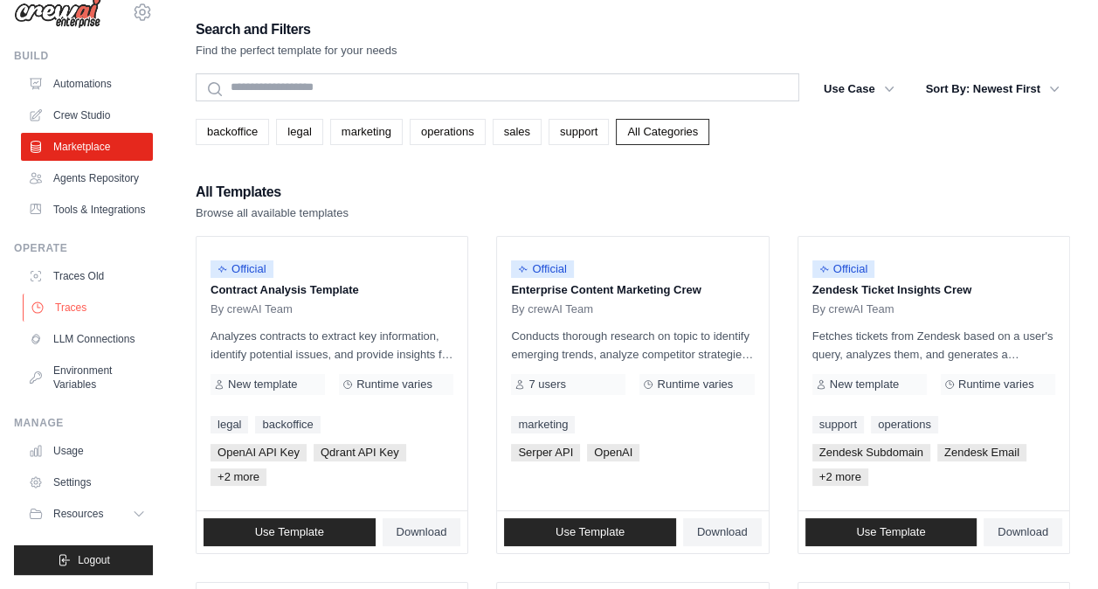
click at [79, 293] on link "Traces" at bounding box center [89, 307] width 132 height 28
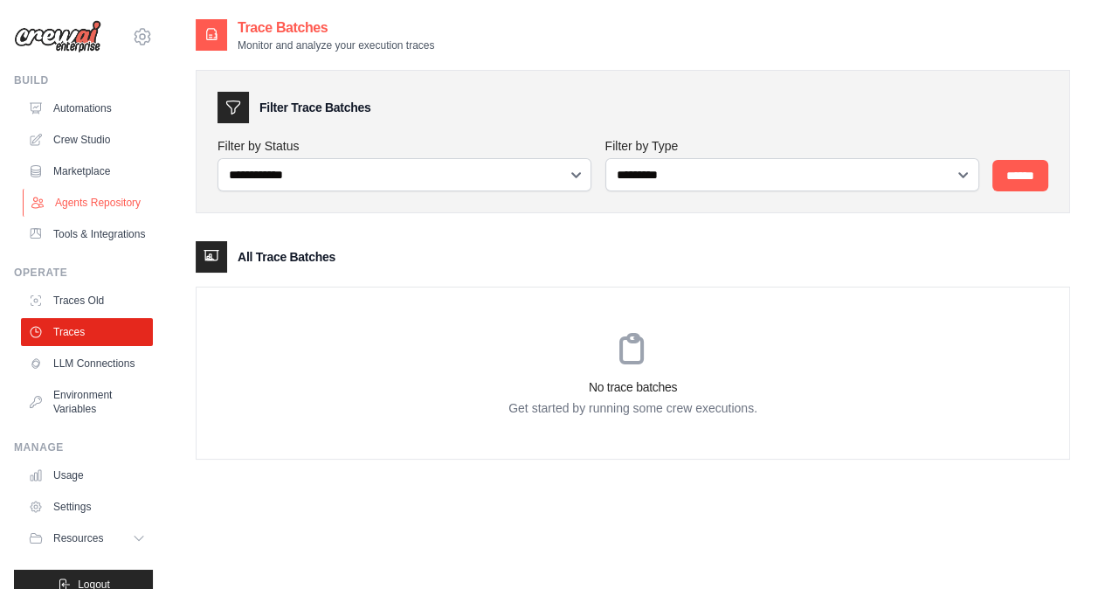
click at [84, 208] on link "Agents Repository" at bounding box center [89, 203] width 132 height 28
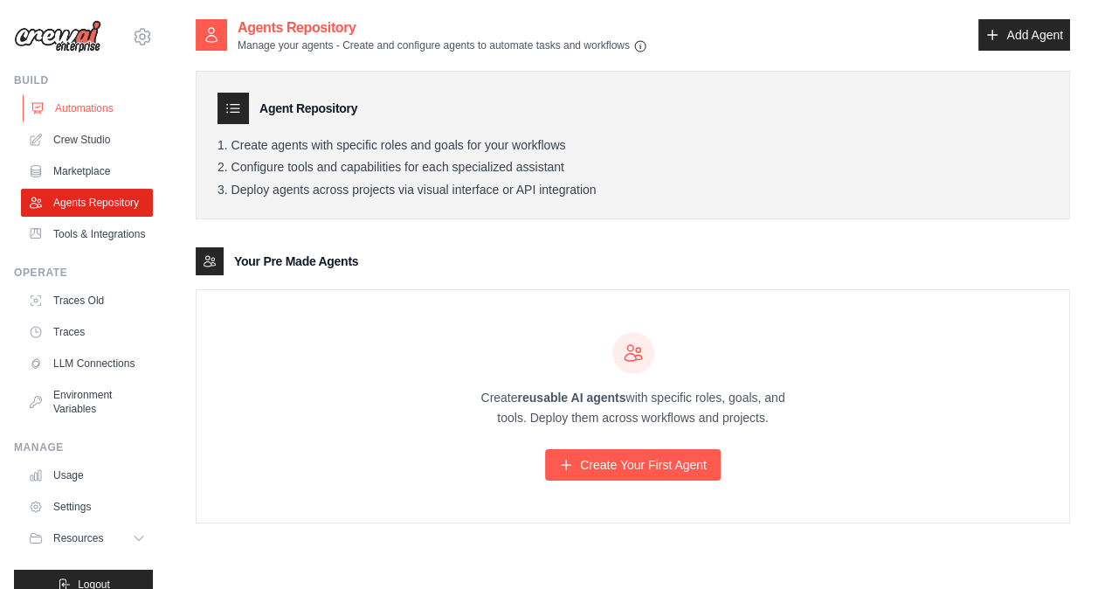
click at [62, 110] on link "Automations" at bounding box center [89, 108] width 132 height 28
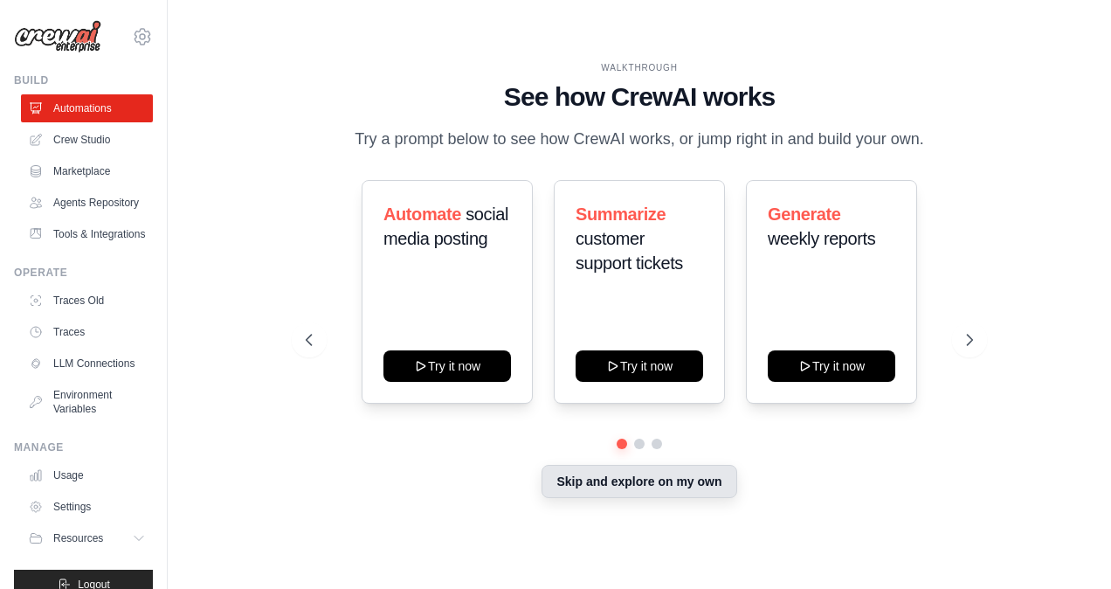
click at [698, 486] on button "Skip and explore on my own" at bounding box center [638, 481] width 195 height 33
